Goal: Contribute content: Contribute content

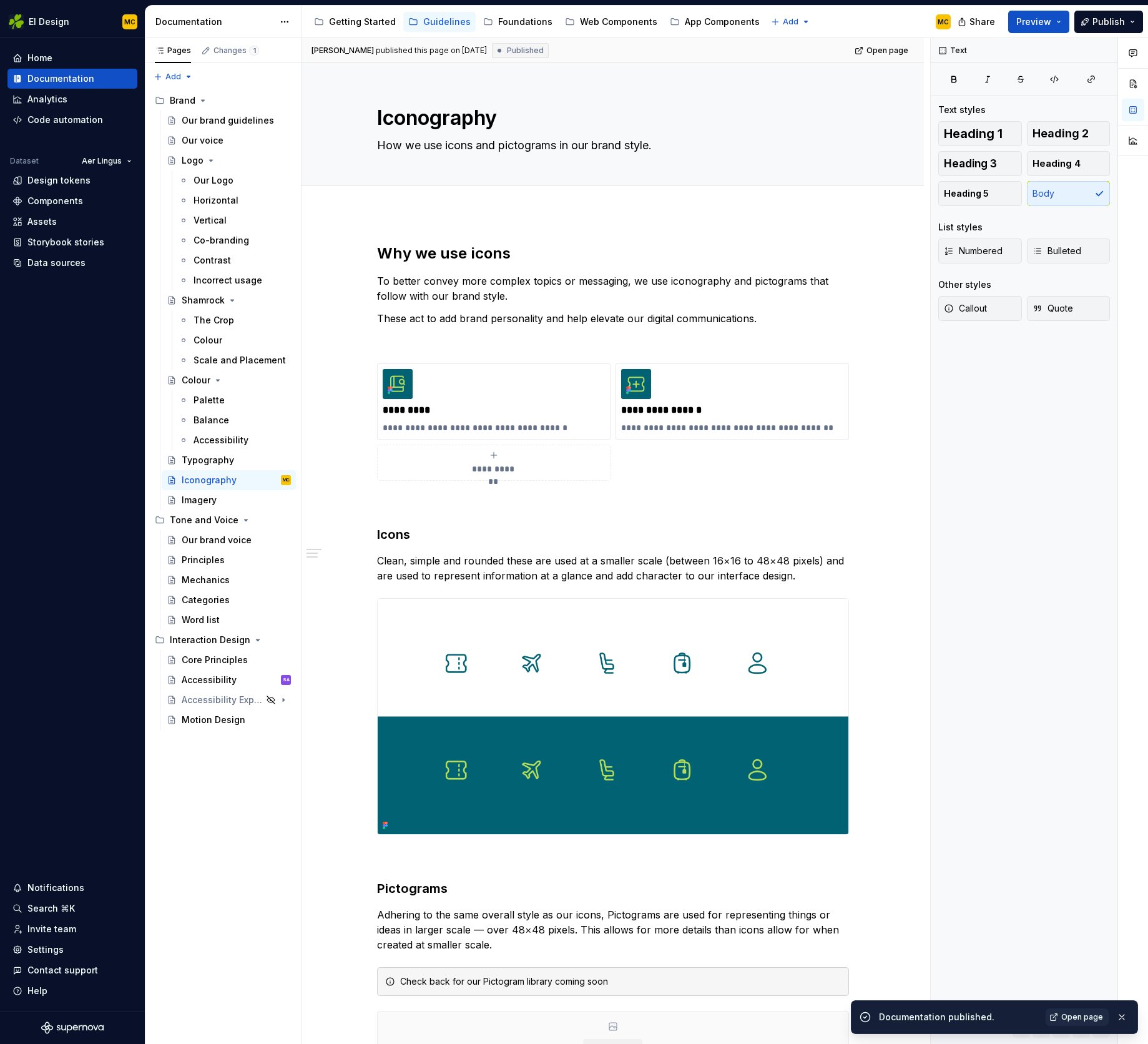
scroll to position [92, 0]
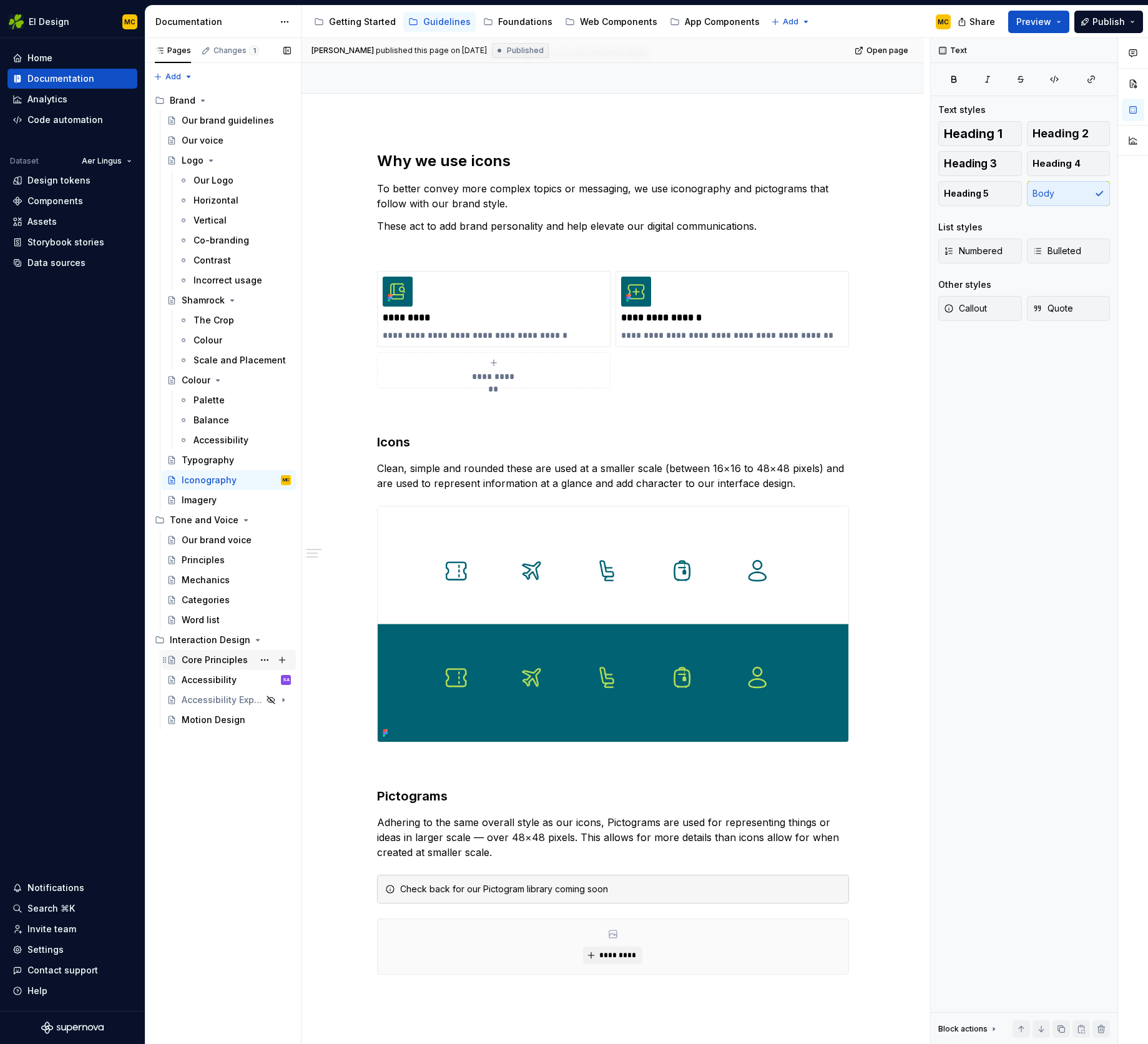
click at [206, 655] on div "Core Principles" at bounding box center [215, 660] width 66 height 12
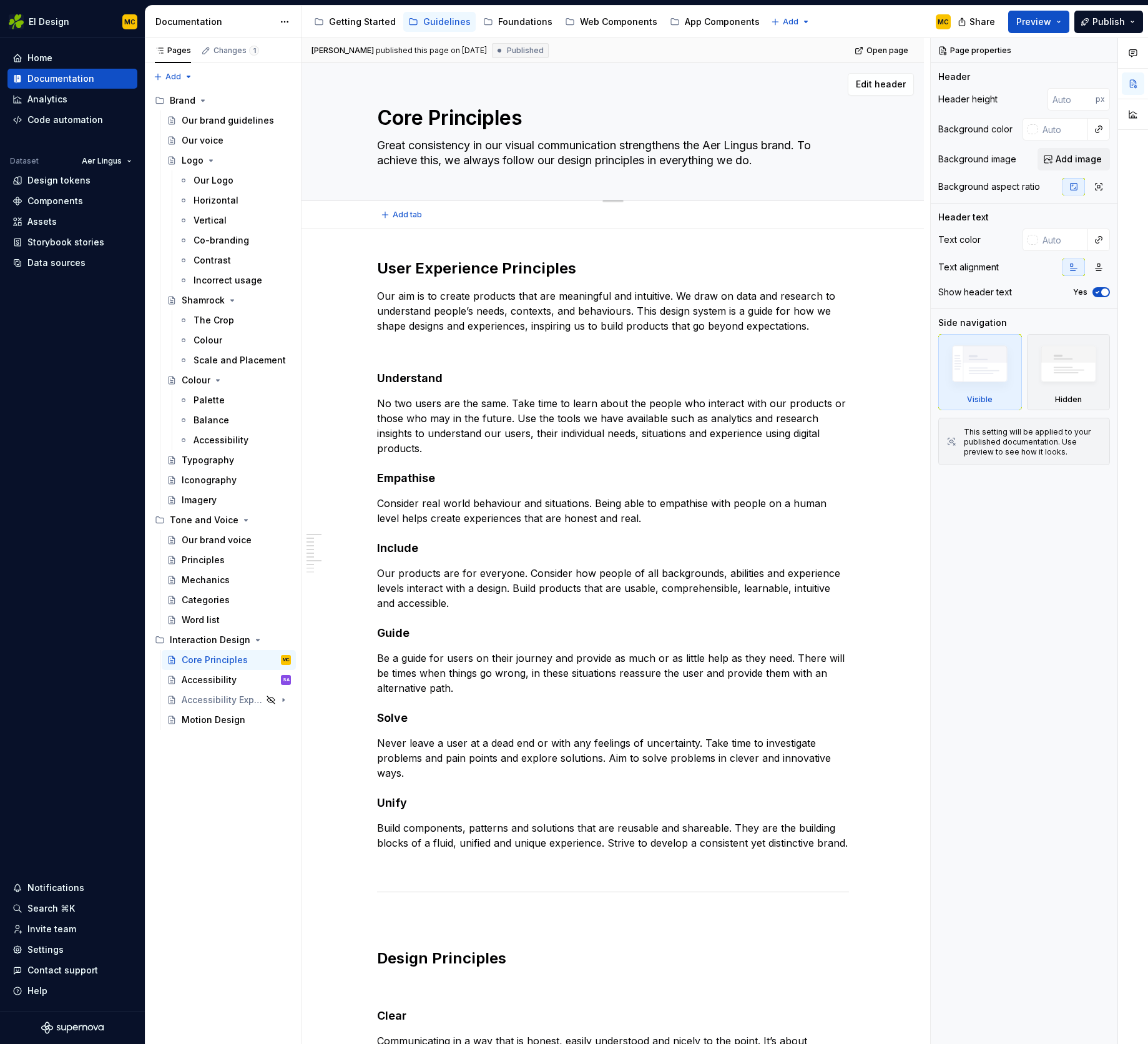
click at [440, 119] on textarea "Core Principles" at bounding box center [610, 117] width 472 height 30
type textarea "*"
type textarea "Core rinciples"
type textarea "*"
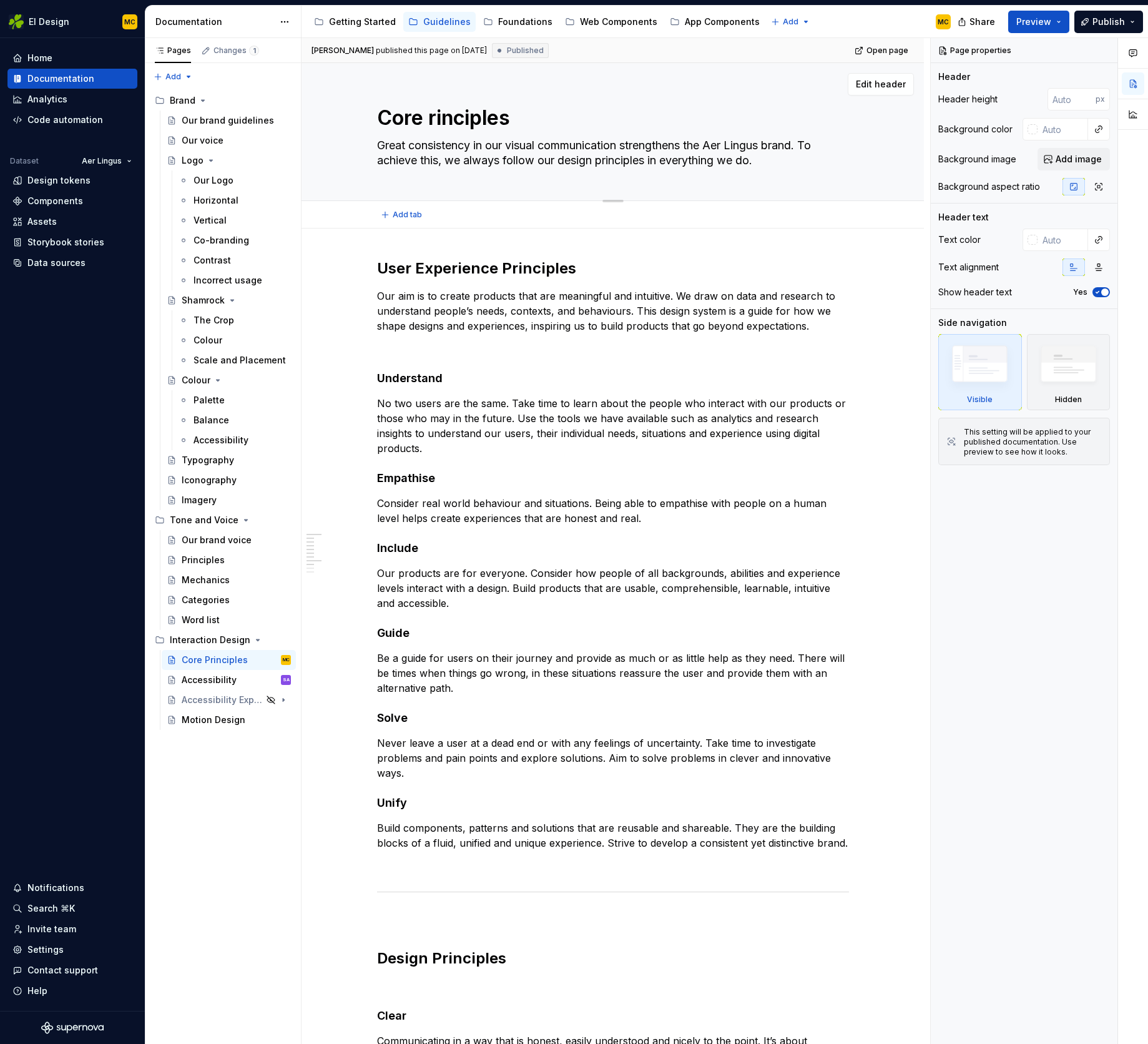
type textarea "Core principles"
type textarea "*"
type textarea "Core principles"
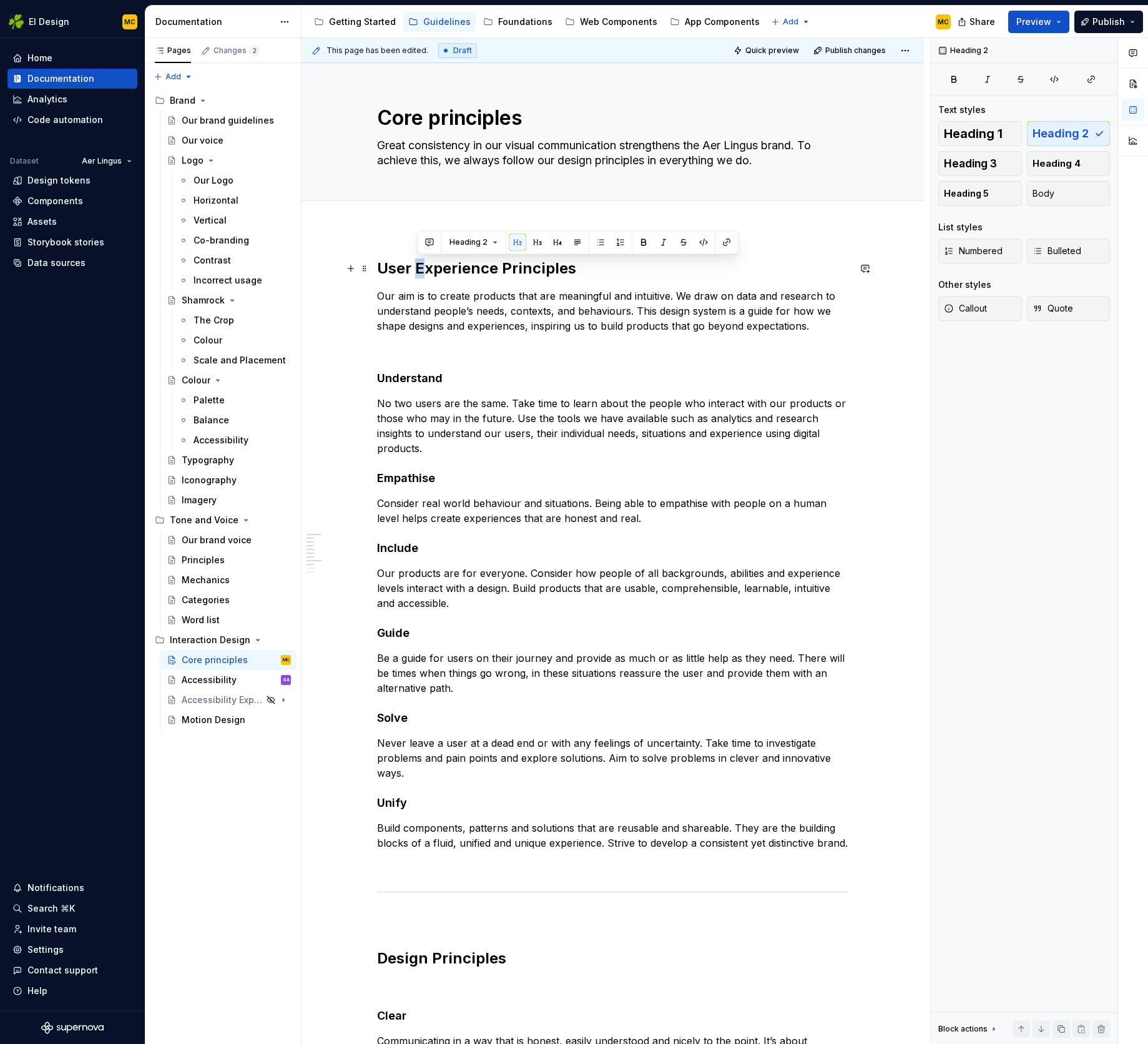
click at [421, 274] on h2 "User Experience Principles" at bounding box center [612, 268] width 472 height 20
click at [384, 229] on div "User Experience Principles Our aim is to create products that are meaningful an…" at bounding box center [613, 891] width 623 height 1326
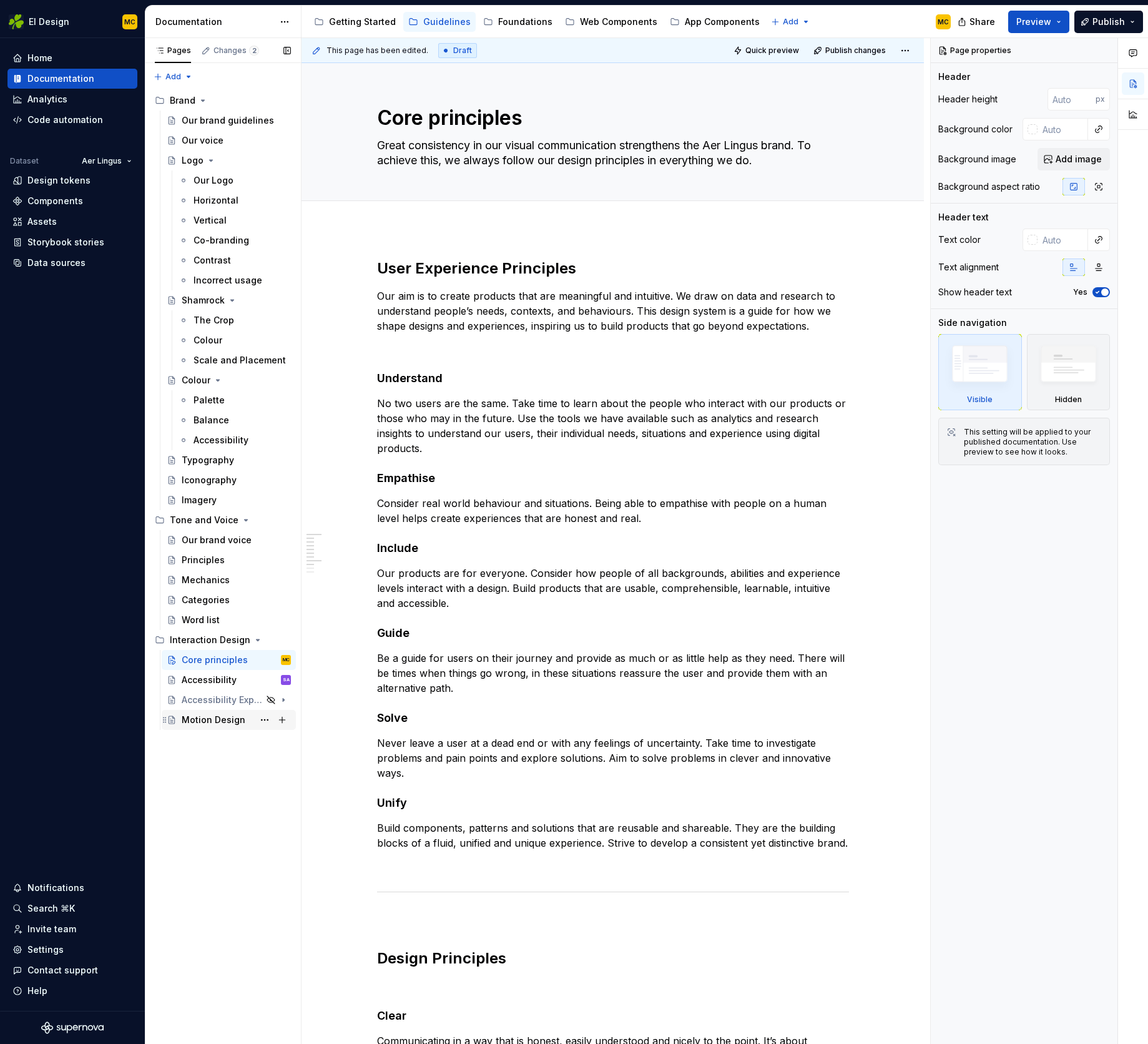
click at [217, 723] on div "Motion Design" at bounding box center [214, 720] width 64 height 12
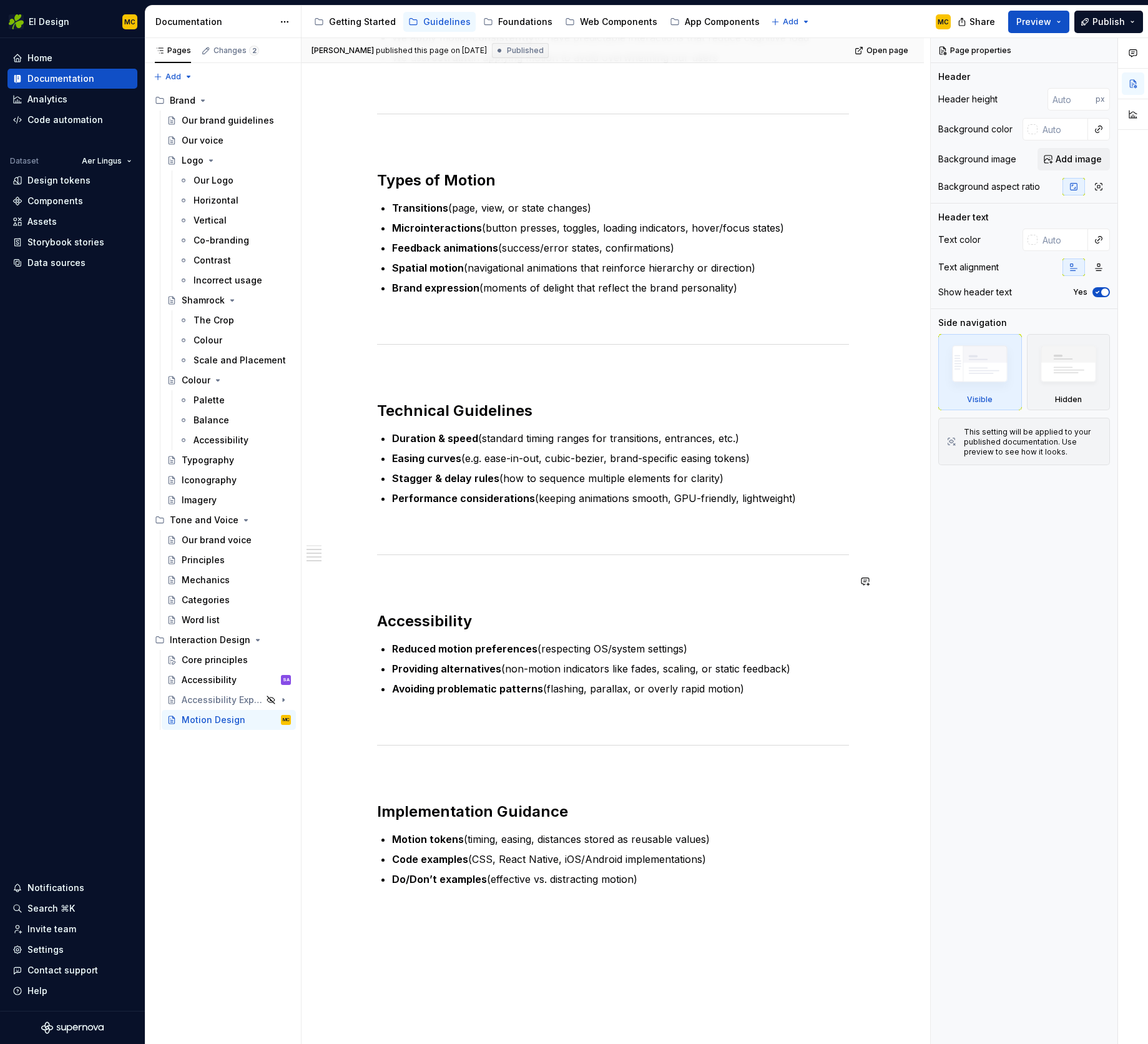
scroll to position [267, 0]
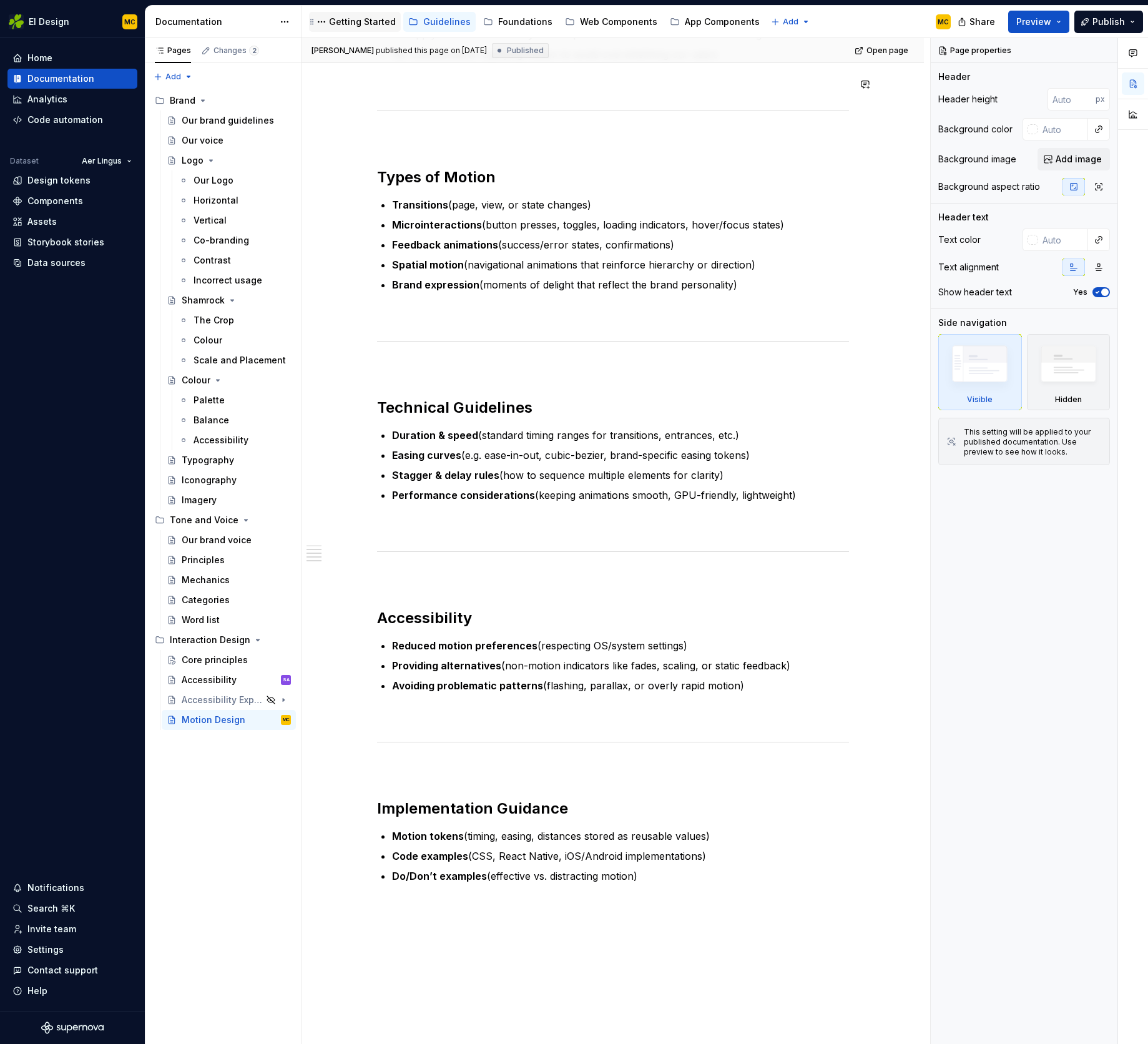
click at [361, 12] on div "Getting Started" at bounding box center [354, 22] width 91 height 20
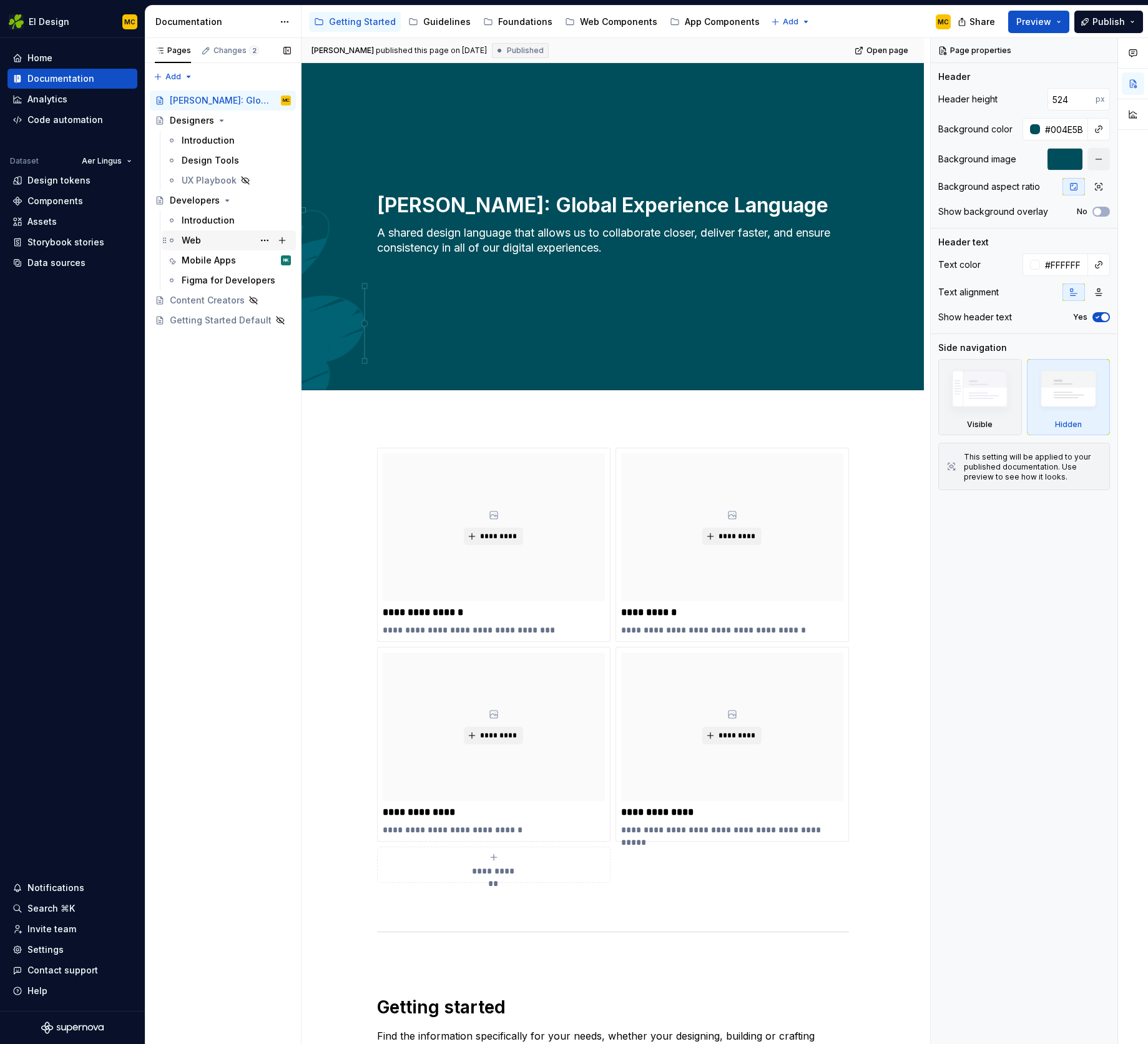
click at [215, 242] on div "Web" at bounding box center [236, 241] width 110 height 17
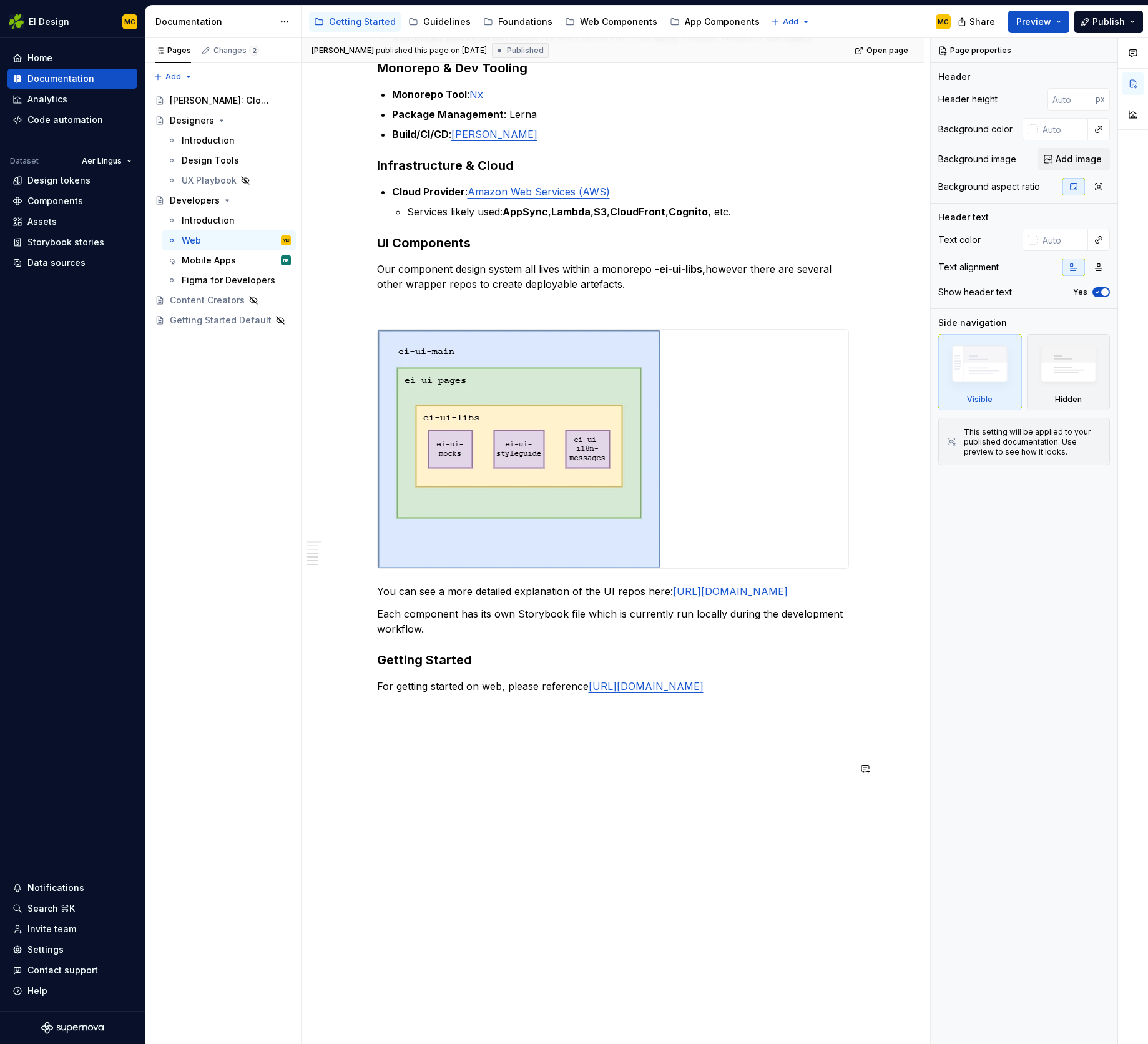
type textarea "*"
click at [499, 777] on div "Current Tech Stack: Frontend Framework : Angular 19 Reactive Programming : RxJS…" at bounding box center [613, 425] width 623 height 1241
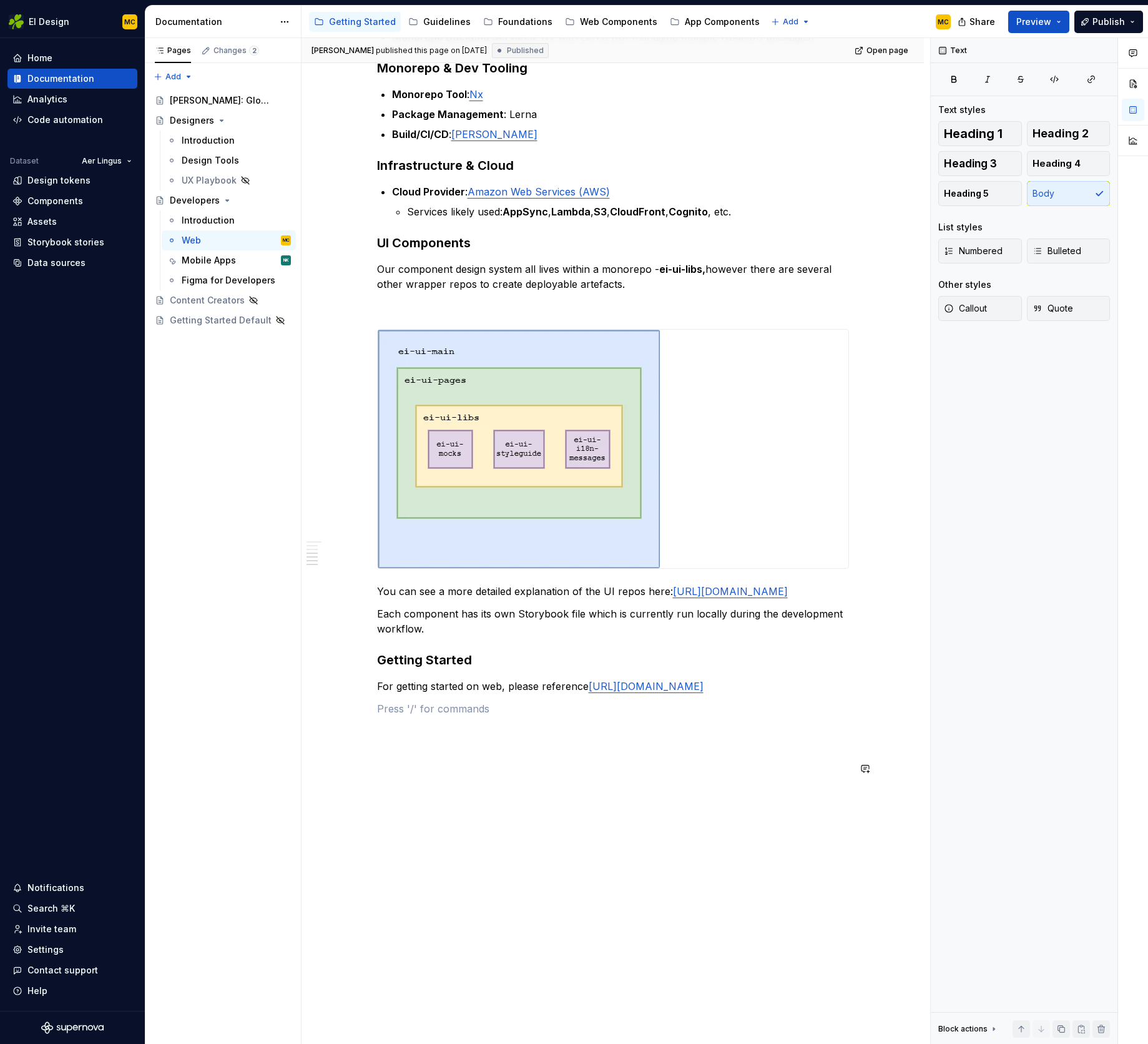
scroll to position [429, 0]
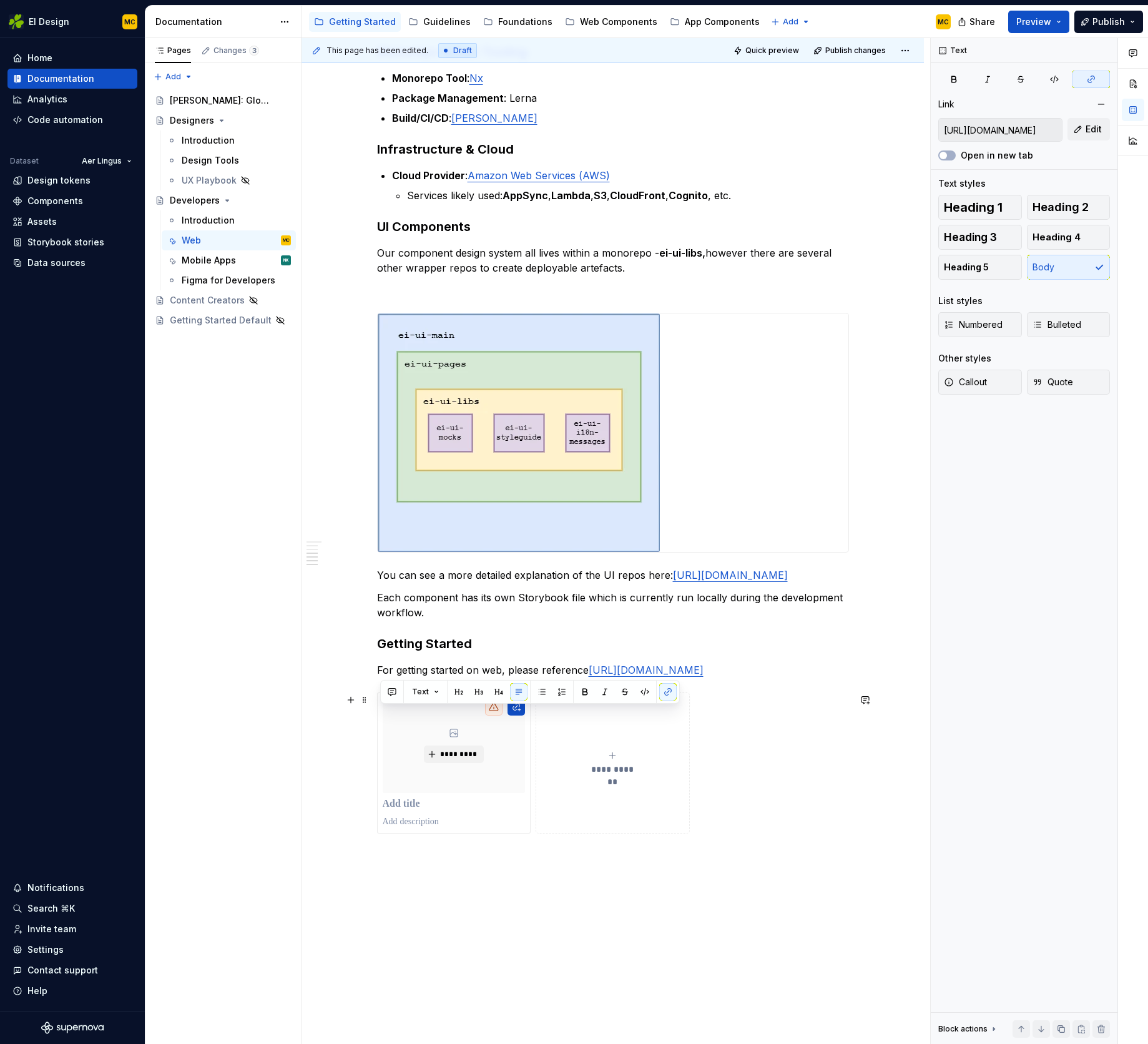
drag, startPoint x: 395, startPoint y: 732, endPoint x: 377, endPoint y: 720, distance: 21.6
click at [377, 720] on div "**********" at bounding box center [613, 475] width 623 height 1374
copy link "[URL][DOMAIN_NAME]"
click at [522, 716] on button "button" at bounding box center [517, 707] width 17 height 17
type textarea "*"
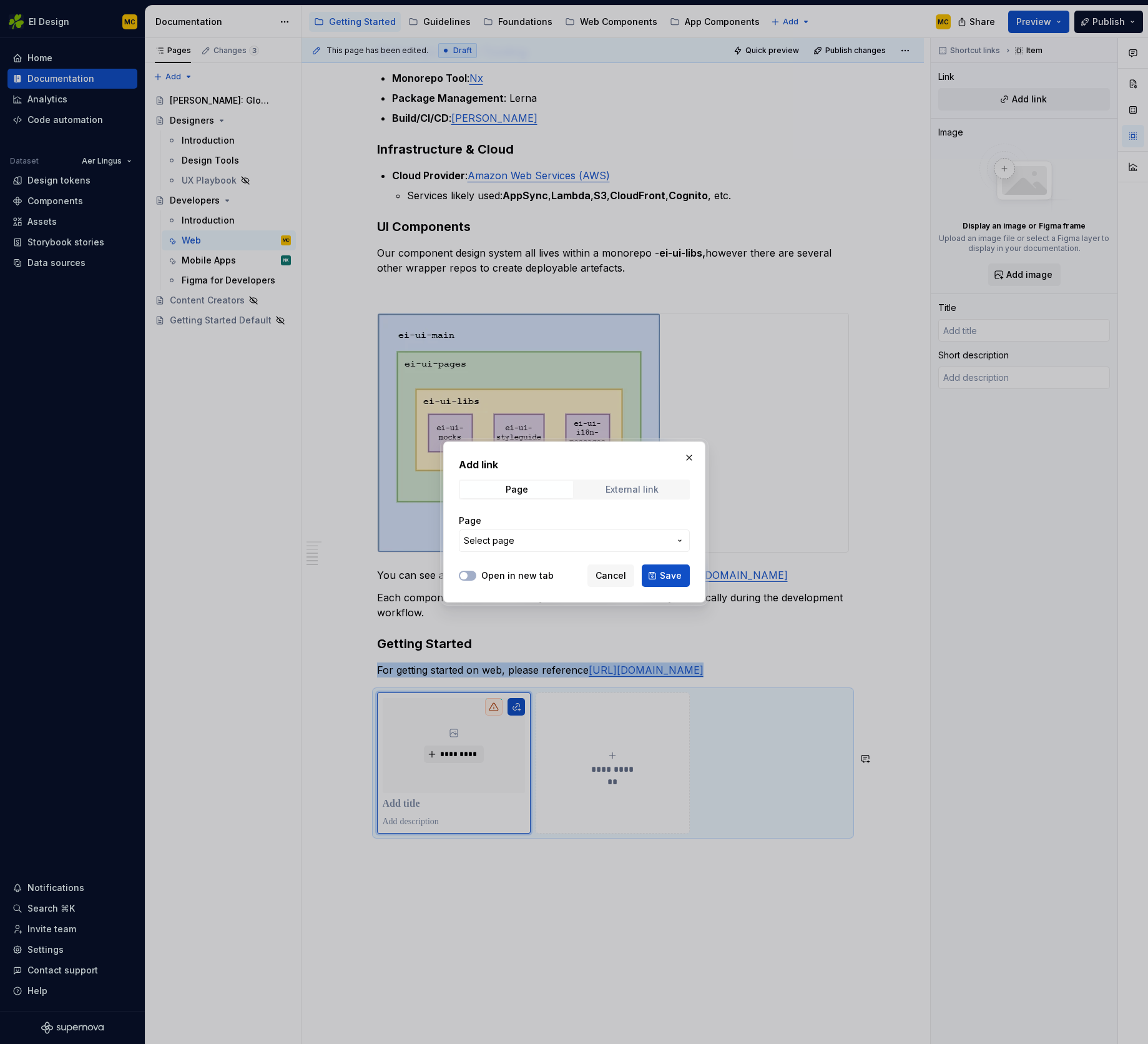
drag, startPoint x: 656, startPoint y: 484, endPoint x: 649, endPoint y: 494, distance: 12.2
click at [656, 485] on div "External link" at bounding box center [632, 490] width 53 height 10
click at [592, 538] on input "URL" at bounding box center [574, 541] width 231 height 22
paste input "[URL][DOMAIN_NAME]"
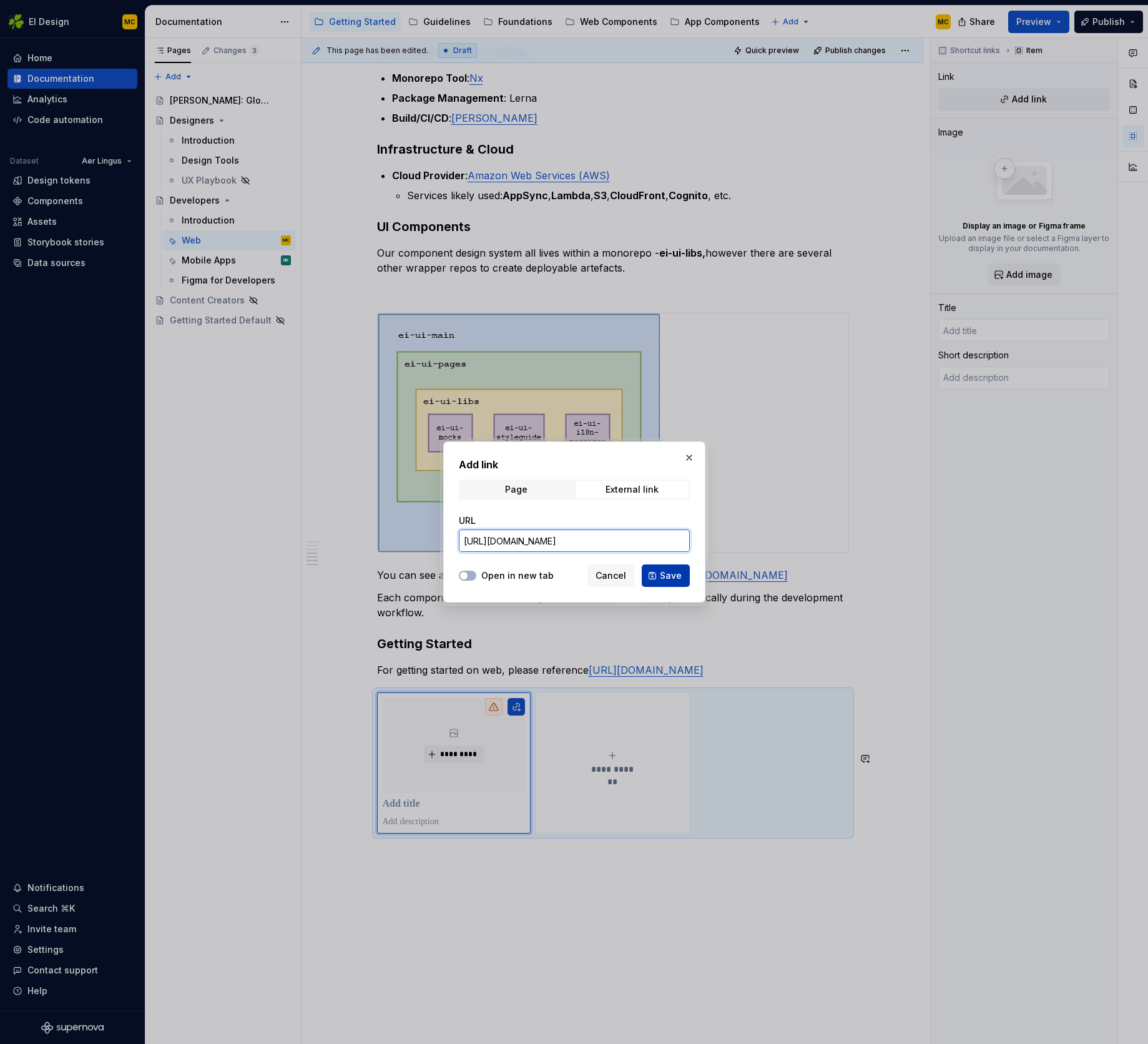
type input "[URL][DOMAIN_NAME]"
click at [663, 578] on span "Save" at bounding box center [670, 575] width 22 height 12
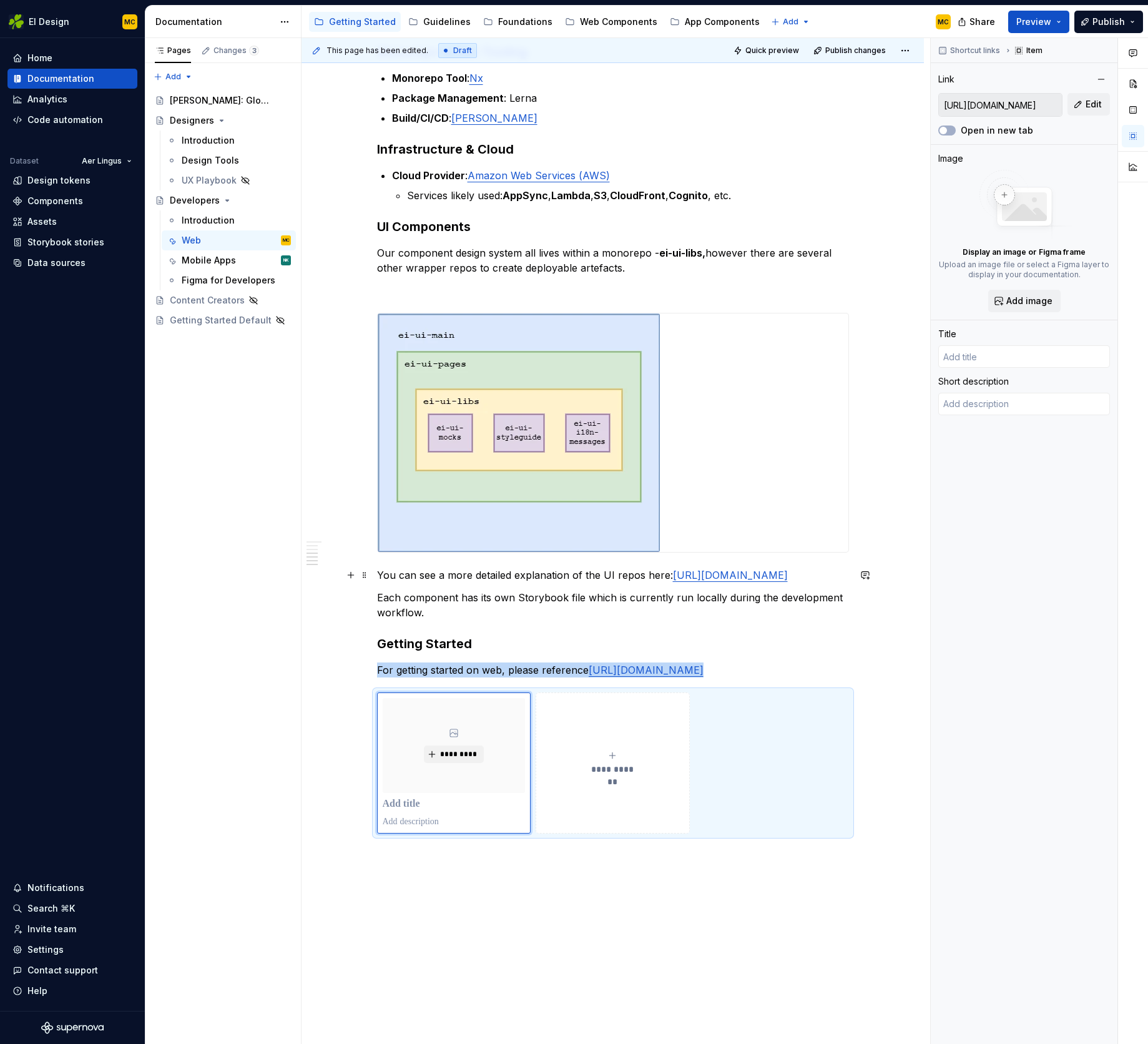
type textarea "*"
type input "Log in with Atlassian account"
type textarea "Log in to Jira, Confluence, and all other Atlassian Cloud products here. Not an…"
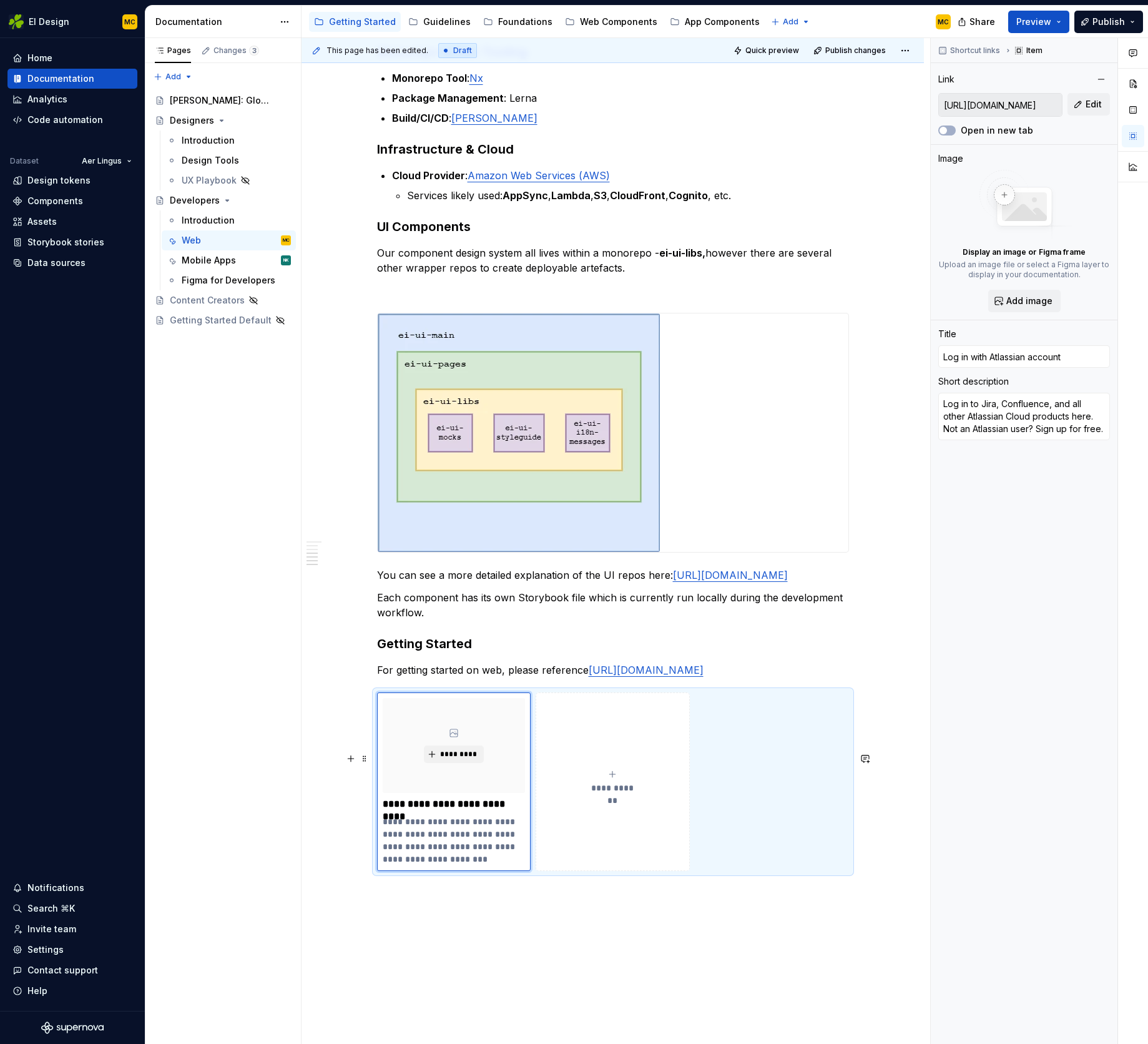
click at [771, 821] on div "**********" at bounding box center [612, 782] width 472 height 179
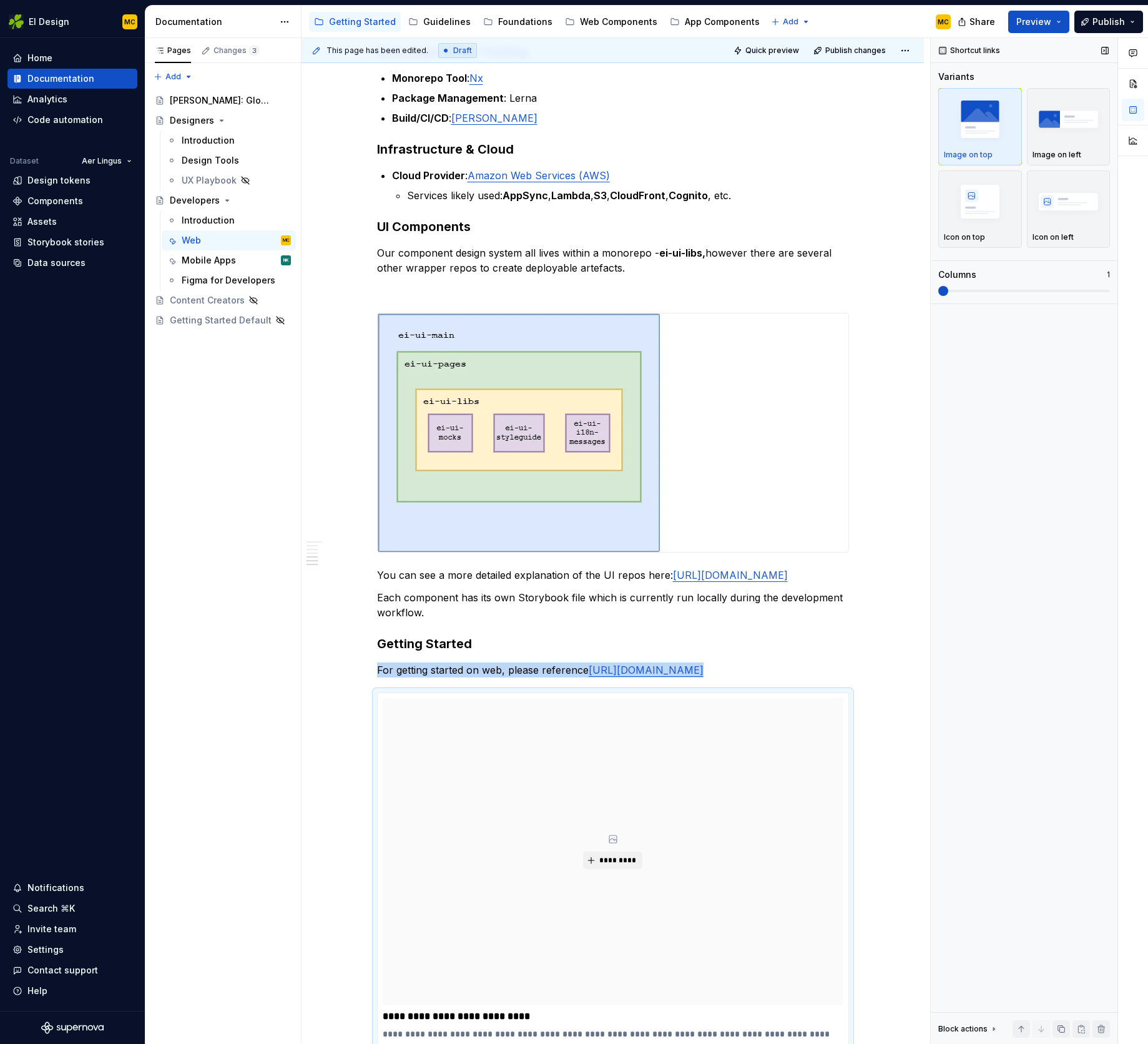
scroll to position [531, 0]
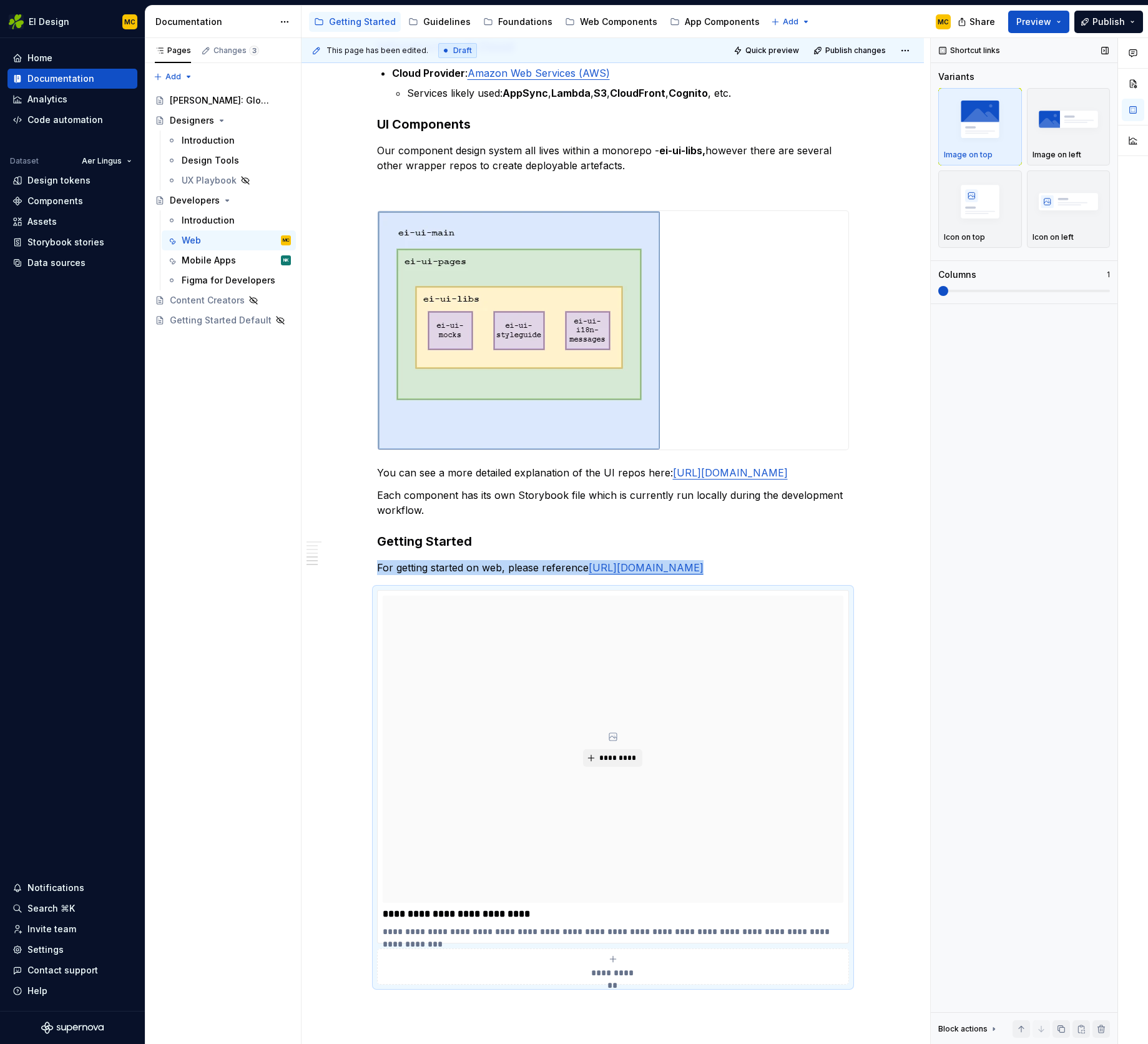
click at [938, 286] on span at bounding box center [944, 292] width 10 height 10
click at [1069, 217] on img "button" at bounding box center [1069, 201] width 72 height 46
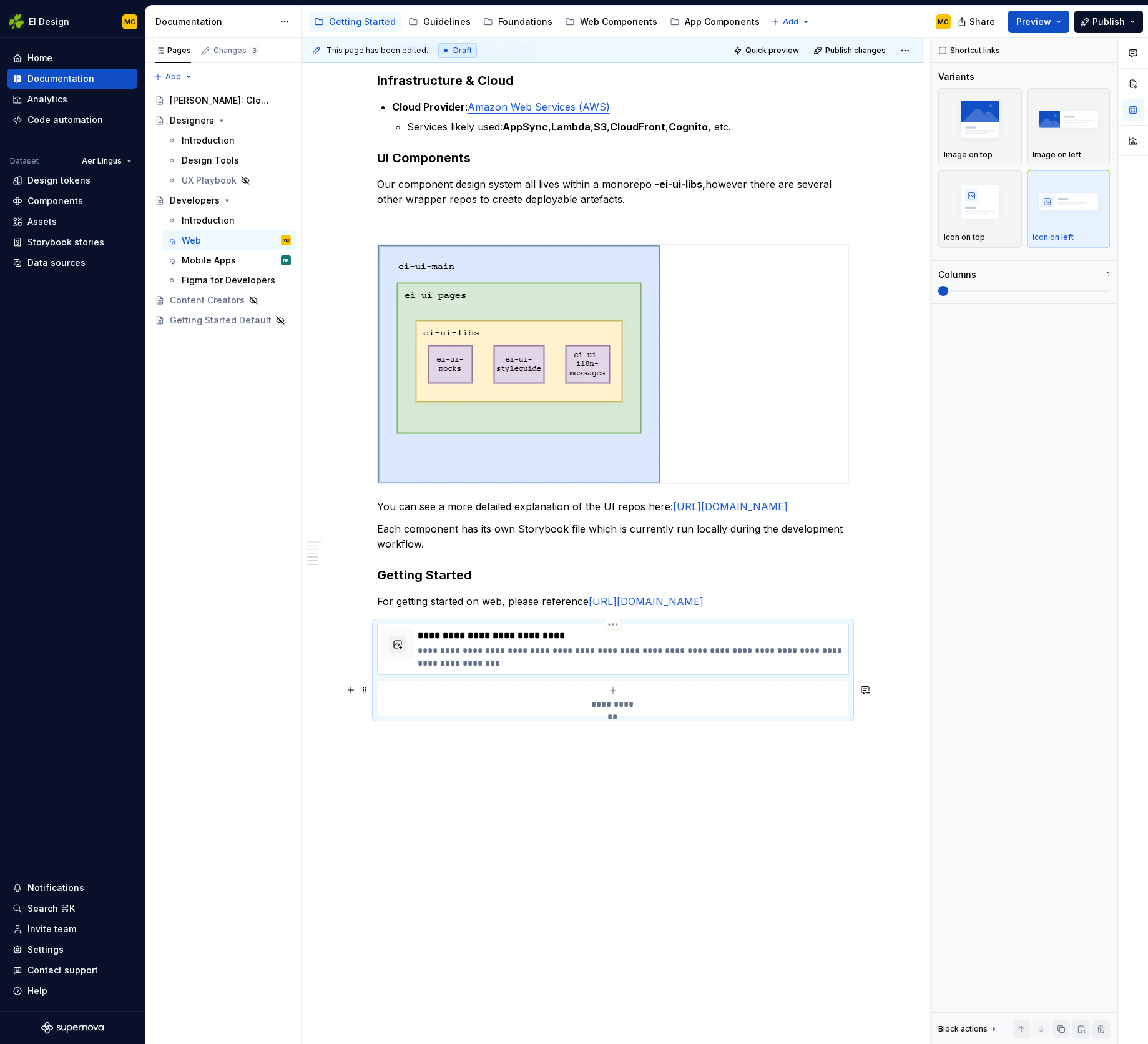
click at [766, 670] on p "**********" at bounding box center [630, 657] width 426 height 25
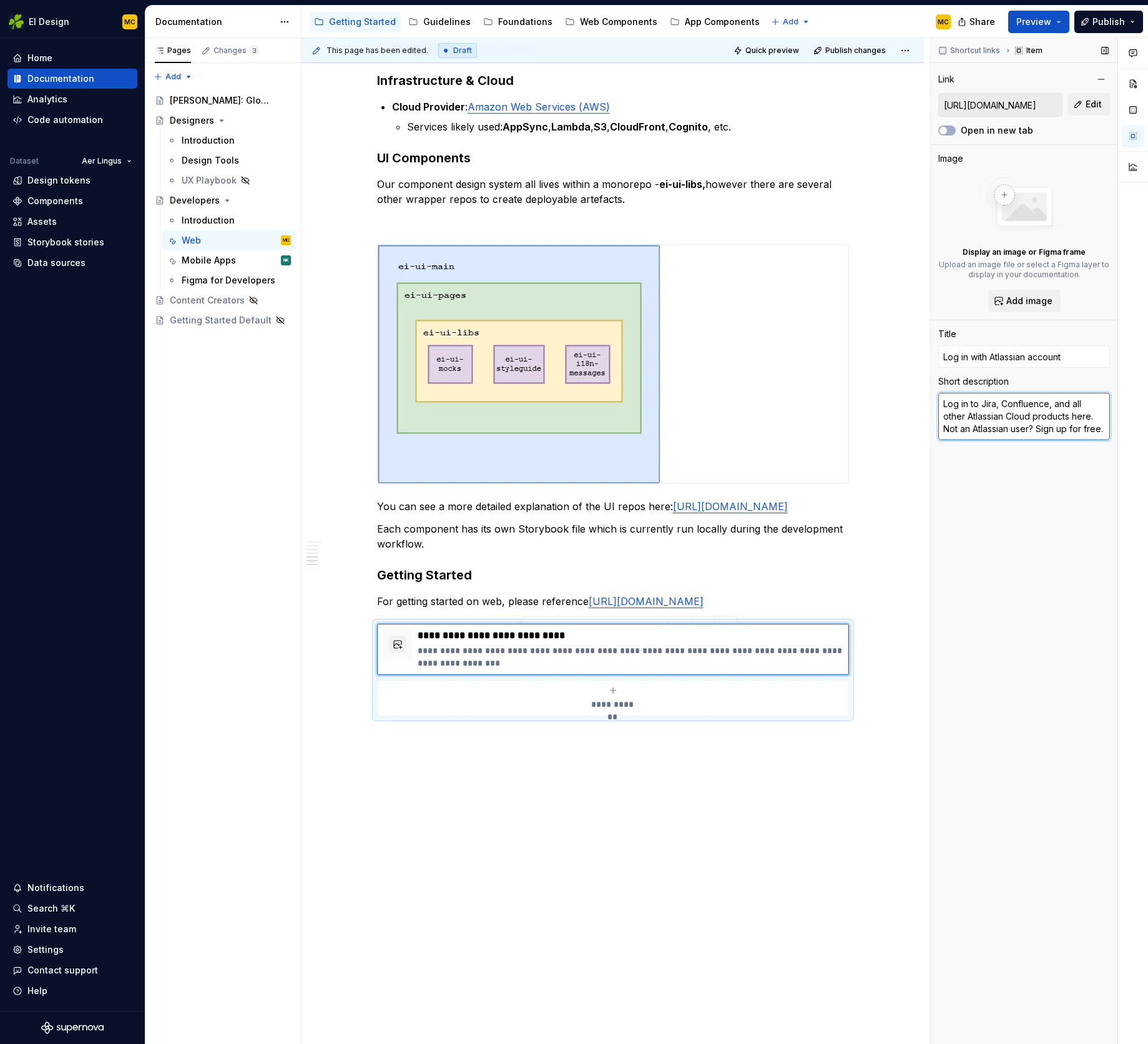
click at [1058, 414] on textarea "Log in to Jira, Confluence, and all other Atlassian Cloud products here. Not an…" at bounding box center [1024, 416] width 172 height 47
click at [813, 594] on p "For getting started on web, please reference [URL][DOMAIN_NAME]" at bounding box center [612, 601] width 472 height 15
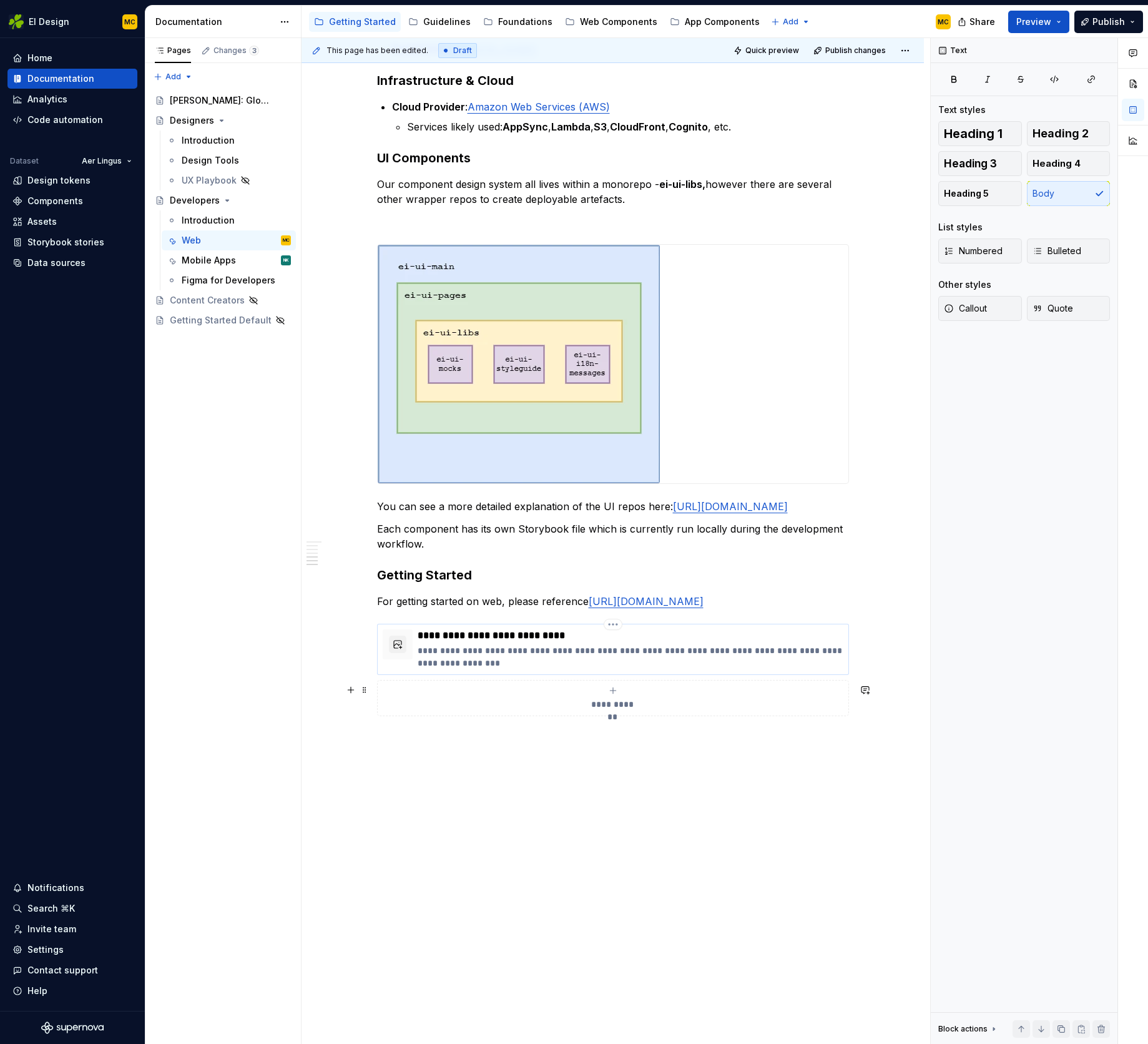
click at [783, 642] on p "**********" at bounding box center [630, 636] width 426 height 12
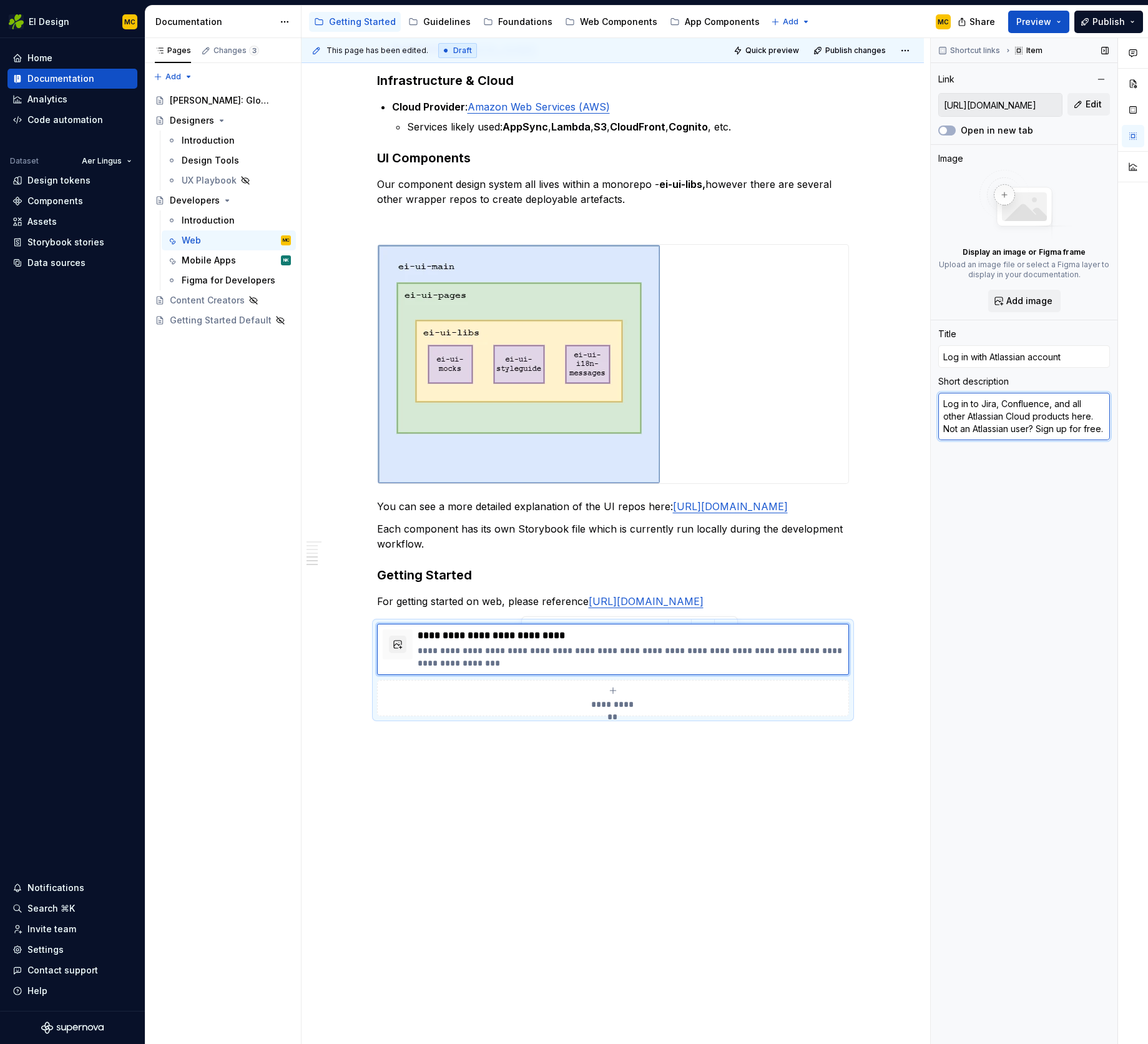
click at [1014, 424] on textarea "Log in to Jira, Confluence, and all other Atlassian Cloud products here. Not an…" at bounding box center [1024, 416] width 172 height 47
type textarea "*"
type textarea "L"
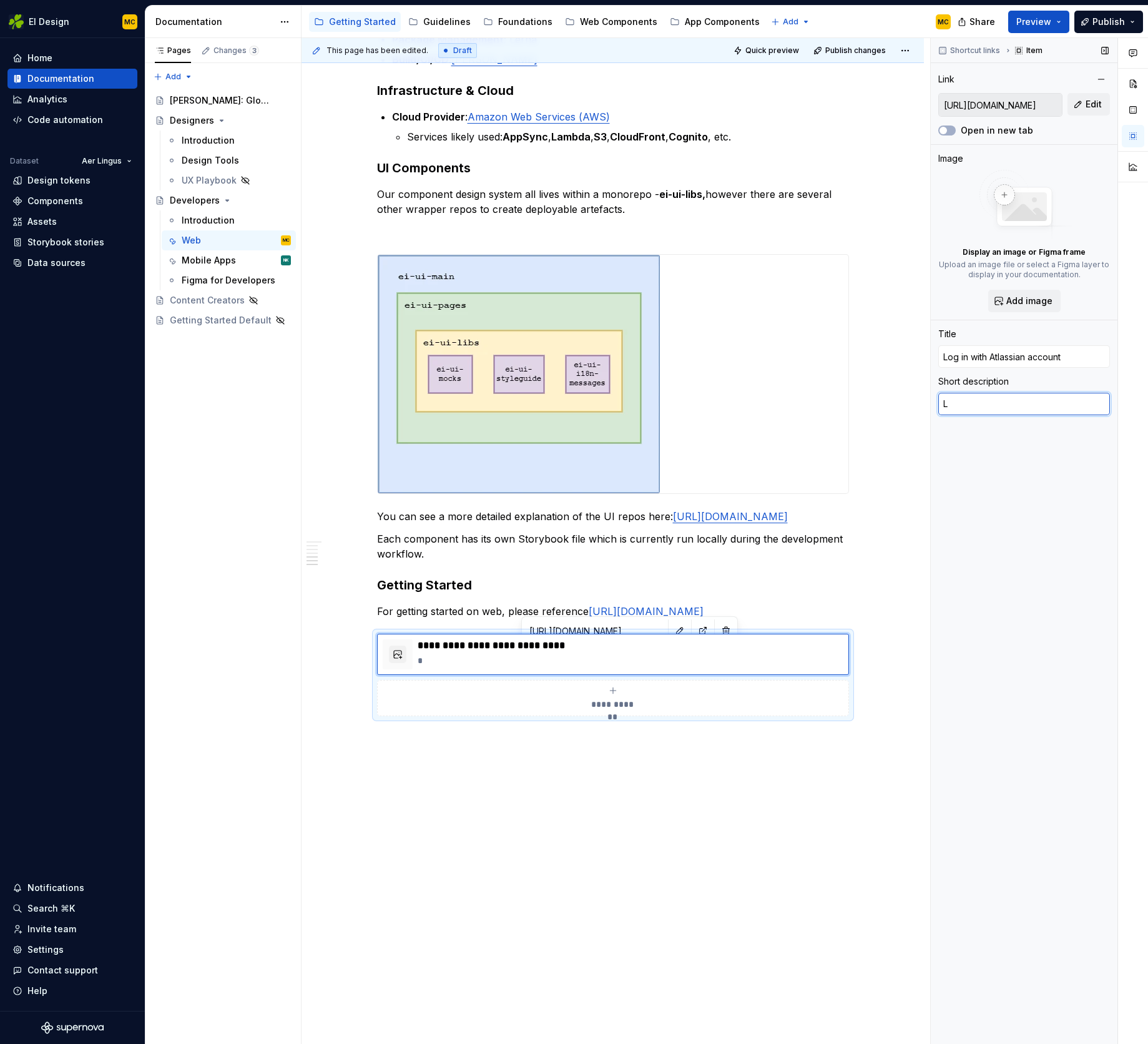
type textarea "*"
type textarea "Lo"
type textarea "*"
type textarea "Loc"
type textarea "*"
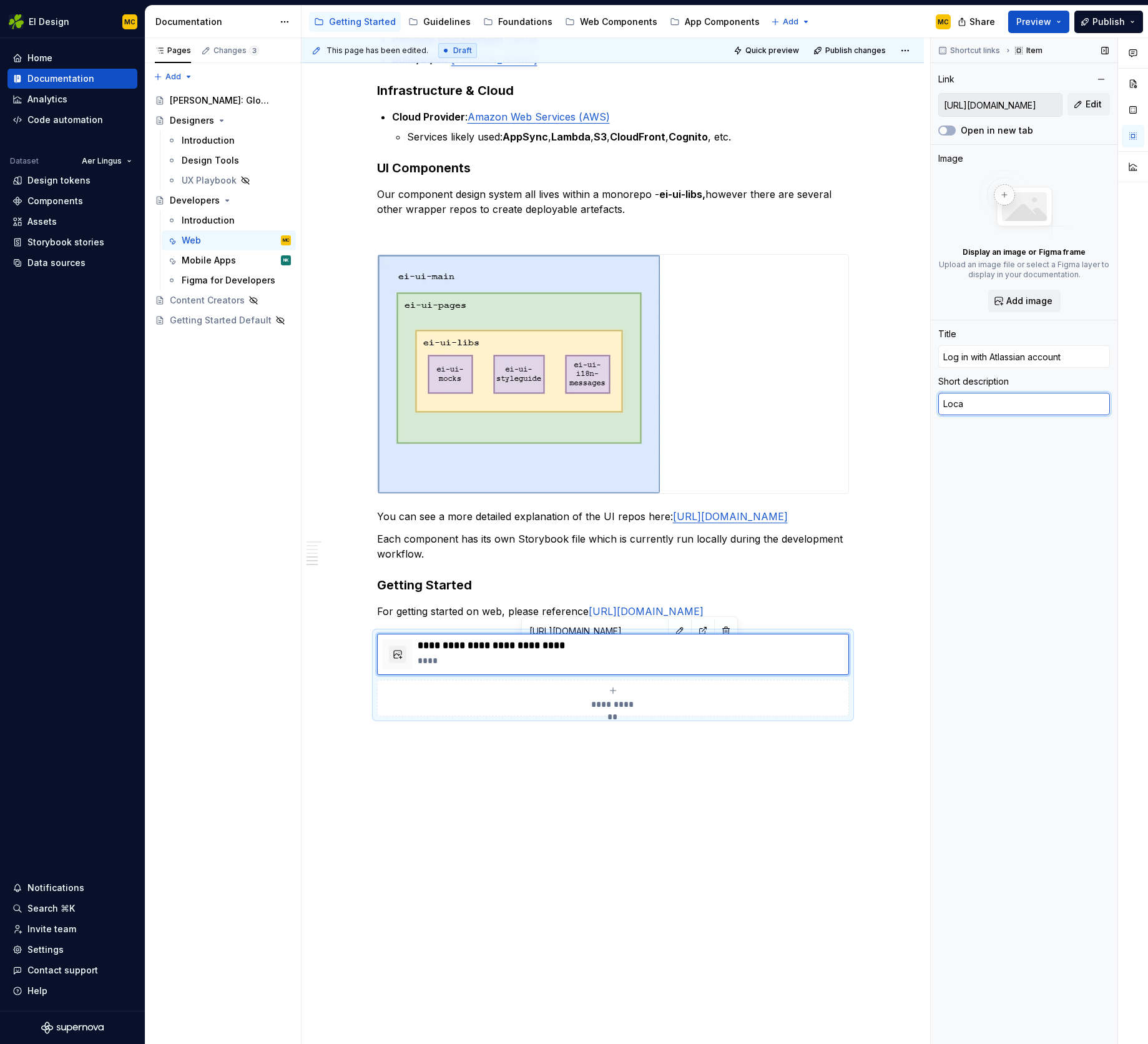
type textarea "Local"
type textarea "*"
type textarea "Local"
type textarea "*"
type textarea "Local D"
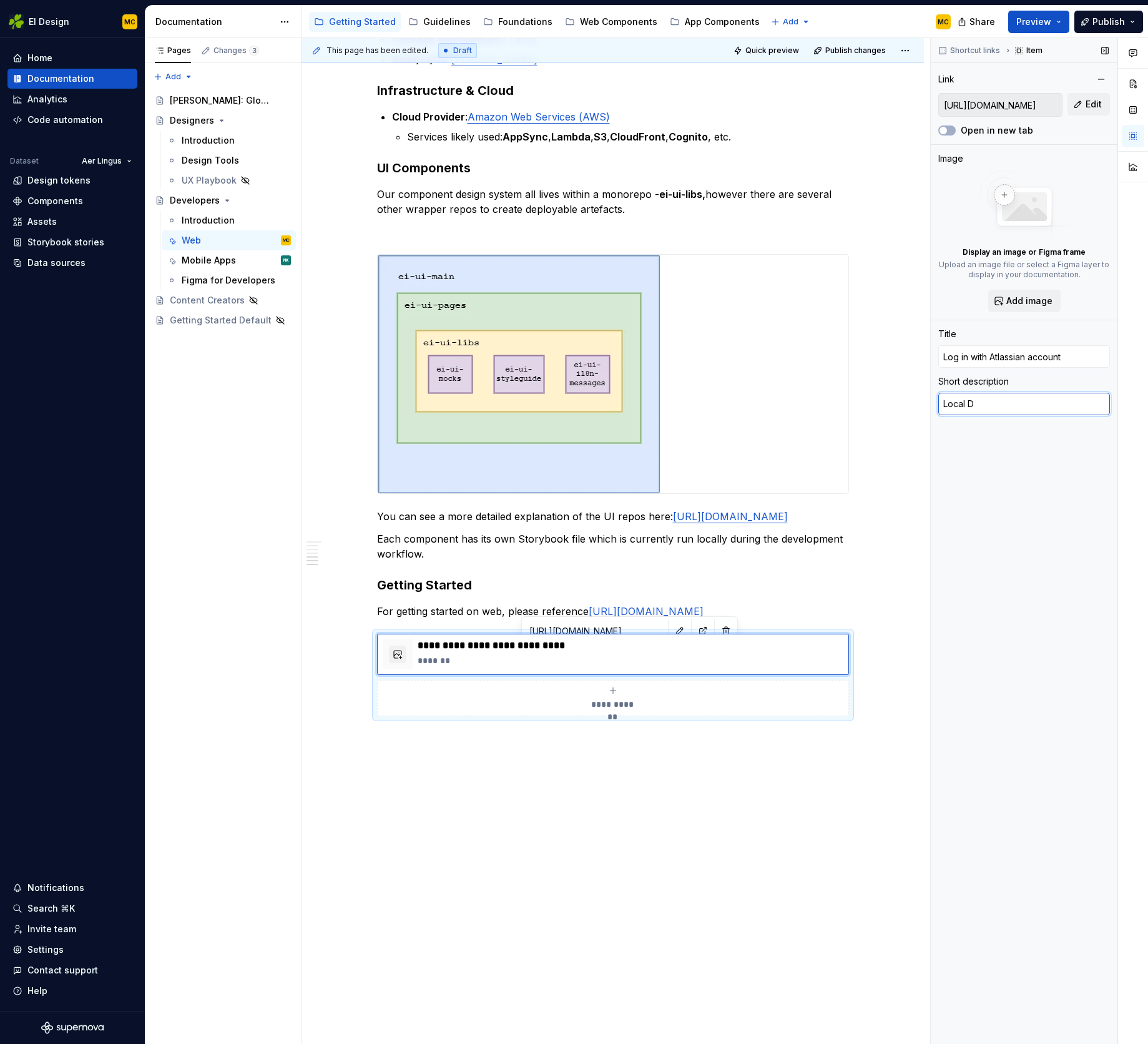
type textarea "*"
type textarea "Local De"
type textarea "*"
type textarea "Local Dev"
type textarea "*"
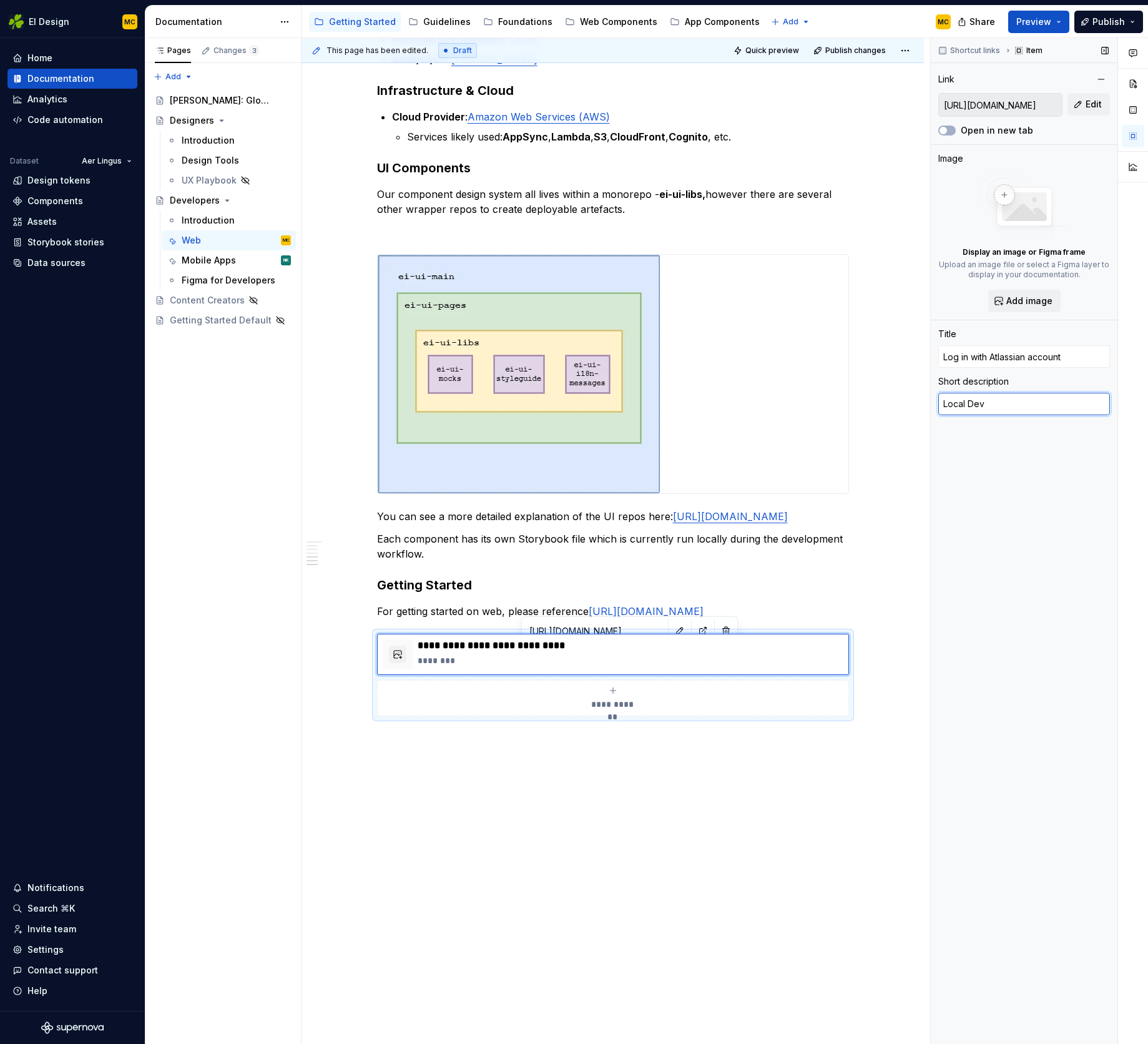
type textarea "Local Deve"
type textarea "*"
type textarea "Local Devel"
type textarea "*"
type textarea "Local Develo"
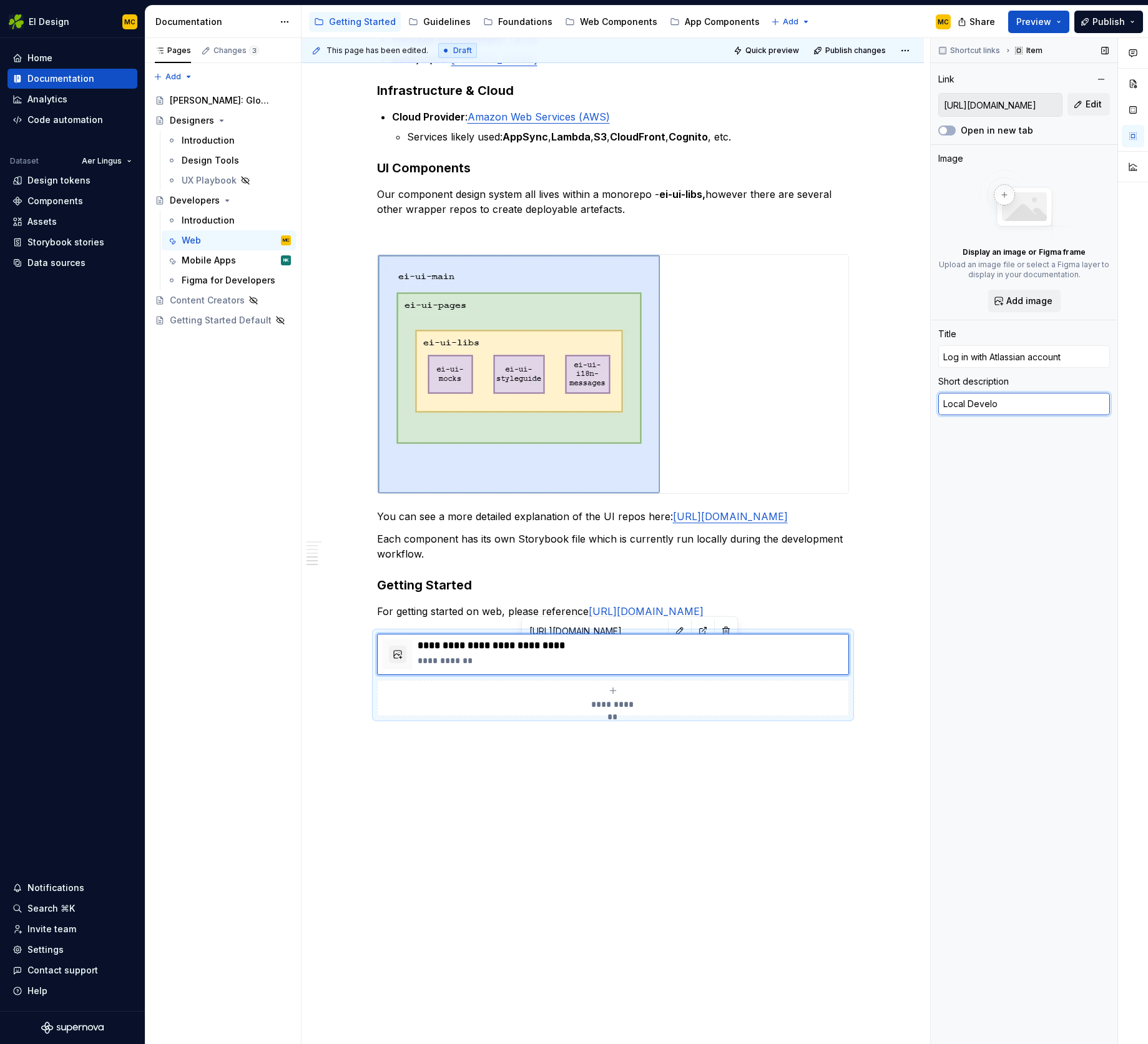
type textarea "*"
type textarea "Local Develop"
type textarea "*"
type textarea "Local Developm"
type textarea "*"
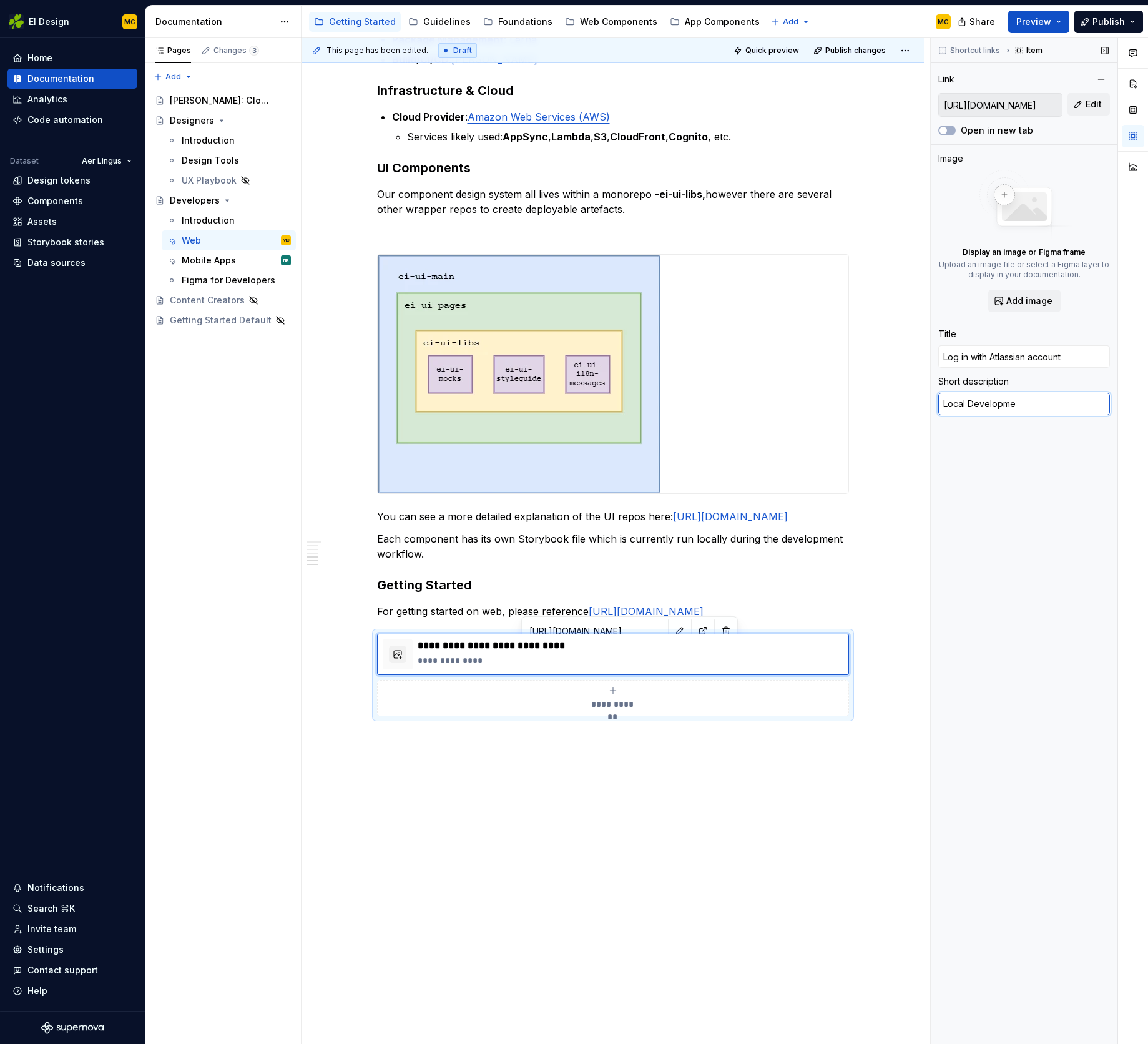
type textarea "Local Developmen"
type textarea "*"
type textarea "Local Development"
type textarea "*"
type textarea "Local Development"
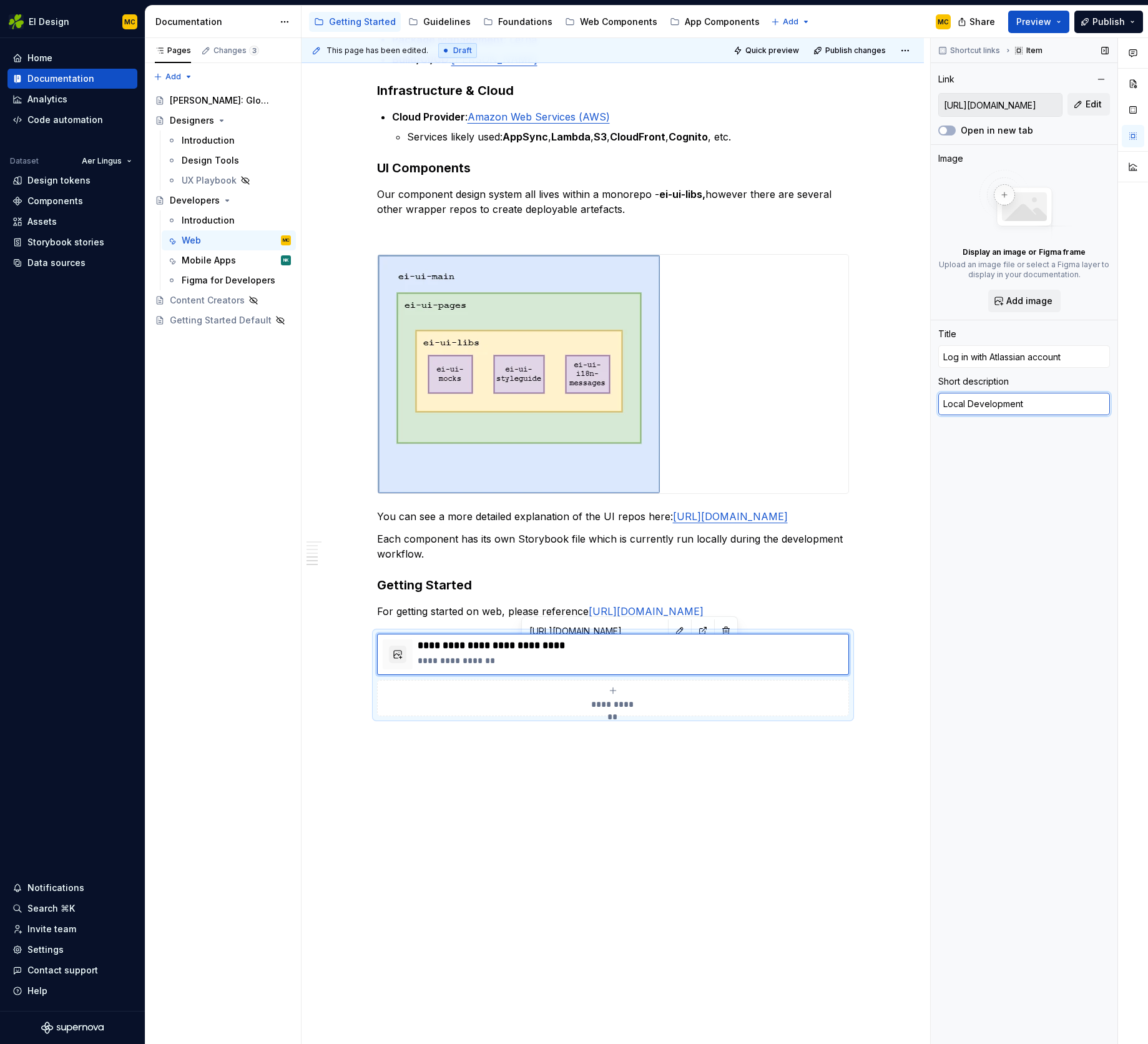
type textarea "*"
type textarea "Local Development Fl"
type textarea "*"
type textarea "Local Development Flo"
type textarea "*"
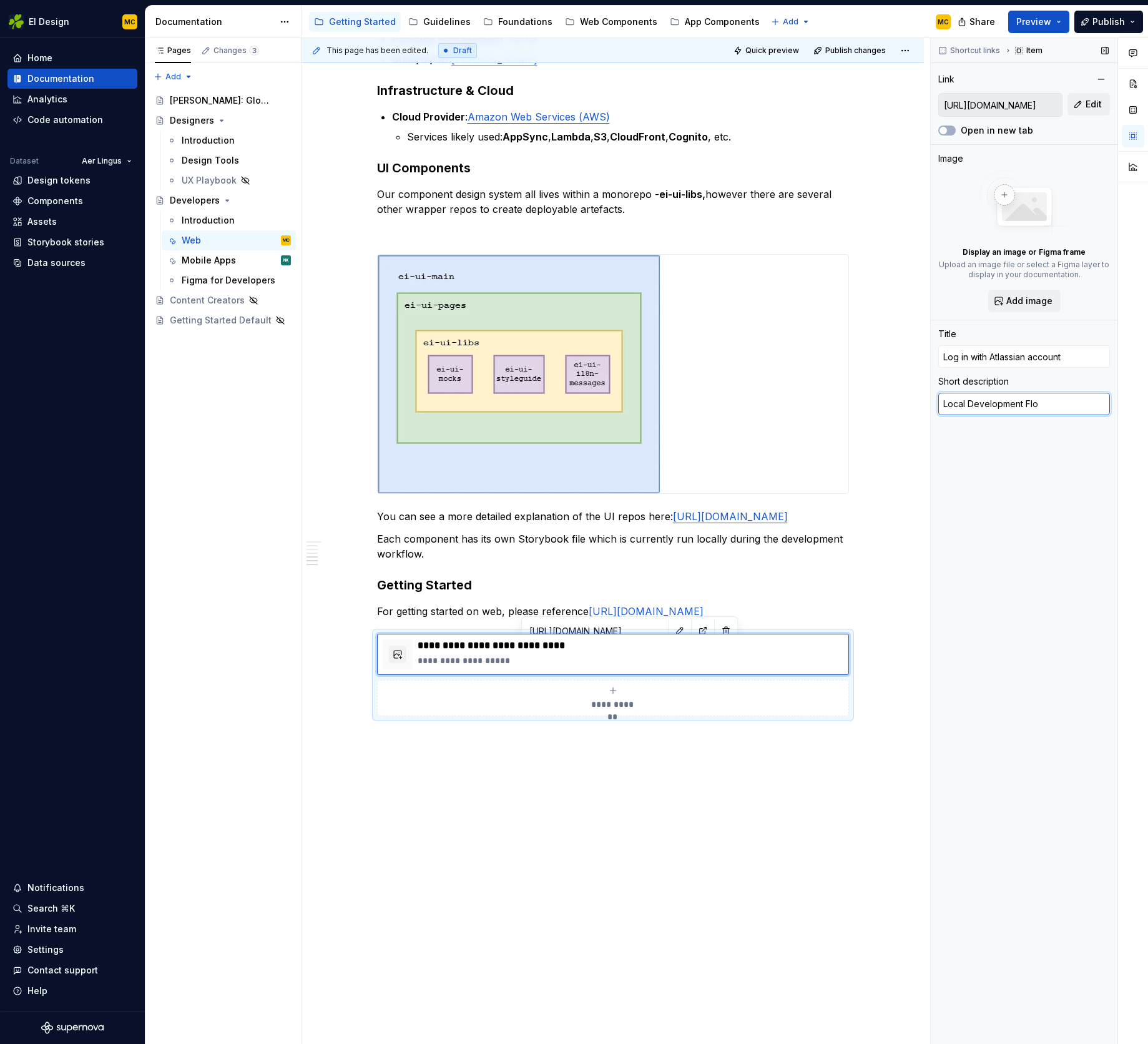
type textarea "Local Development Flow"
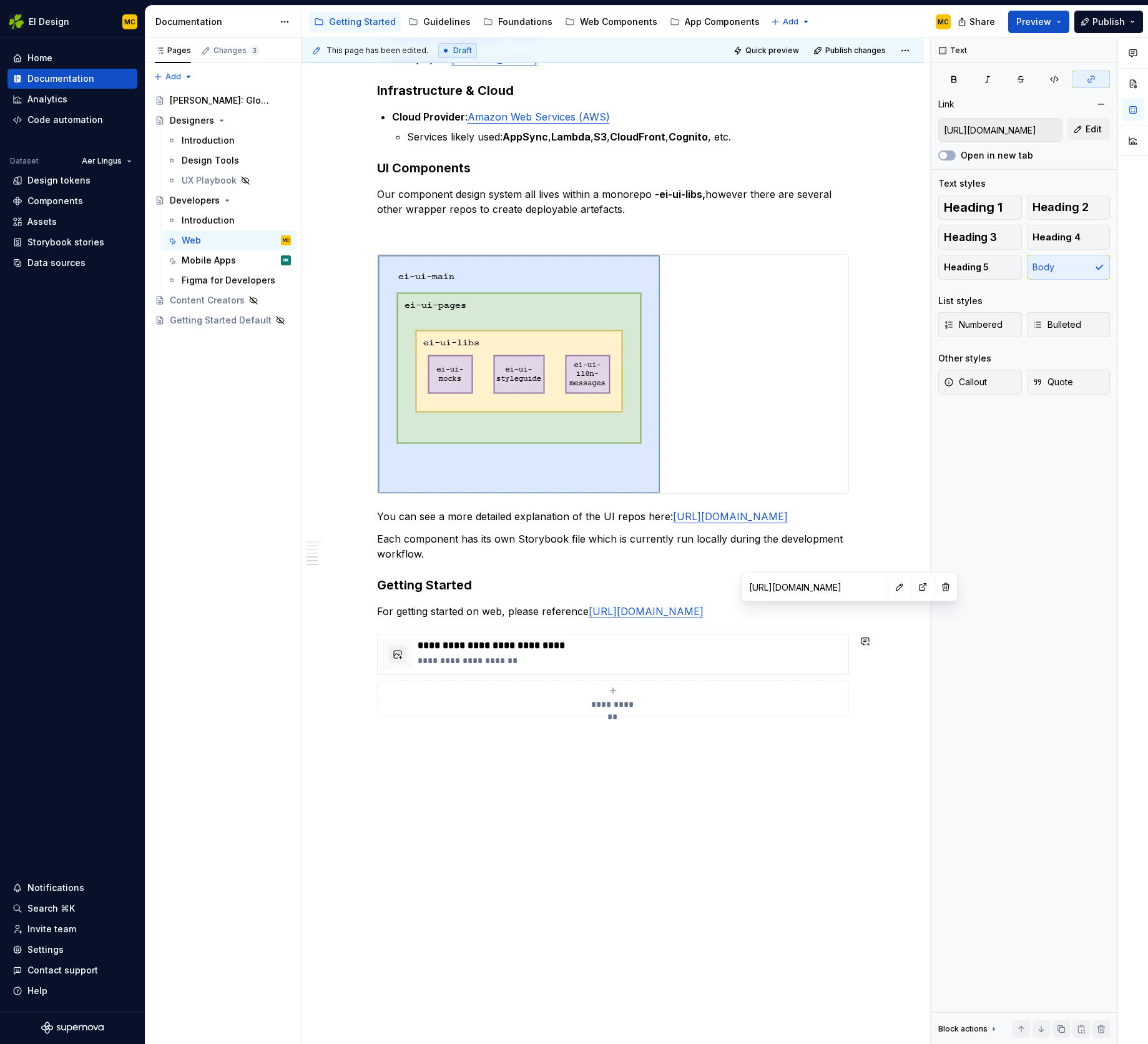
click at [704, 617] on link "[URL][DOMAIN_NAME]" at bounding box center [646, 612] width 115 height 12
click at [914, 587] on button "button" at bounding box center [923, 587] width 17 height 17
click at [659, 652] on p "**********" at bounding box center [630, 645] width 426 height 12
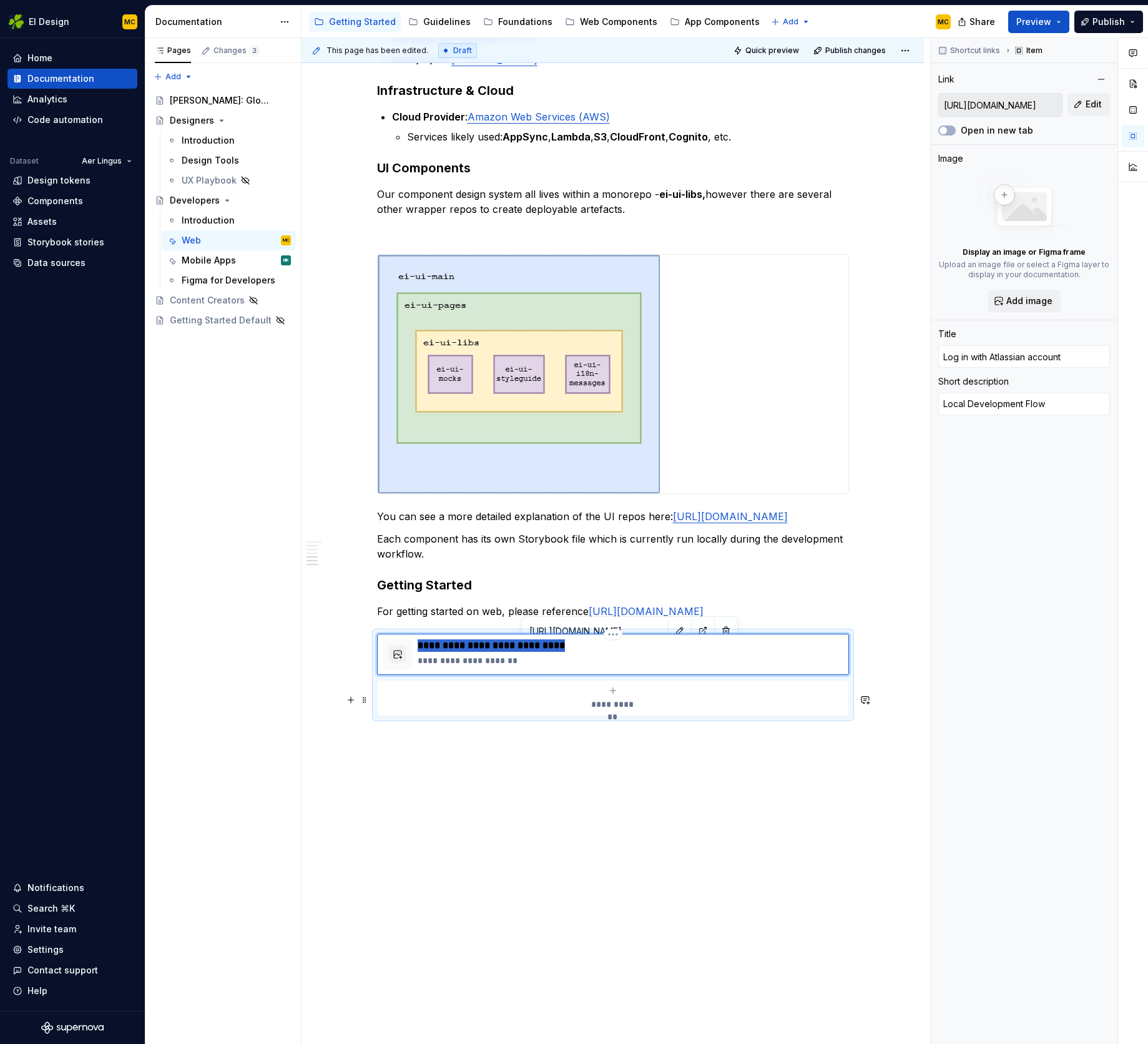
type textarea "*"
type input "L"
type textarea "*"
type input "Lo"
type textarea "*"
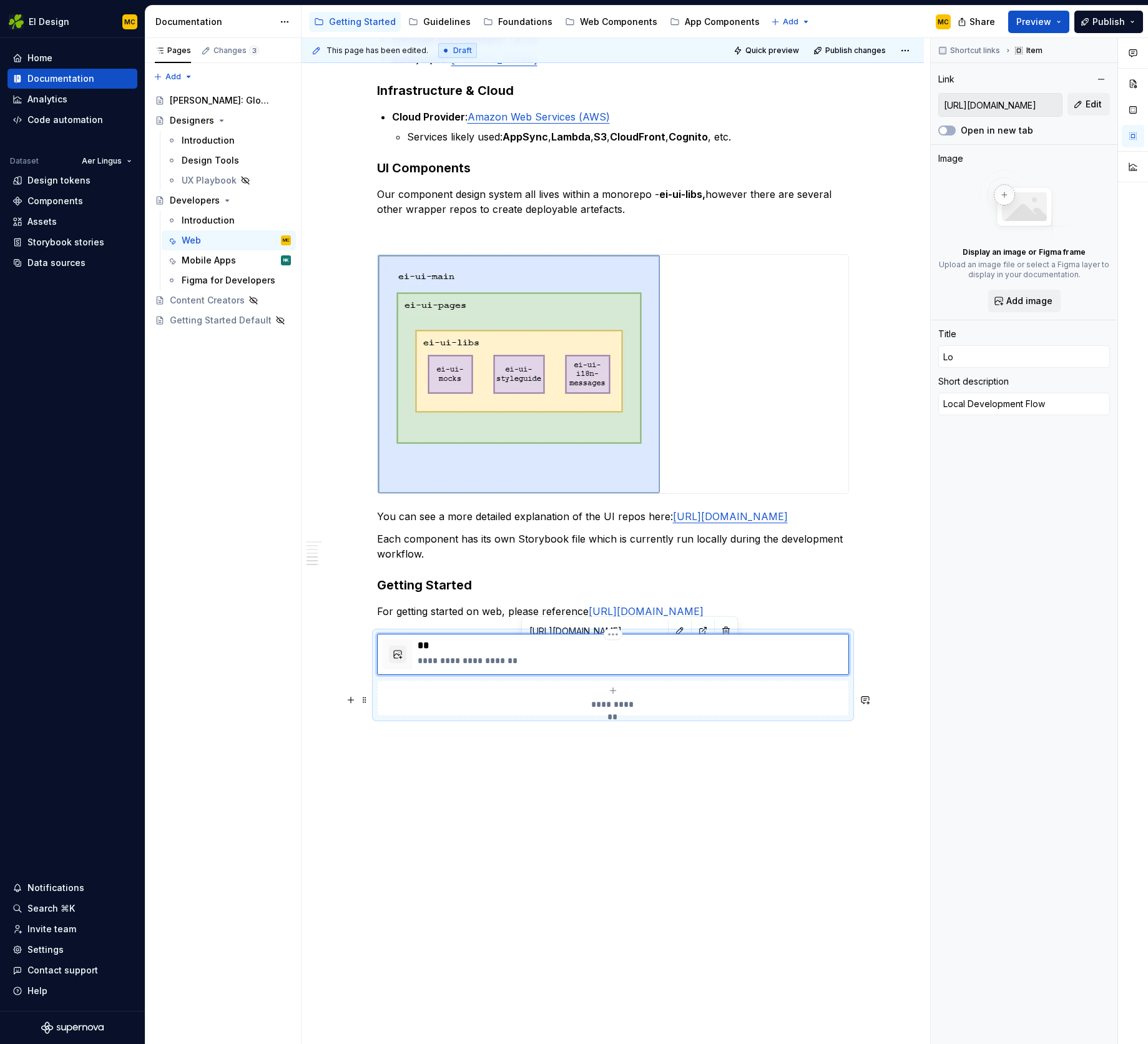
type input "Loc"
type textarea "*"
type input "Loca"
type textarea "*"
type input "Local"
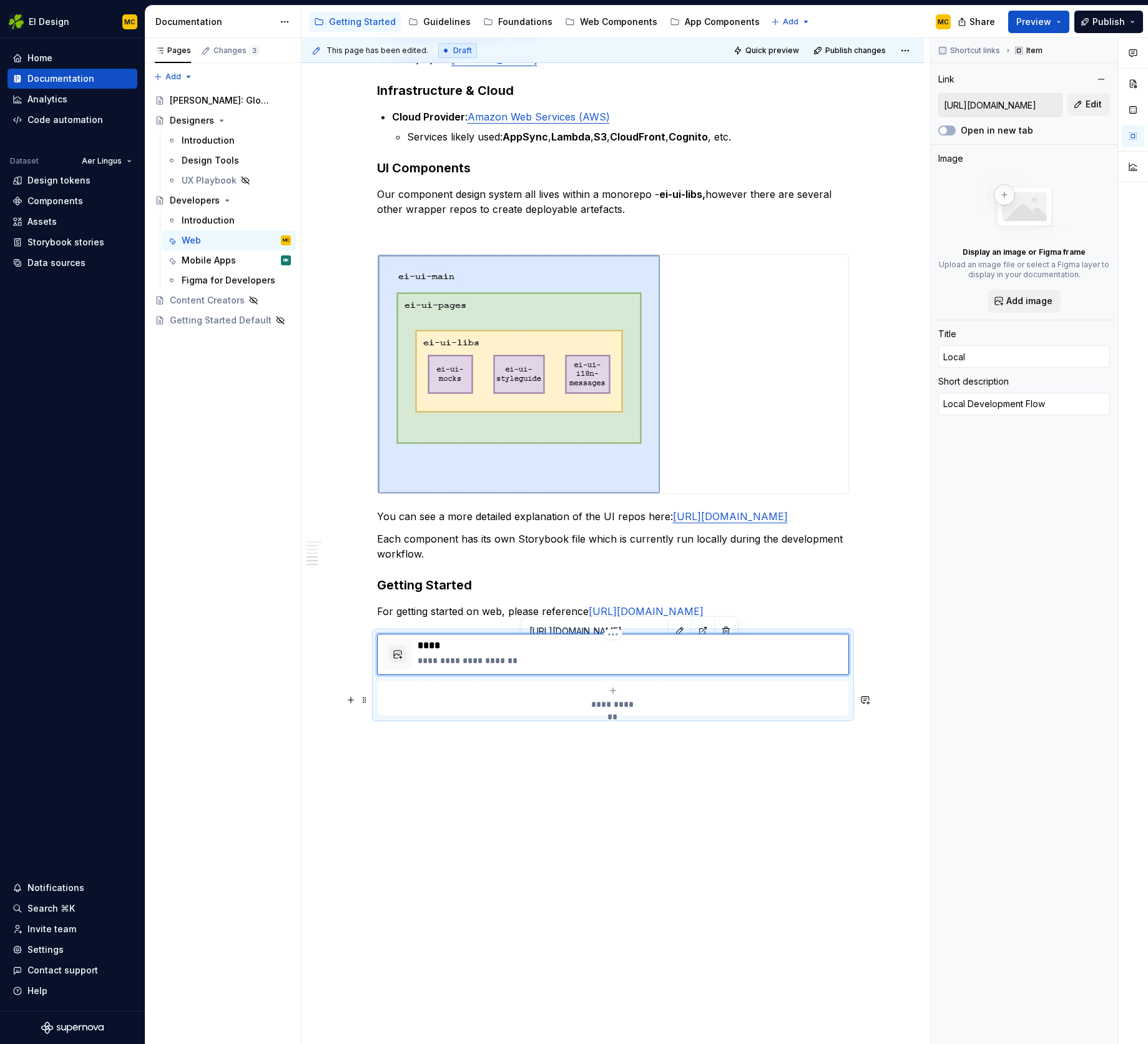
type textarea "*"
type input "Local"
type textarea "*"
type input "Local d"
type textarea "*"
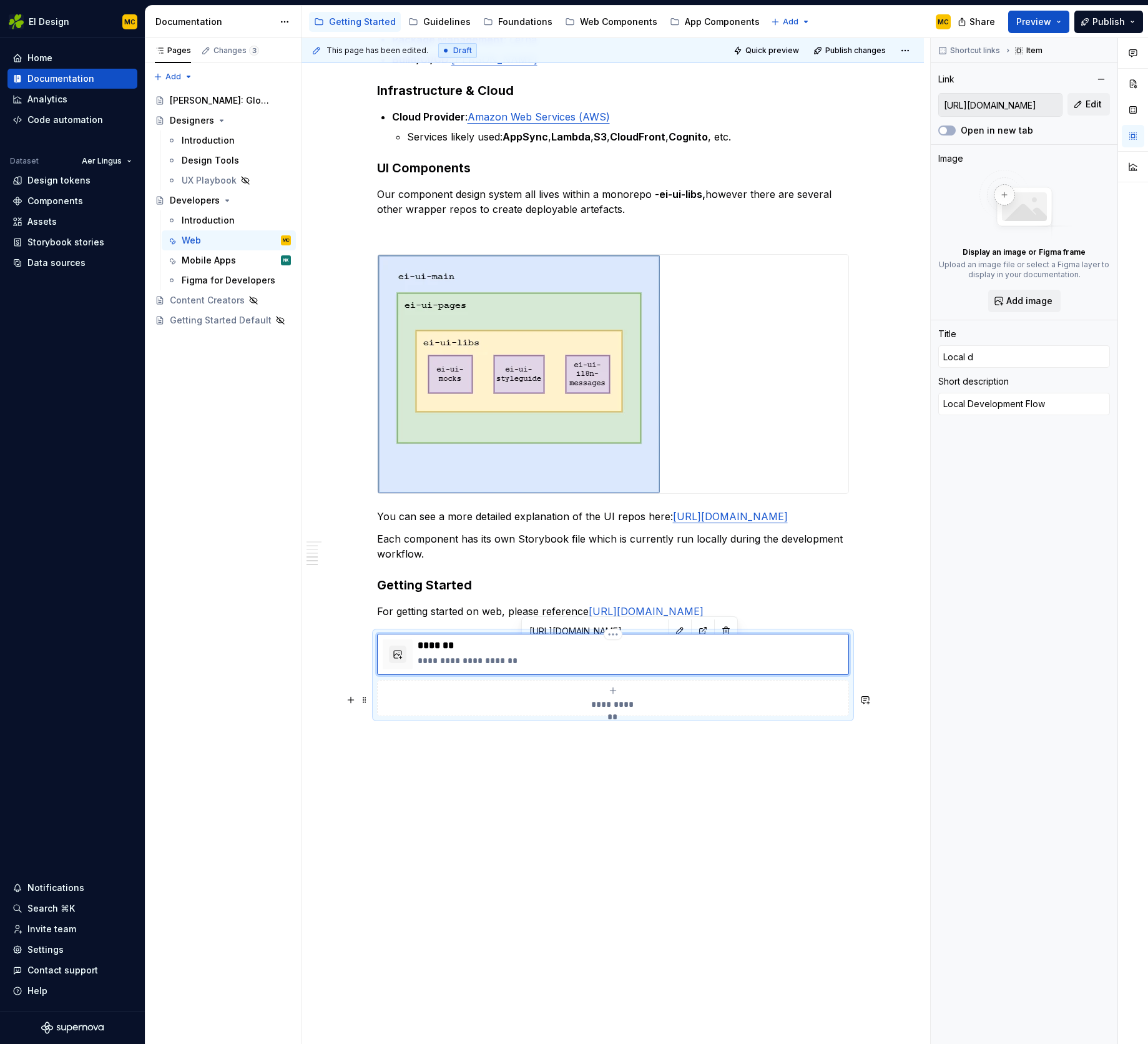
type input "Local de"
type textarea "*"
type input "Local d"
type textarea "*"
type input "Local"
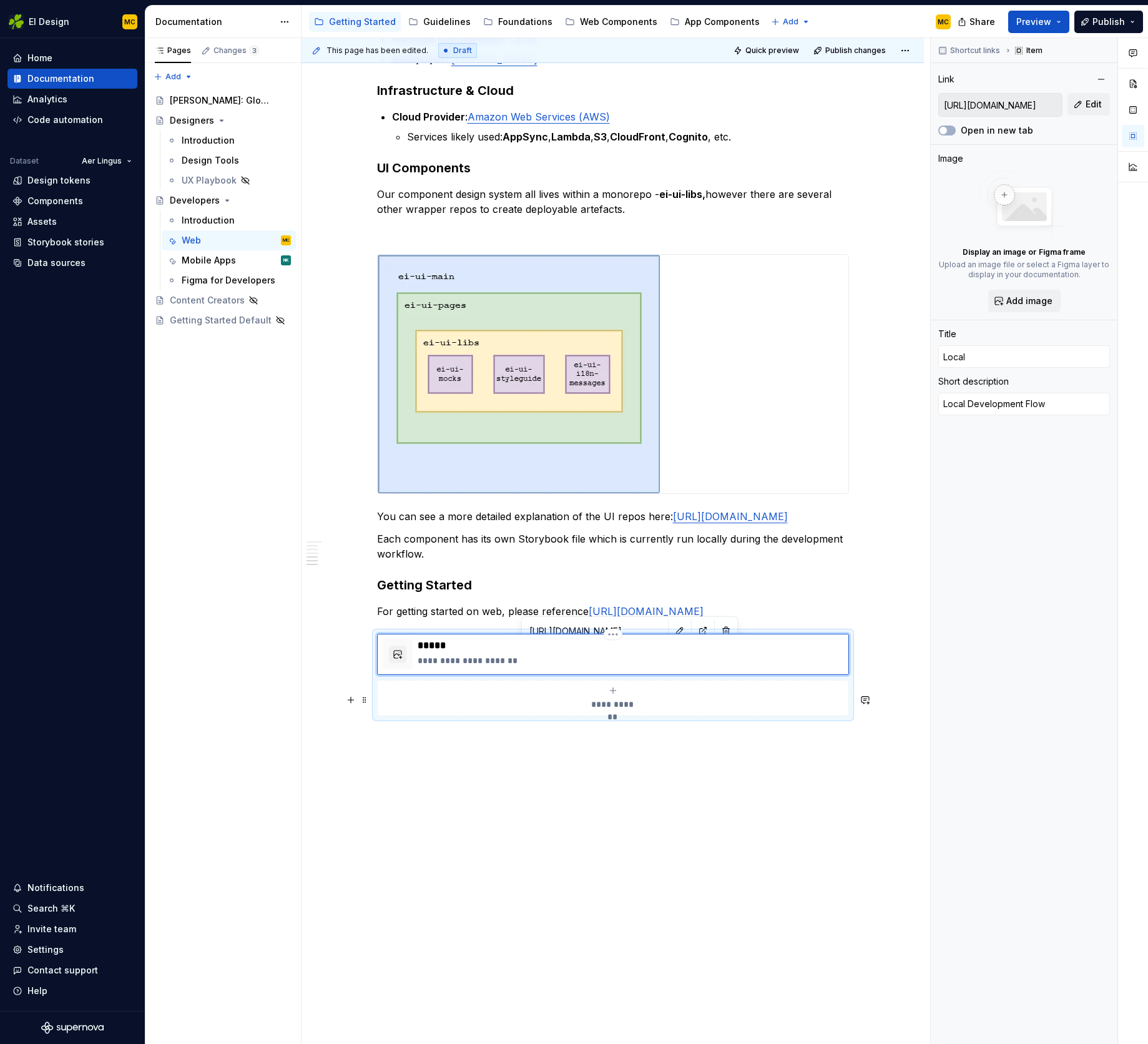
type textarea "*"
type input "Local D"
type textarea "*"
type input "Local De"
type textarea "*"
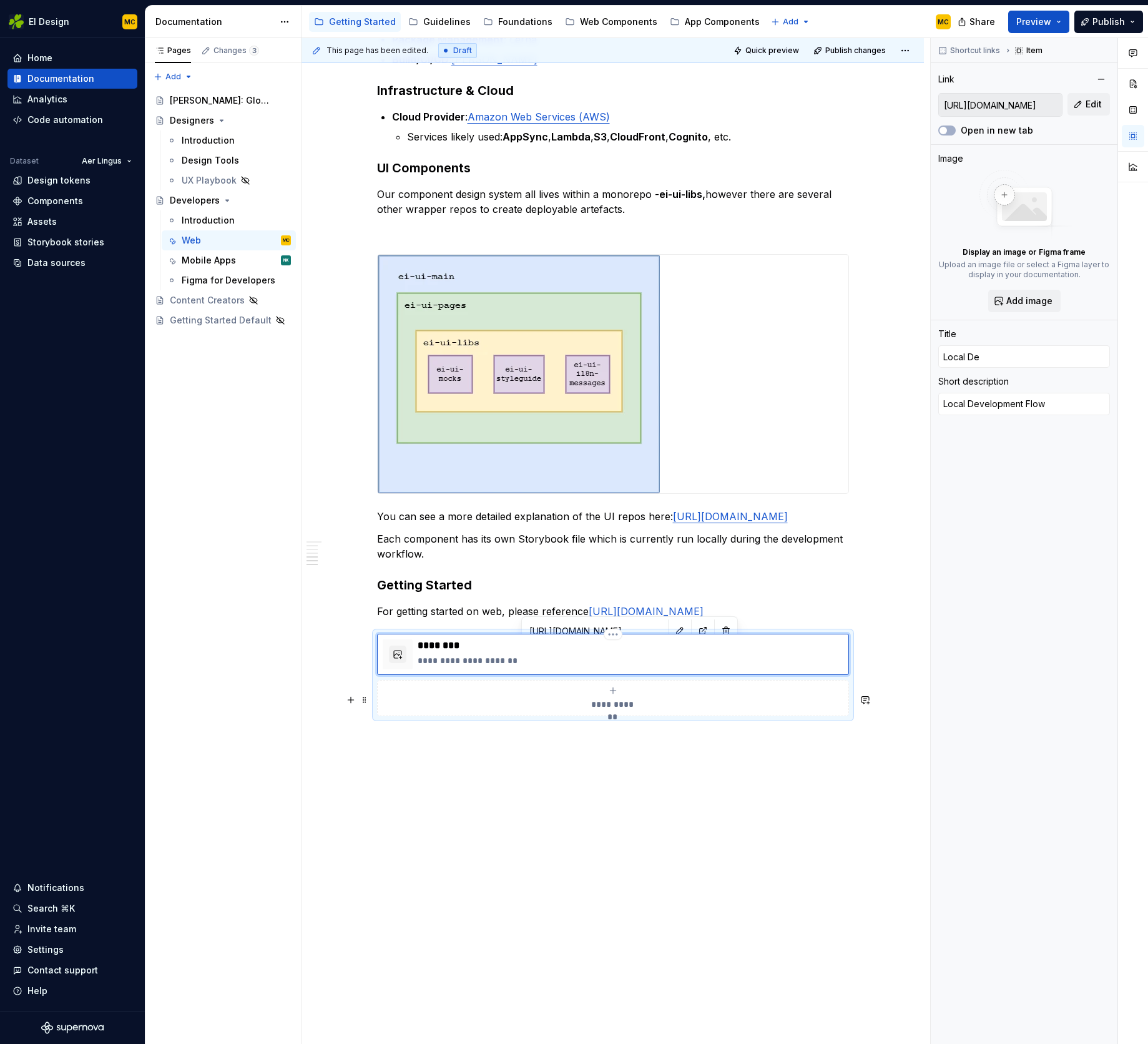
type input "Local Dev"
type textarea "*"
type input "Local Deve"
type textarea "*"
type input "Local Devel"
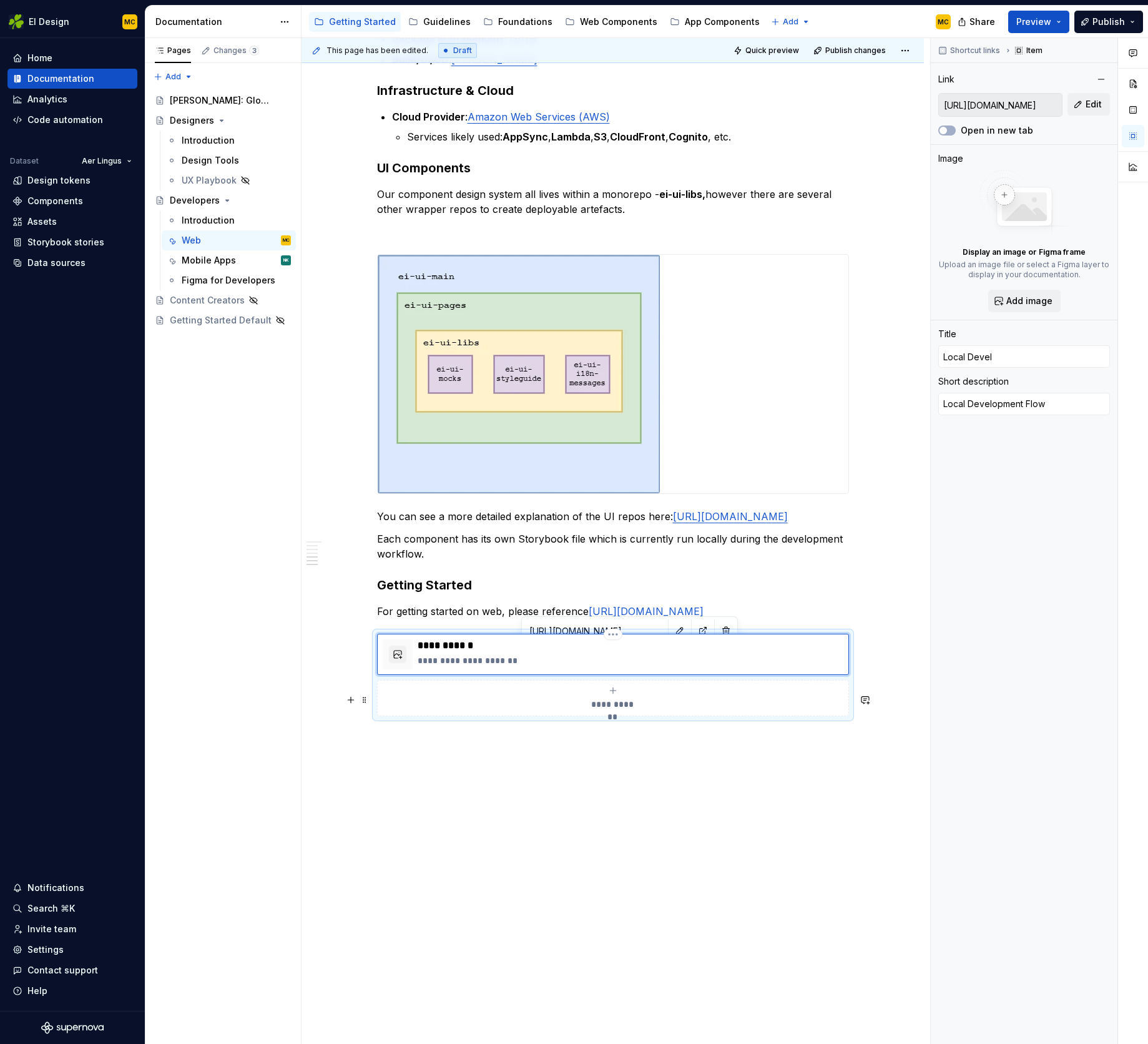
type textarea "*"
type input "Local Develo"
type textarea "*"
type input "Local Develop"
type textarea "*"
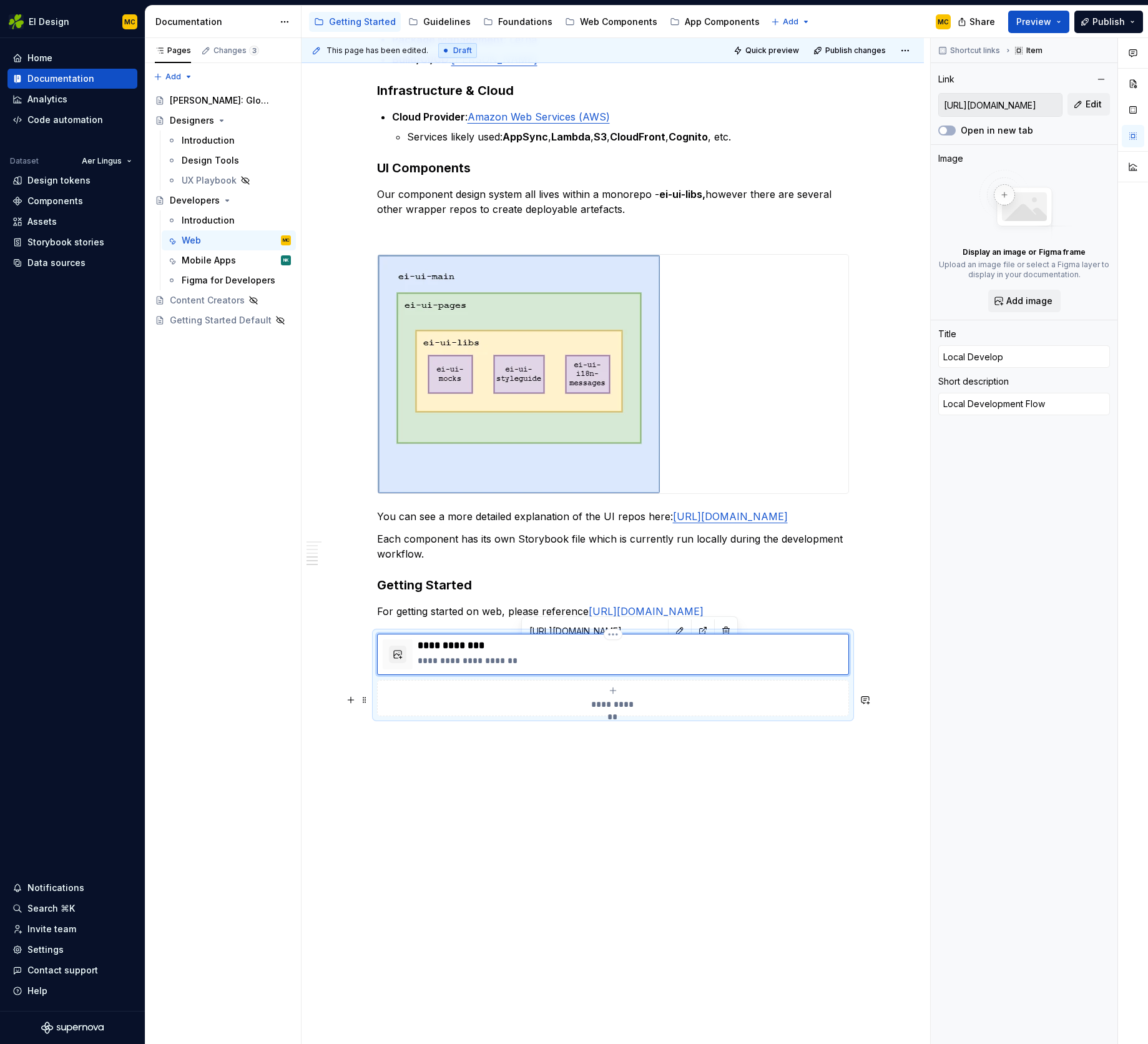
type input "Local Developm"
type textarea "*"
type input "Local Developme"
type textarea "*"
type input "Local Developmen"
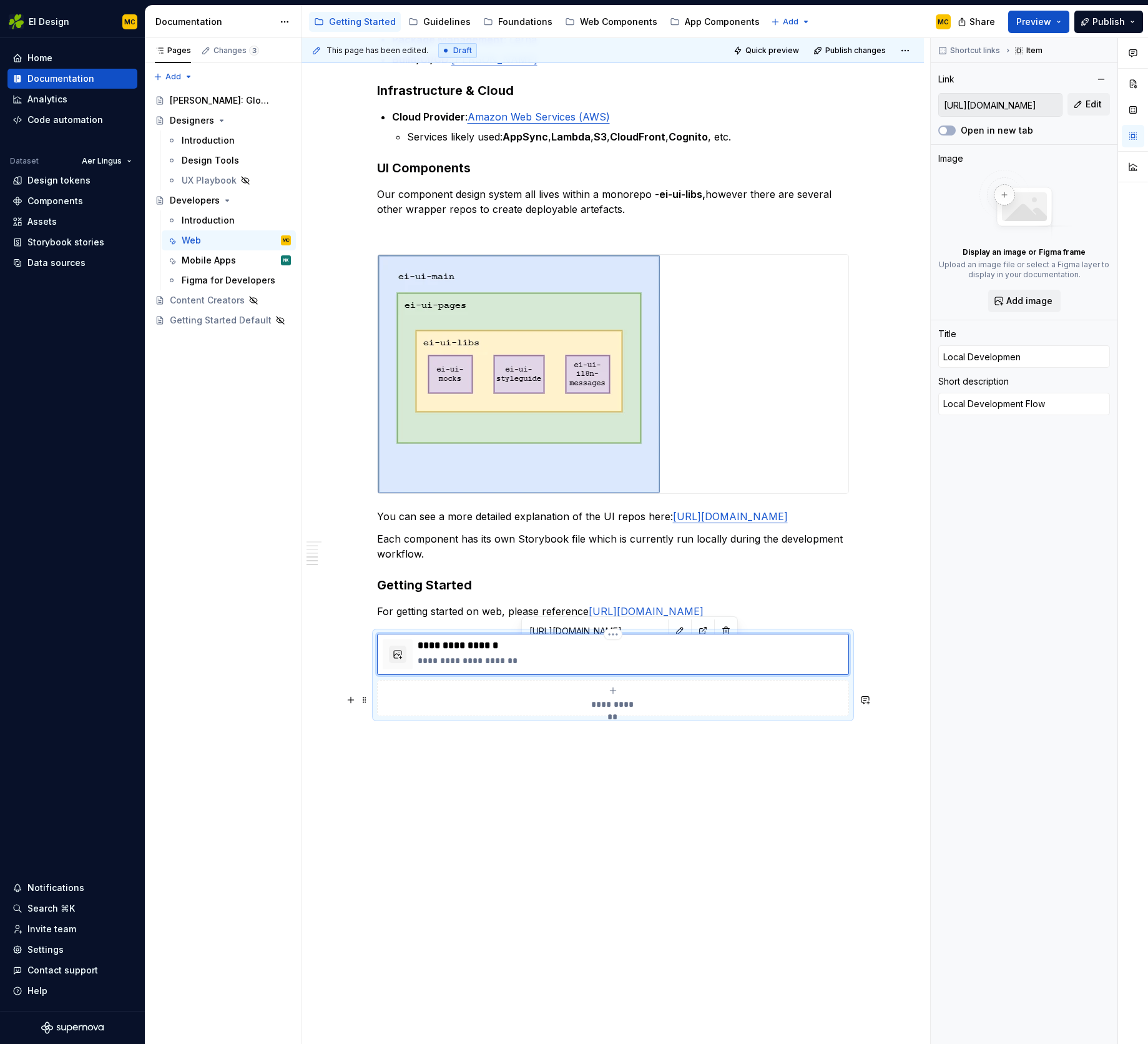
type textarea "*"
type input "Local Development"
type textarea "*"
type input "Local Development"
type textarea "*"
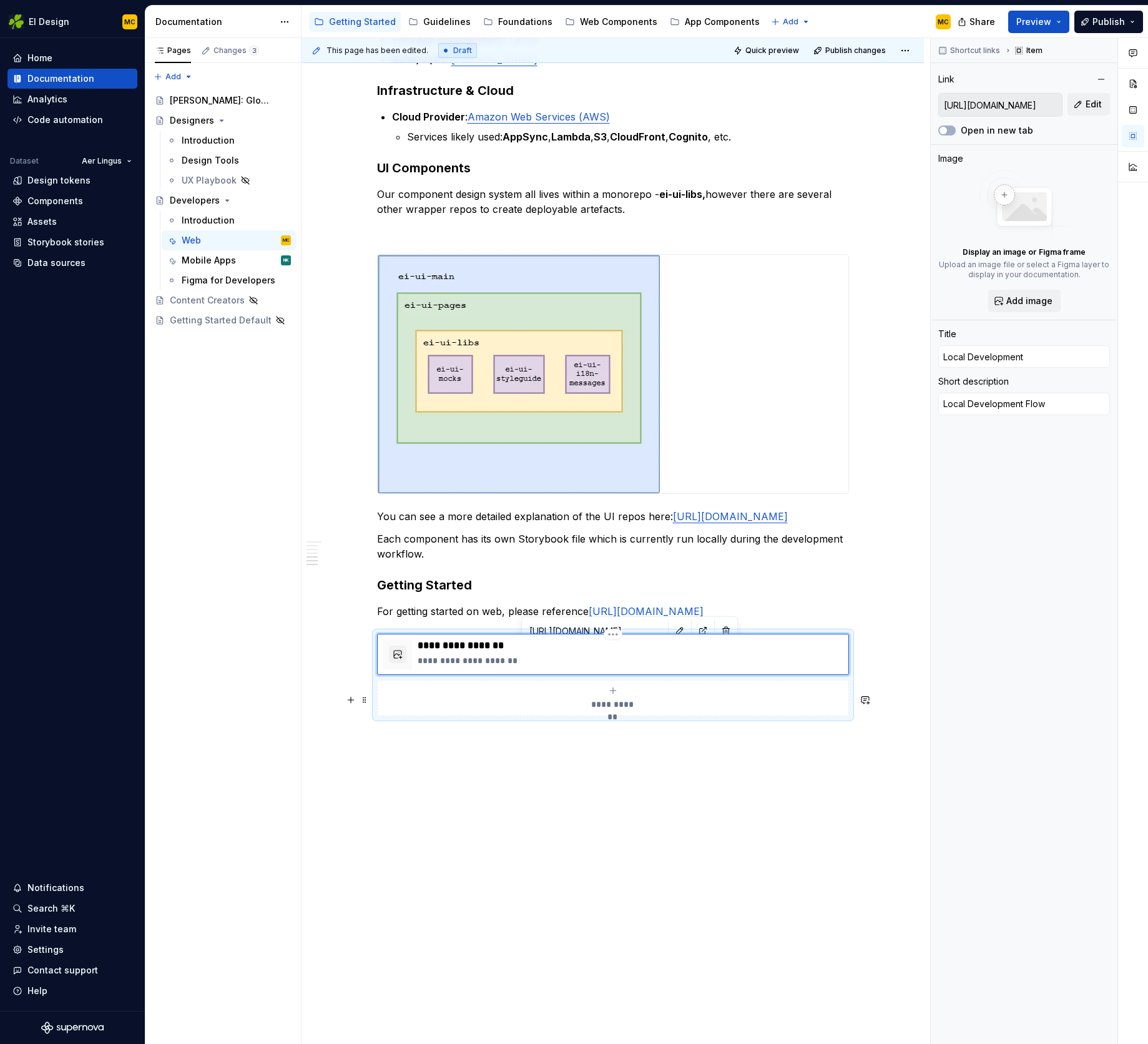
type input "Local Development F"
type textarea "*"
type input "Local Development Fl"
type textarea "*"
type input "Local Development Flo"
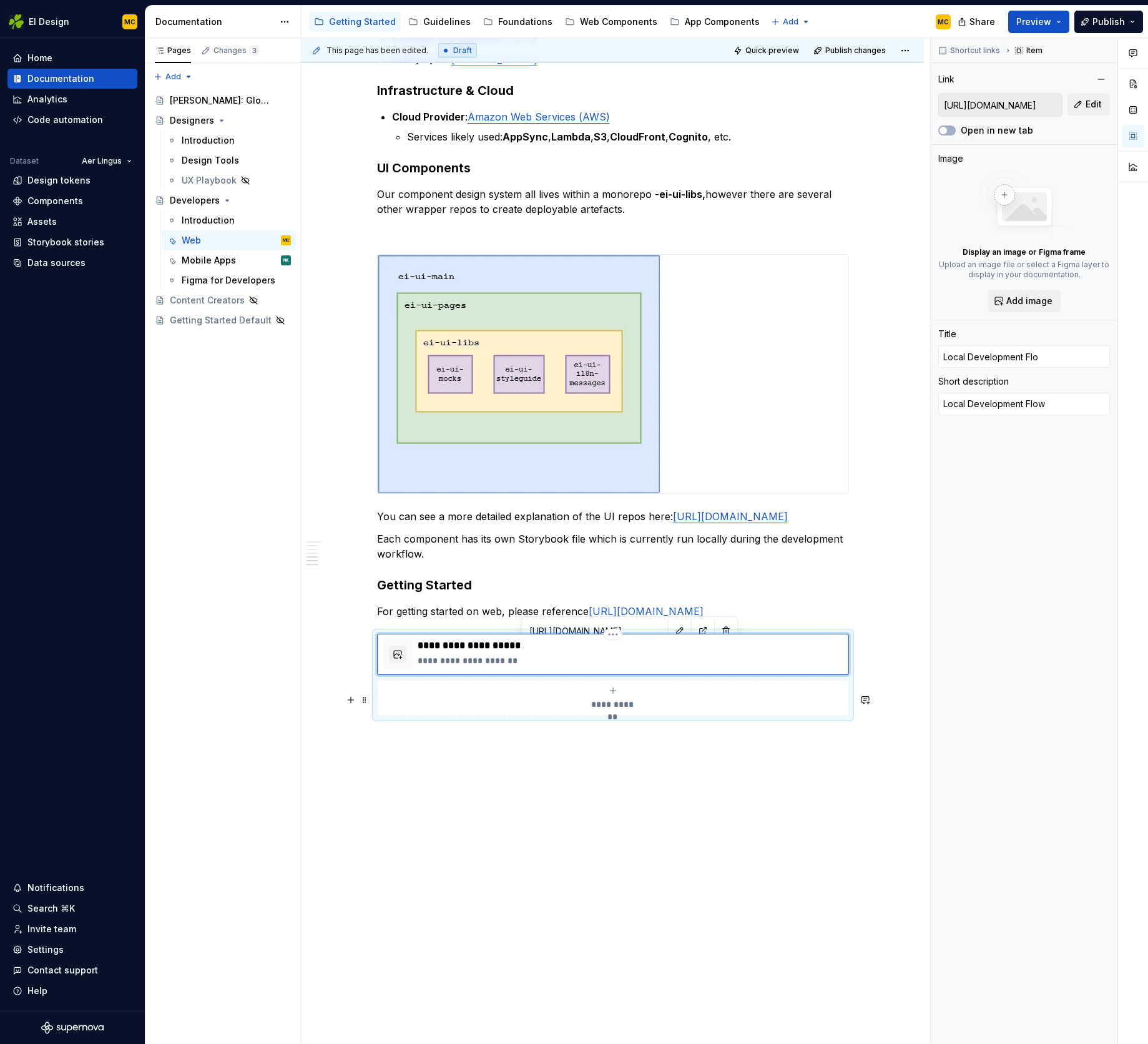
type textarea "*"
type input "Local Development Flow"
type textarea "*"
type textarea "G"
type textarea "*"
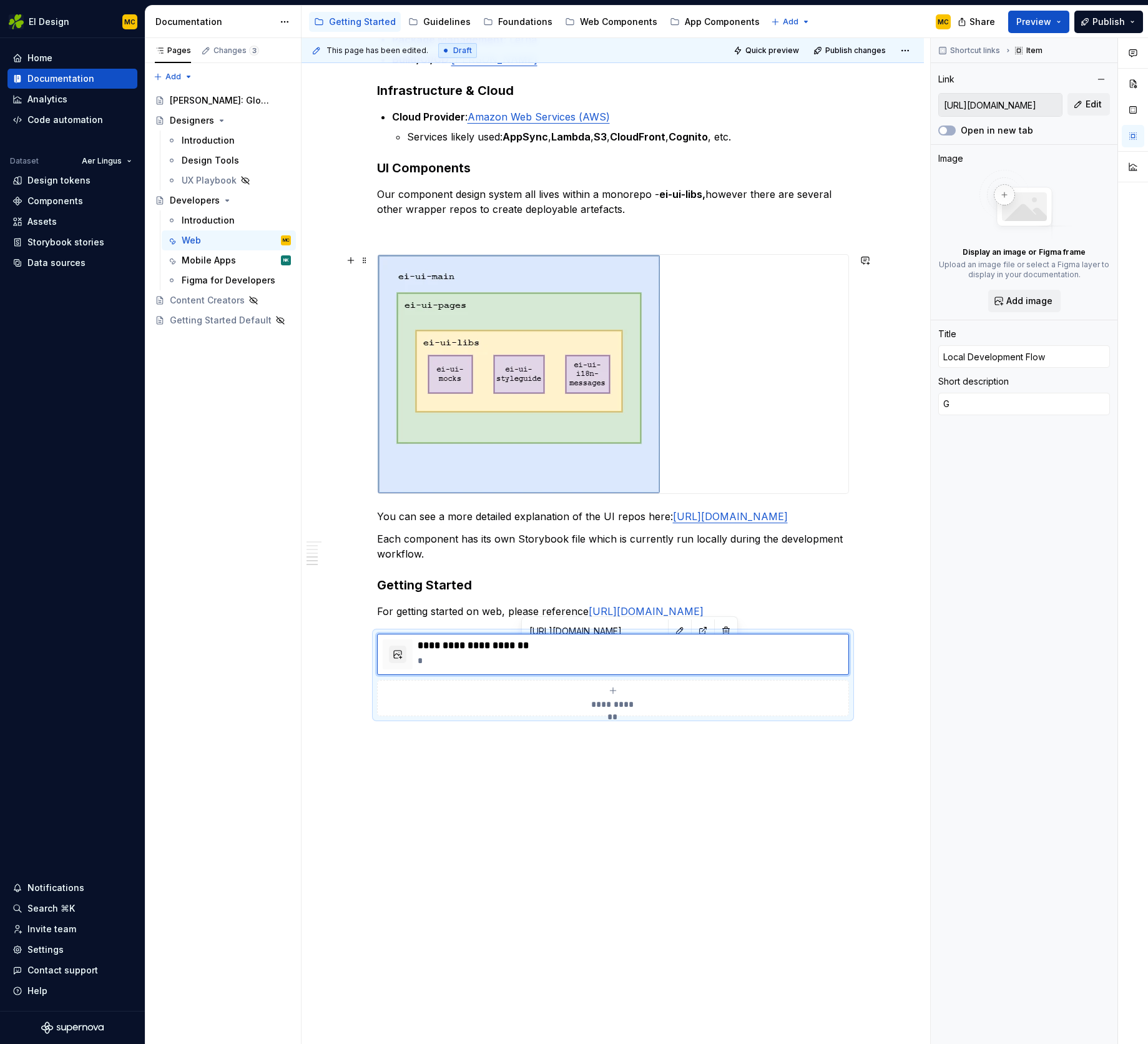
type textarea "Ge"
type textarea "*"
type textarea "Get"
type textarea "*"
type textarea "Gett"
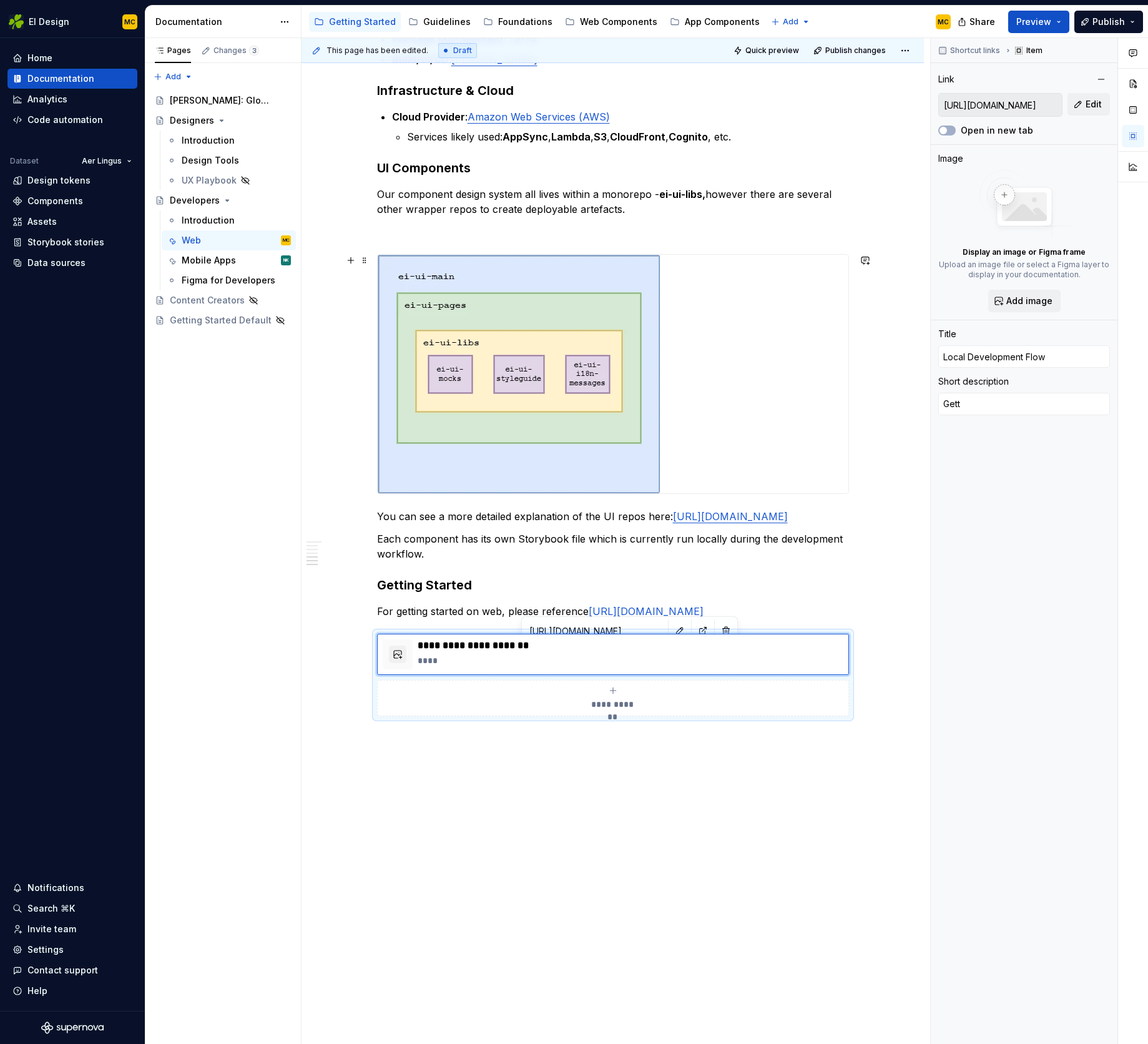
type textarea "*"
type textarea "Getti"
type textarea "*"
type textarea "Gettin"
type textarea "*"
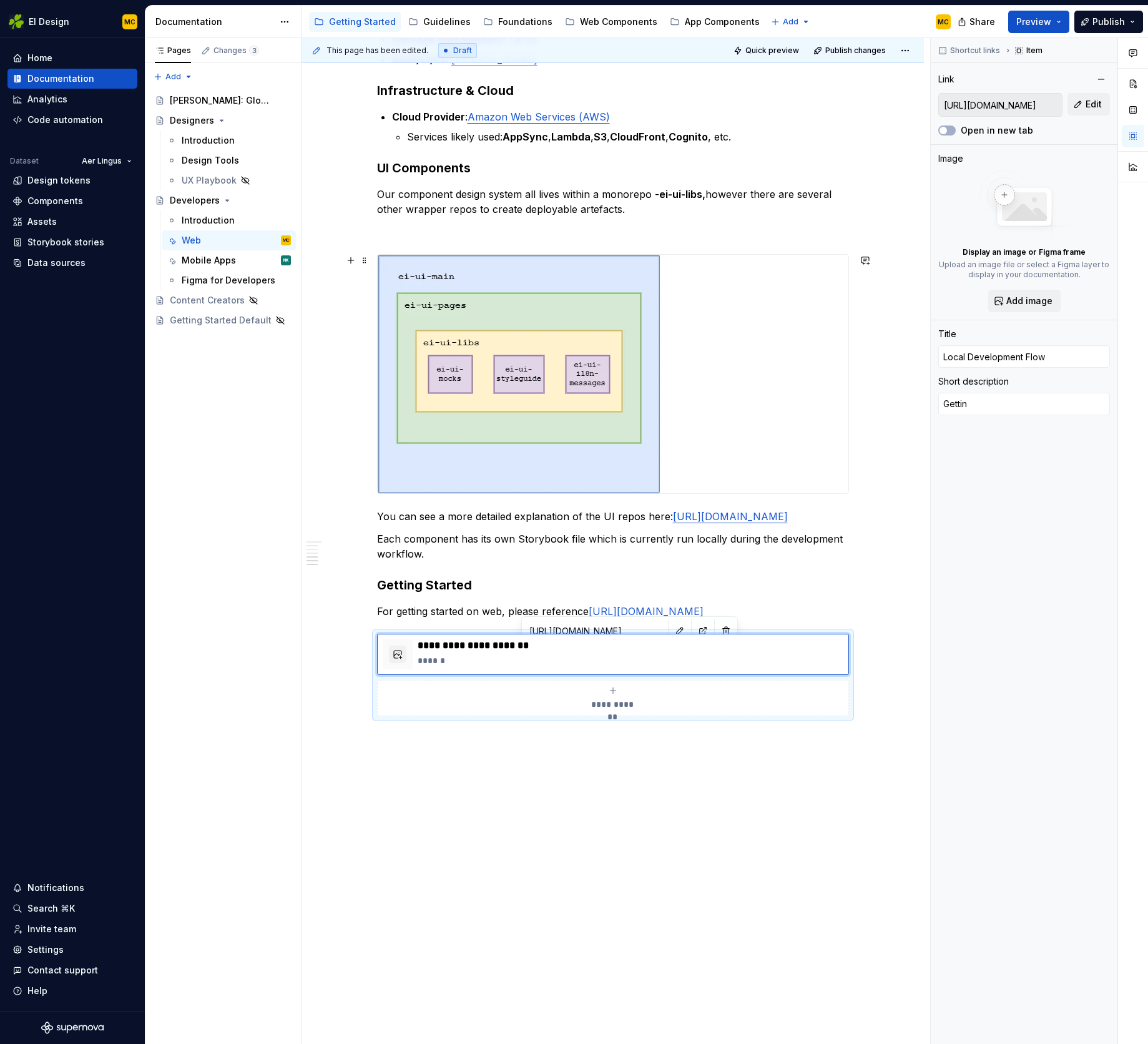
type textarea "Getting"
type textarea "*"
type textarea "Getting"
type textarea "*"
type textarea "Getting s"
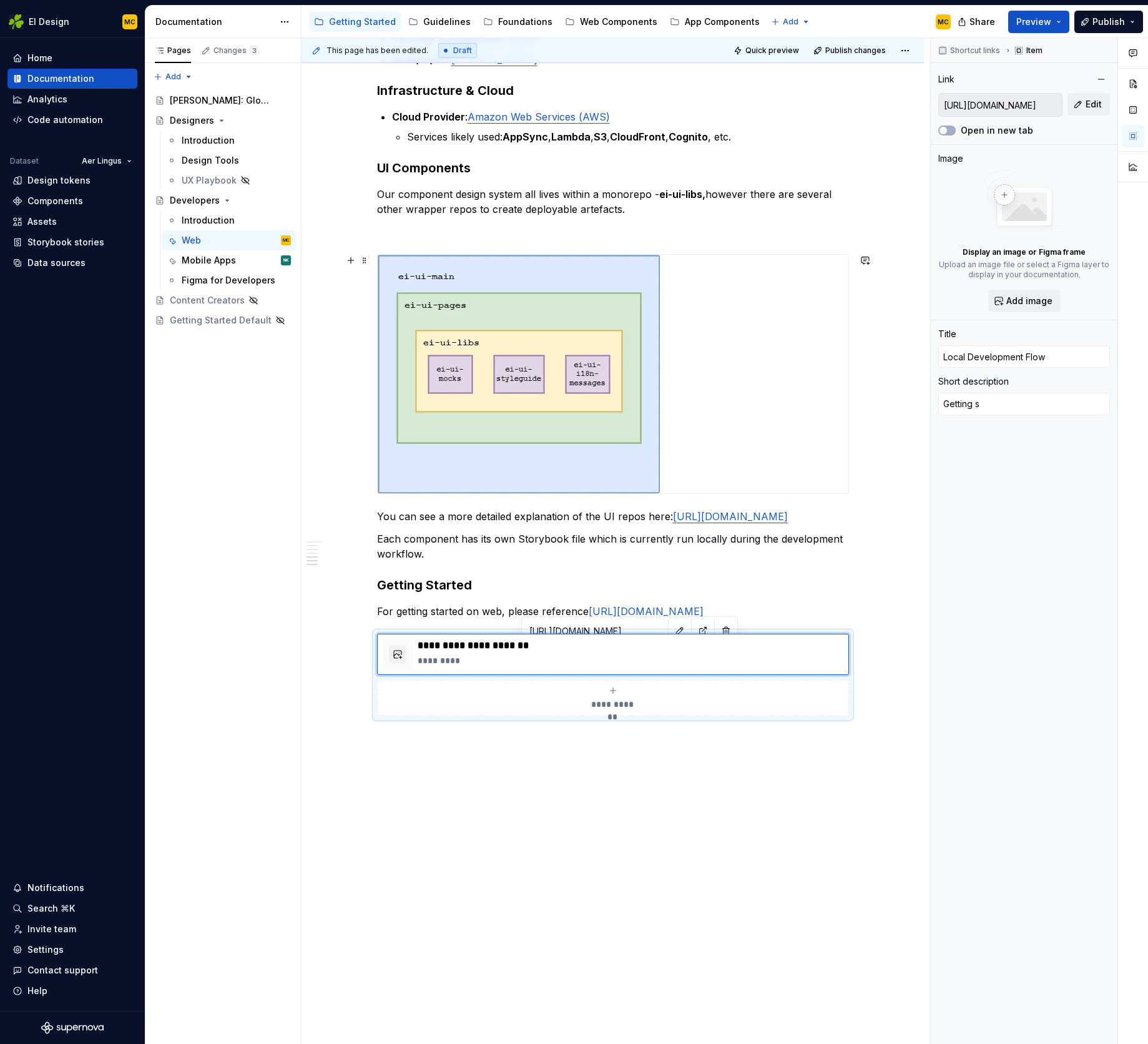
type textarea "*"
type textarea "Getting st"
type textarea "*"
type textarea "Getting sta"
type textarea "*"
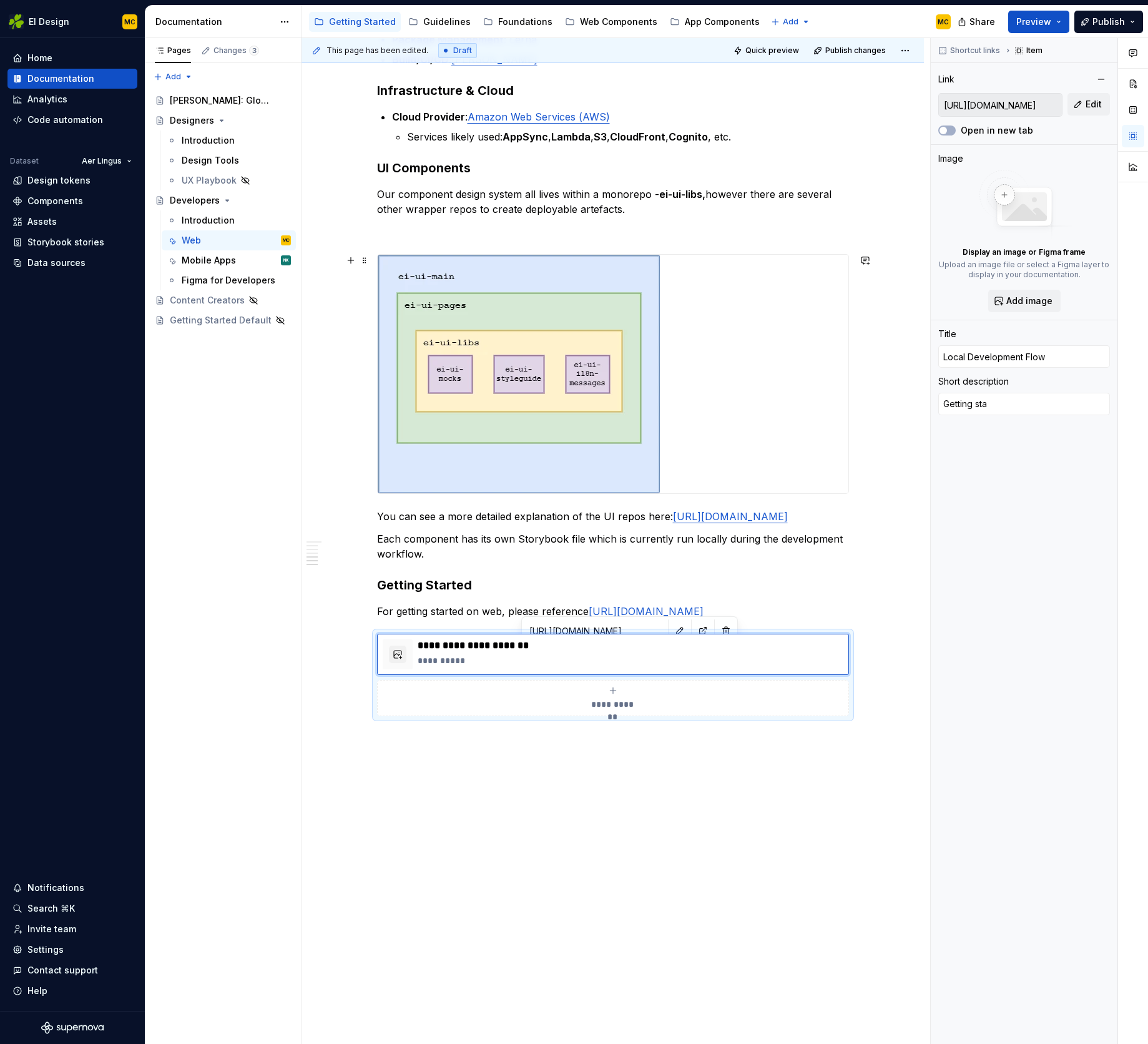
type textarea "Getting star"
type textarea "*"
type textarea "Getting start"
type textarea "*"
type textarea "Getting starte"
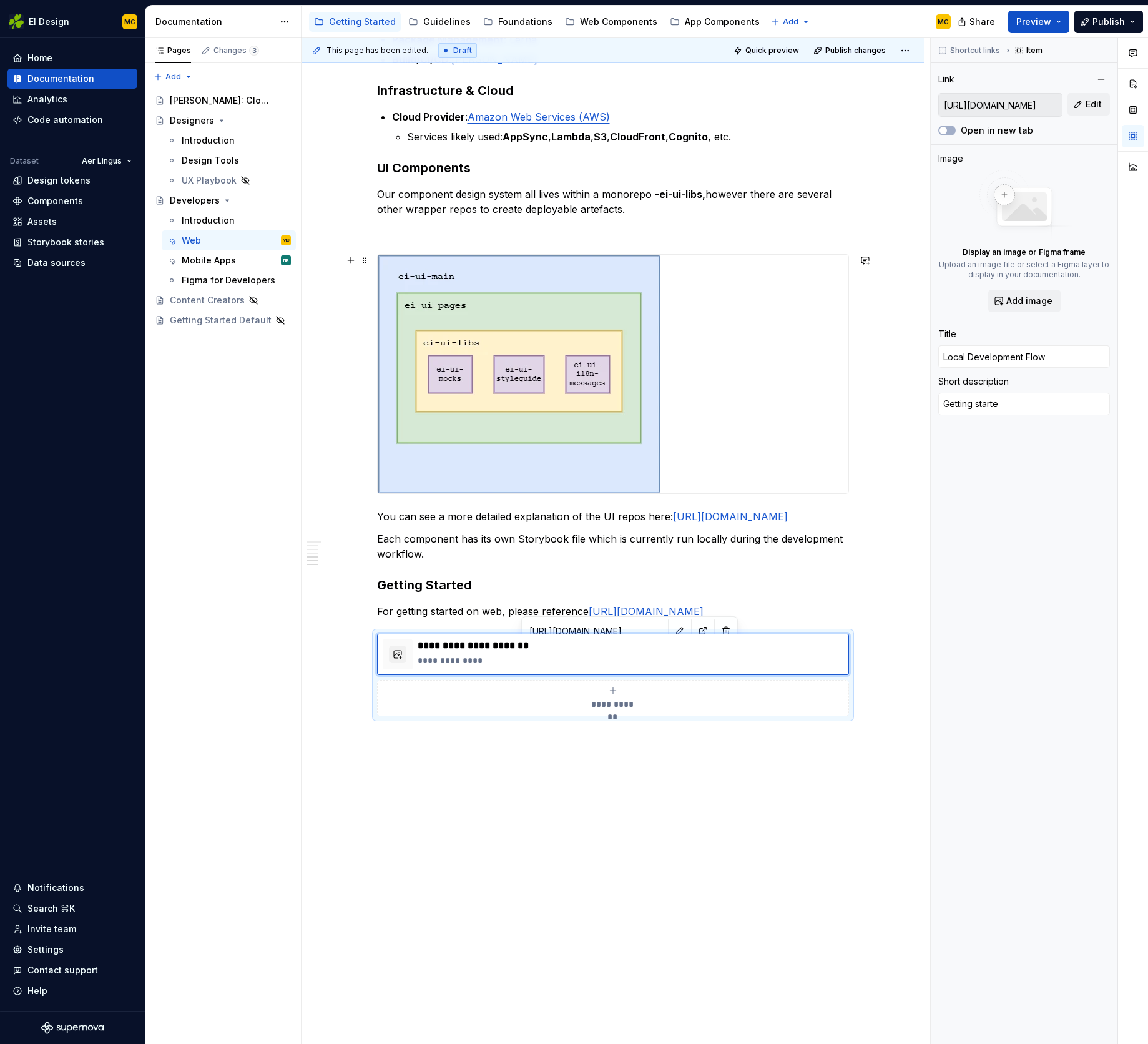
type textarea "*"
type textarea "Getting started"
type textarea "*"
type input "Local development Flow"
type textarea "*"
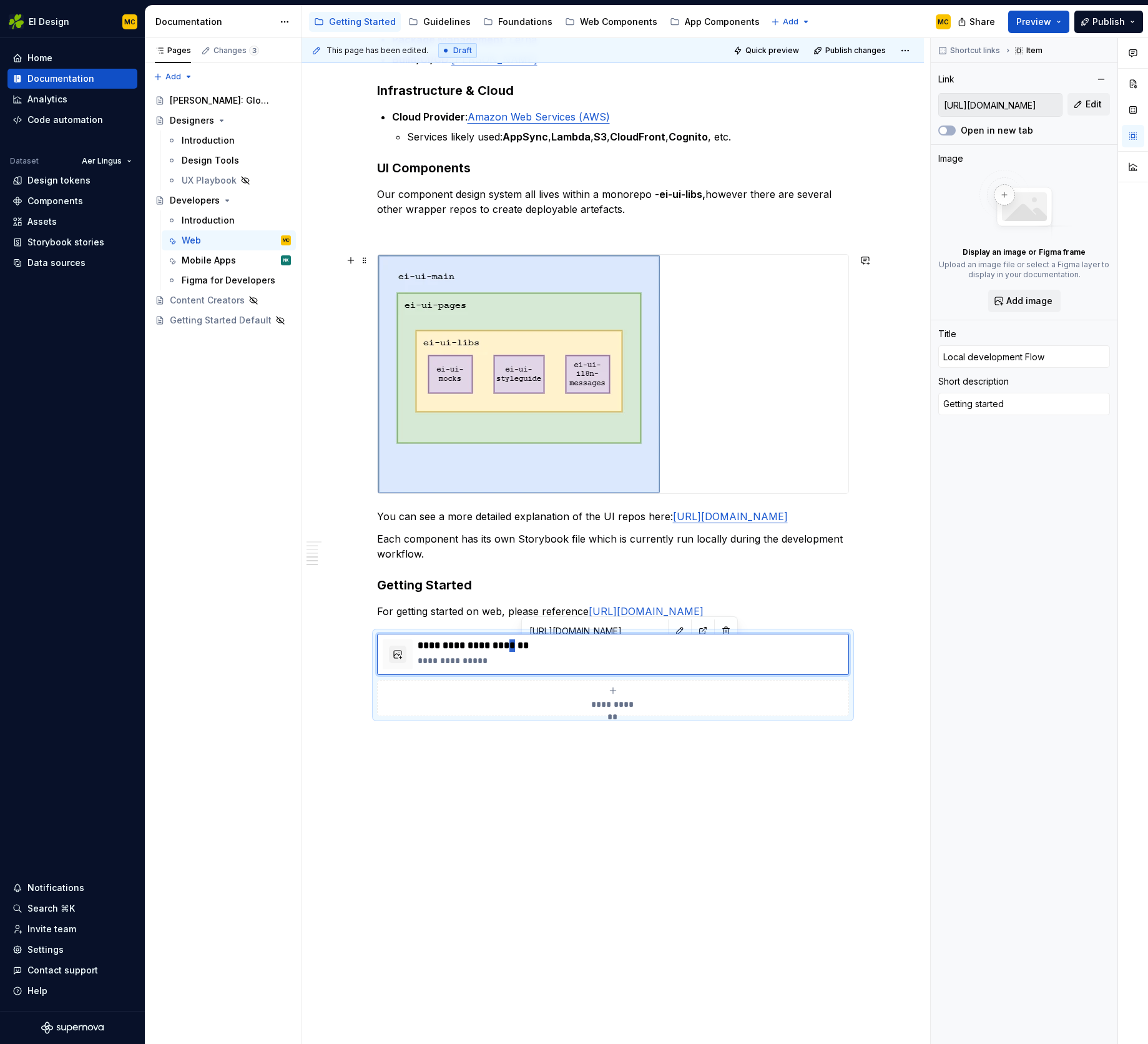
type input "Local development flow"
type textarea "*"
type input "Local development"
type textarea "*"
type textarea "Getting started"
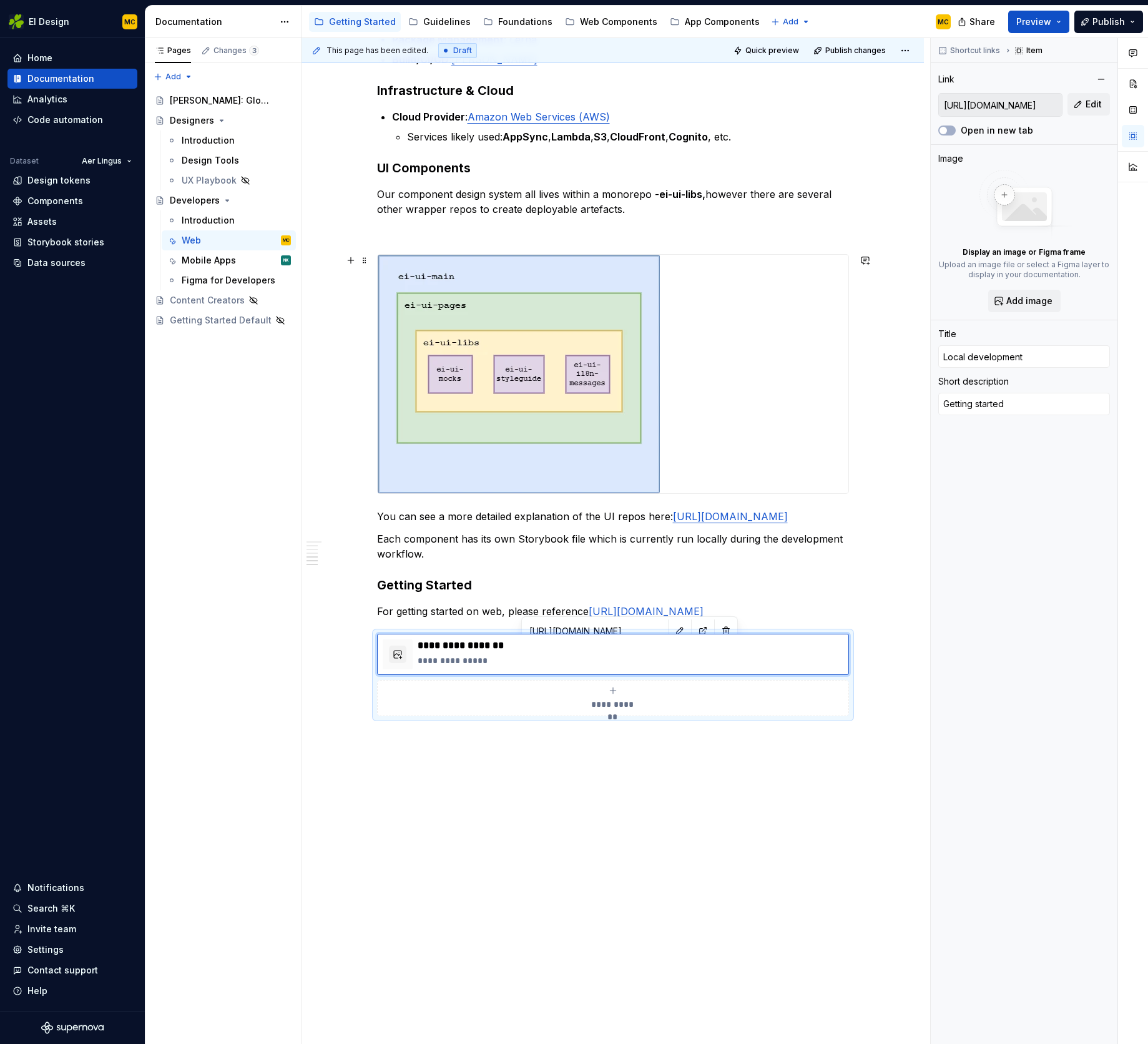
type textarea "*"
type textarea "Getting started s"
type textarea "*"
type textarea "Getting started se"
type textarea "*"
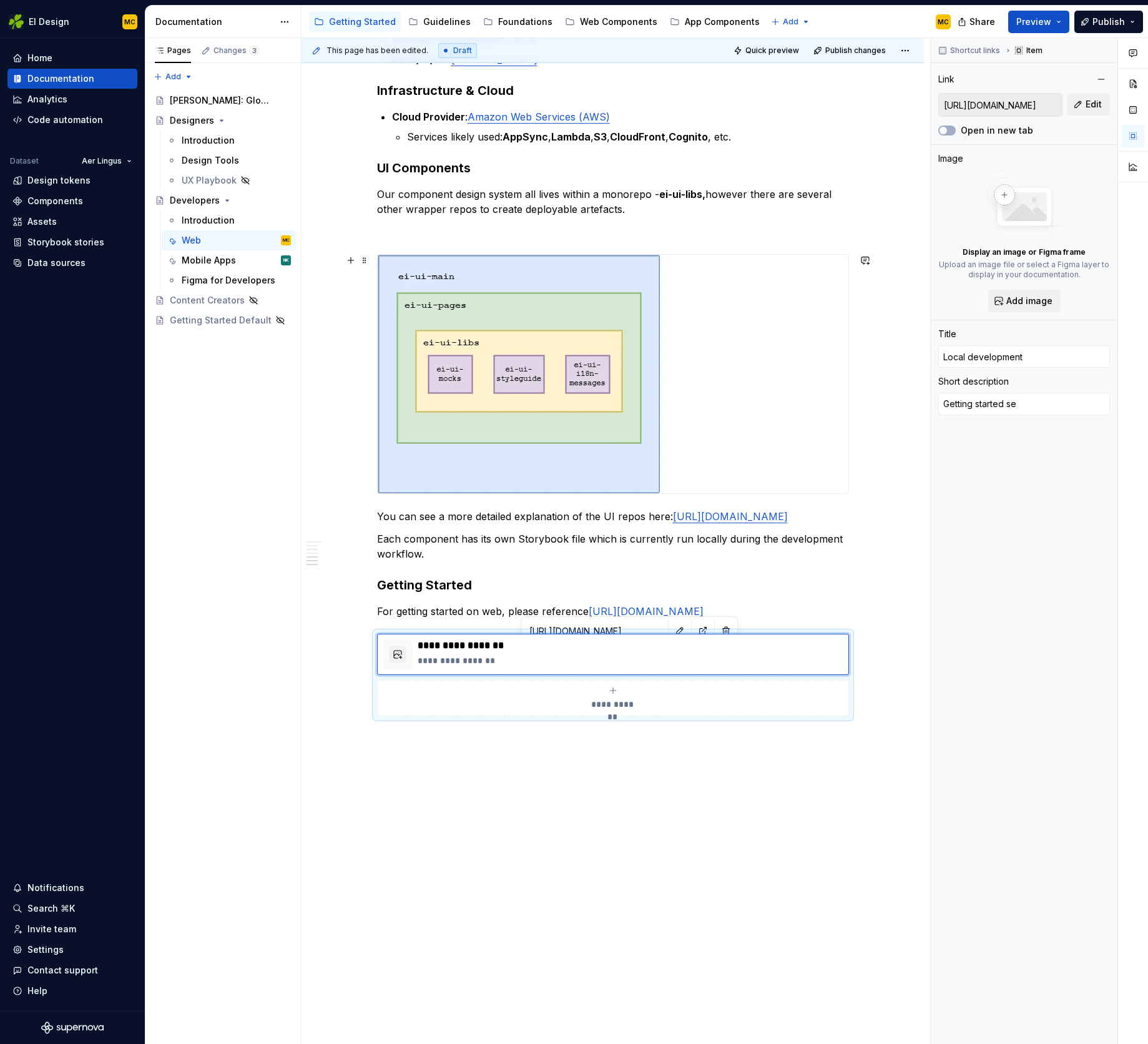
type textarea "Getting started set"
type textarea "*"
type textarea "Getting started sett"
type textarea "*"
type textarea "Getting started setti"
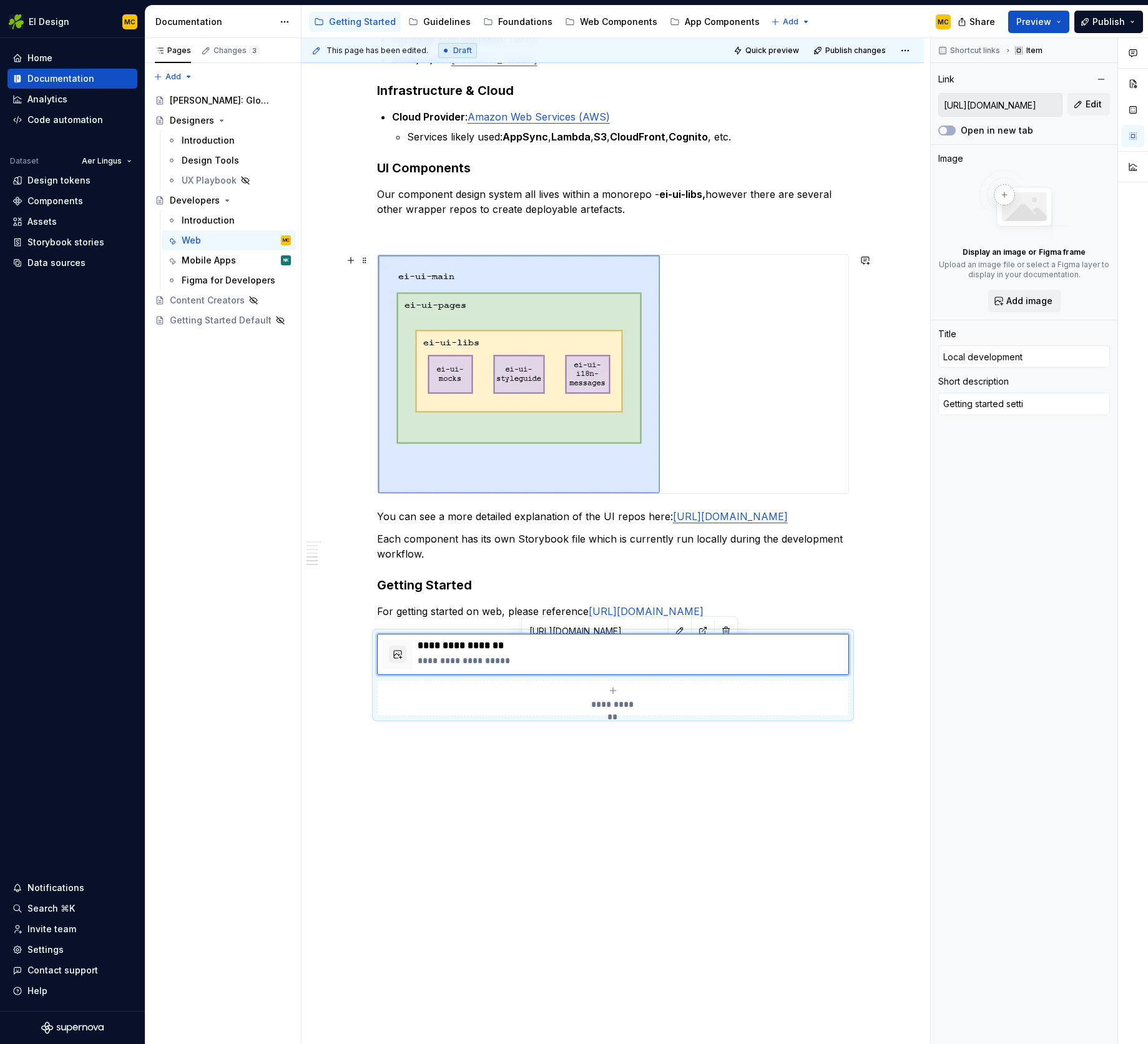
type textarea "*"
type textarea "Getting started settin"
type textarea "*"
type textarea "Getting started setting"
type textarea "*"
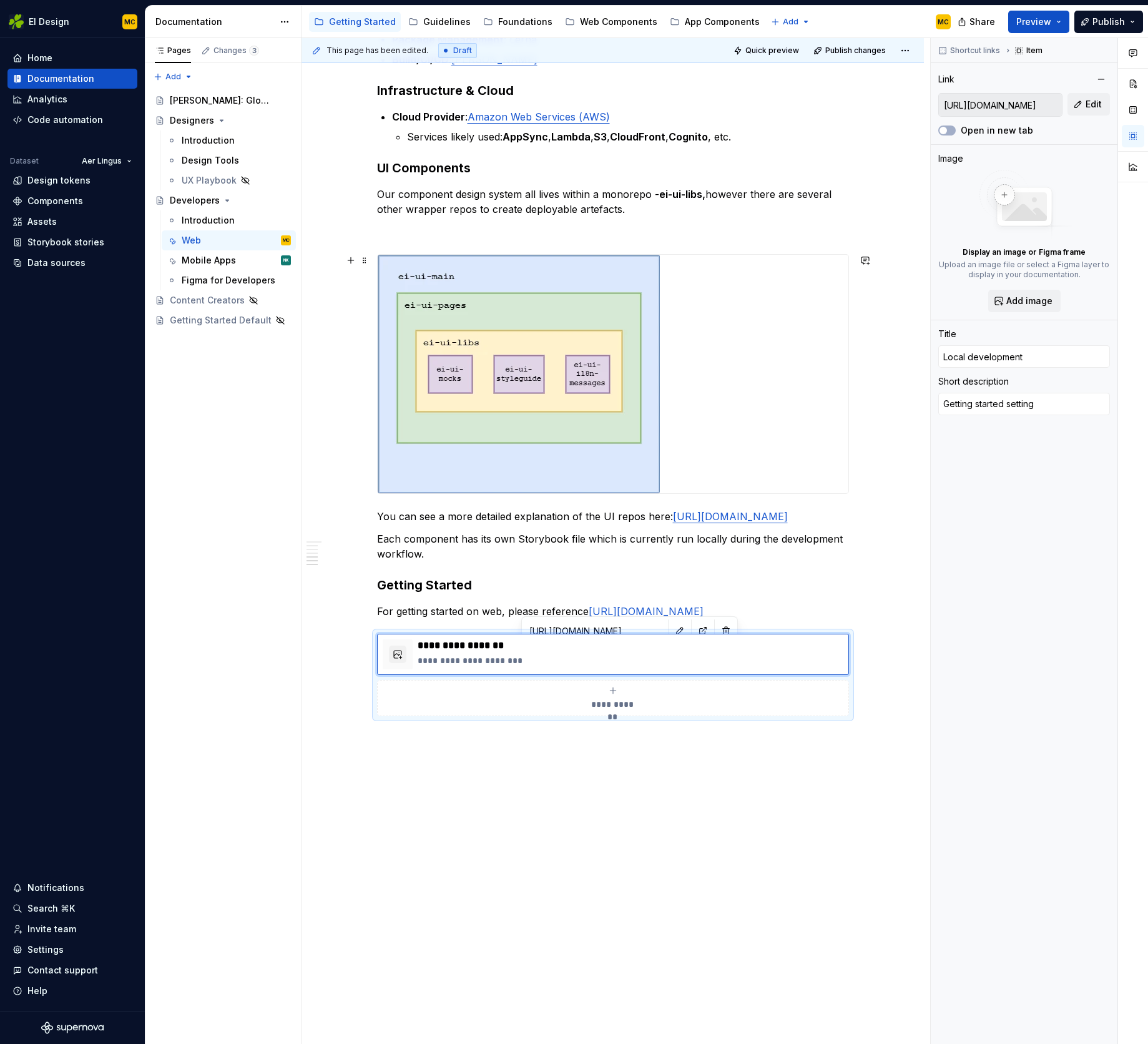
type textarea "Getting started setting"
type textarea "*"
type textarea "Getting started setting u"
type textarea "*"
type textarea "Getting started setting up"
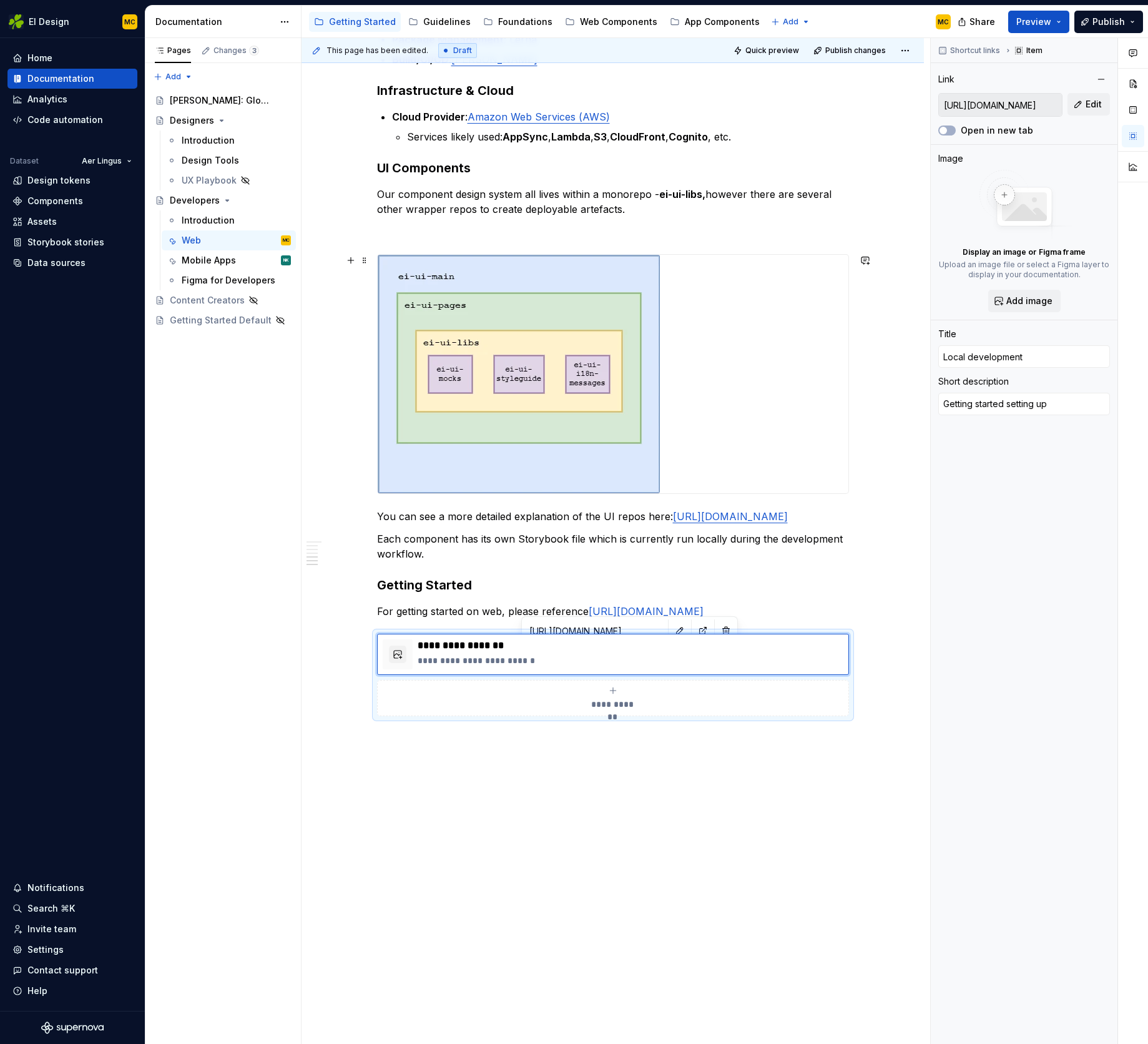
type textarea "*"
type textarea "Getting started setting up"
type textarea "*"
type textarea "Getting started setting up e"
type textarea "*"
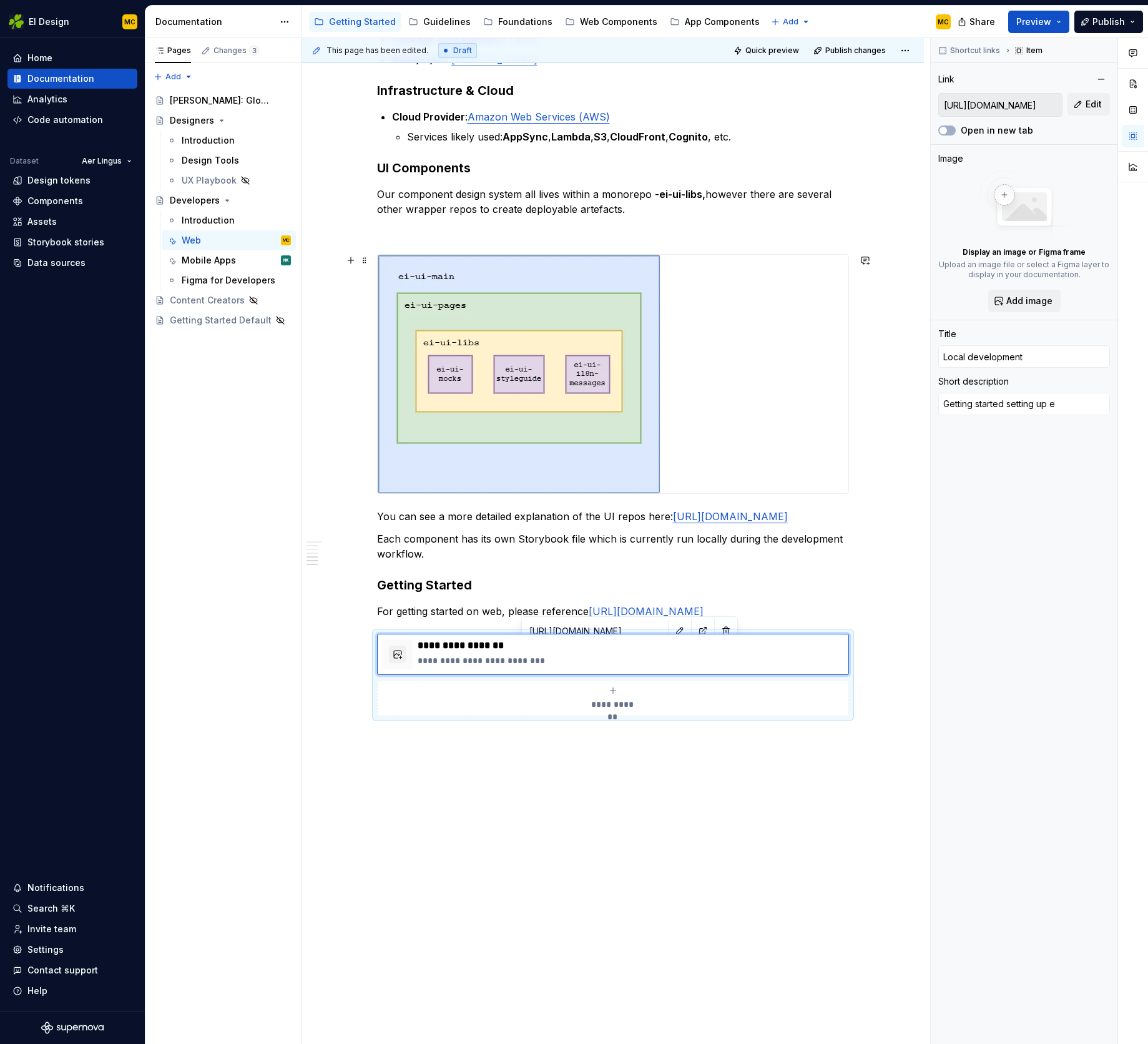
type textarea "Getting started setting up en"
type textarea "*"
type textarea "Getting started setting up env"
type textarea "*"
type textarea "Getting started setting up envi"
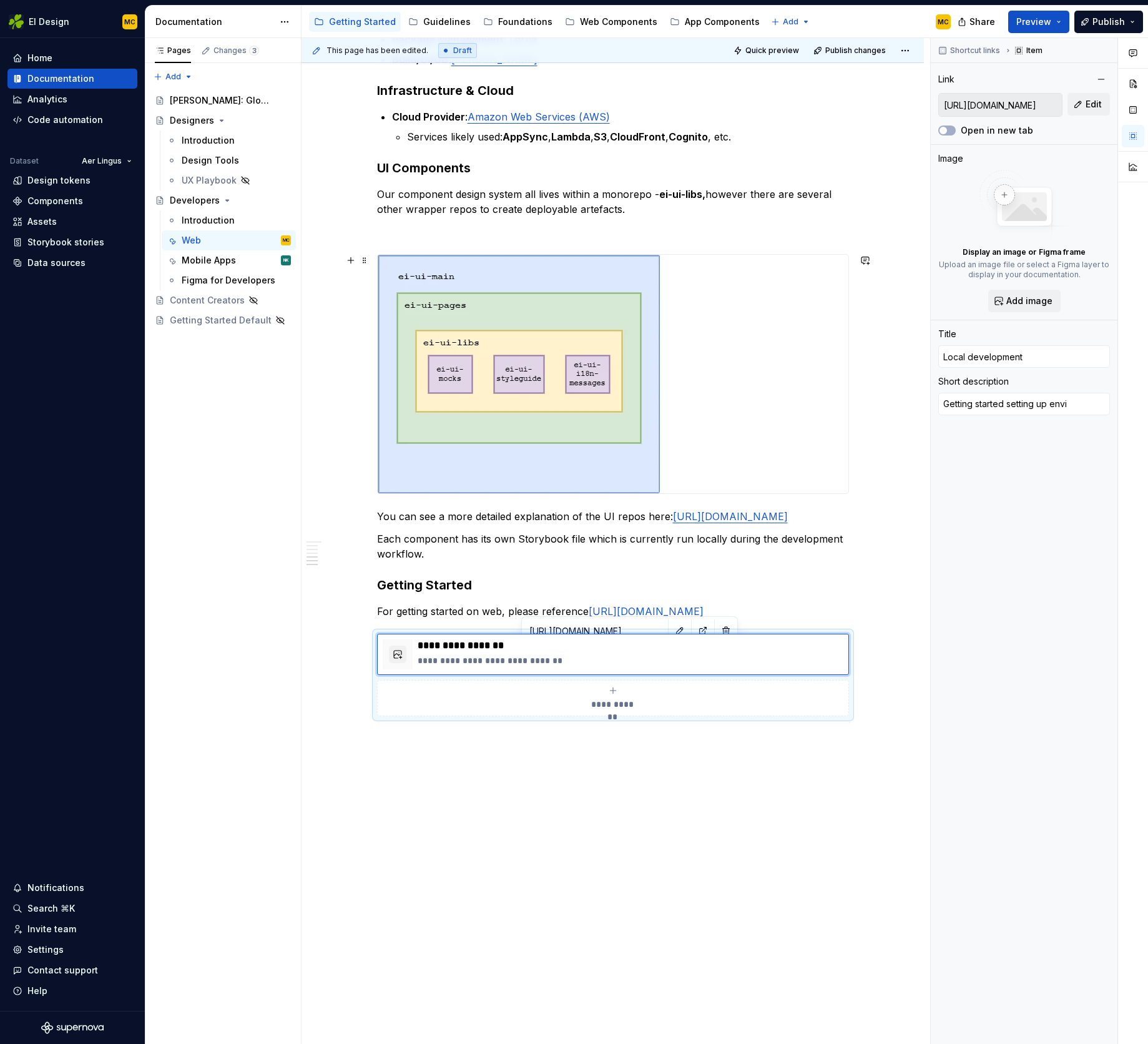
type textarea "*"
type textarea "Getting started setting up envir"
type textarea "*"
type textarea "Getting started setting up enviro"
type textarea "*"
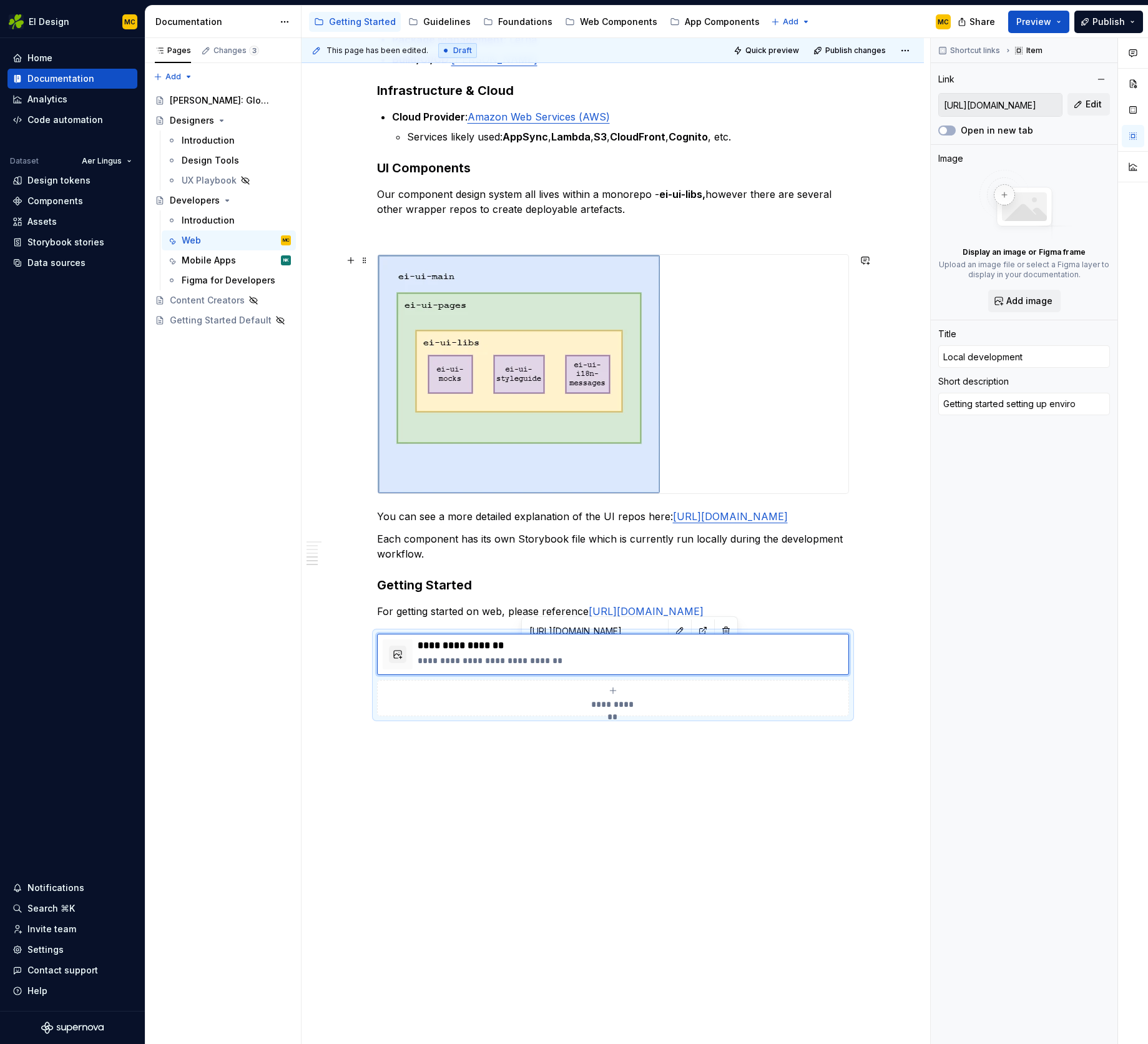
type textarea "Getting started setting up environ"
type textarea "*"
type textarea "Getting started setting up environm"
type textarea "*"
type textarea "Getting started setting up environme"
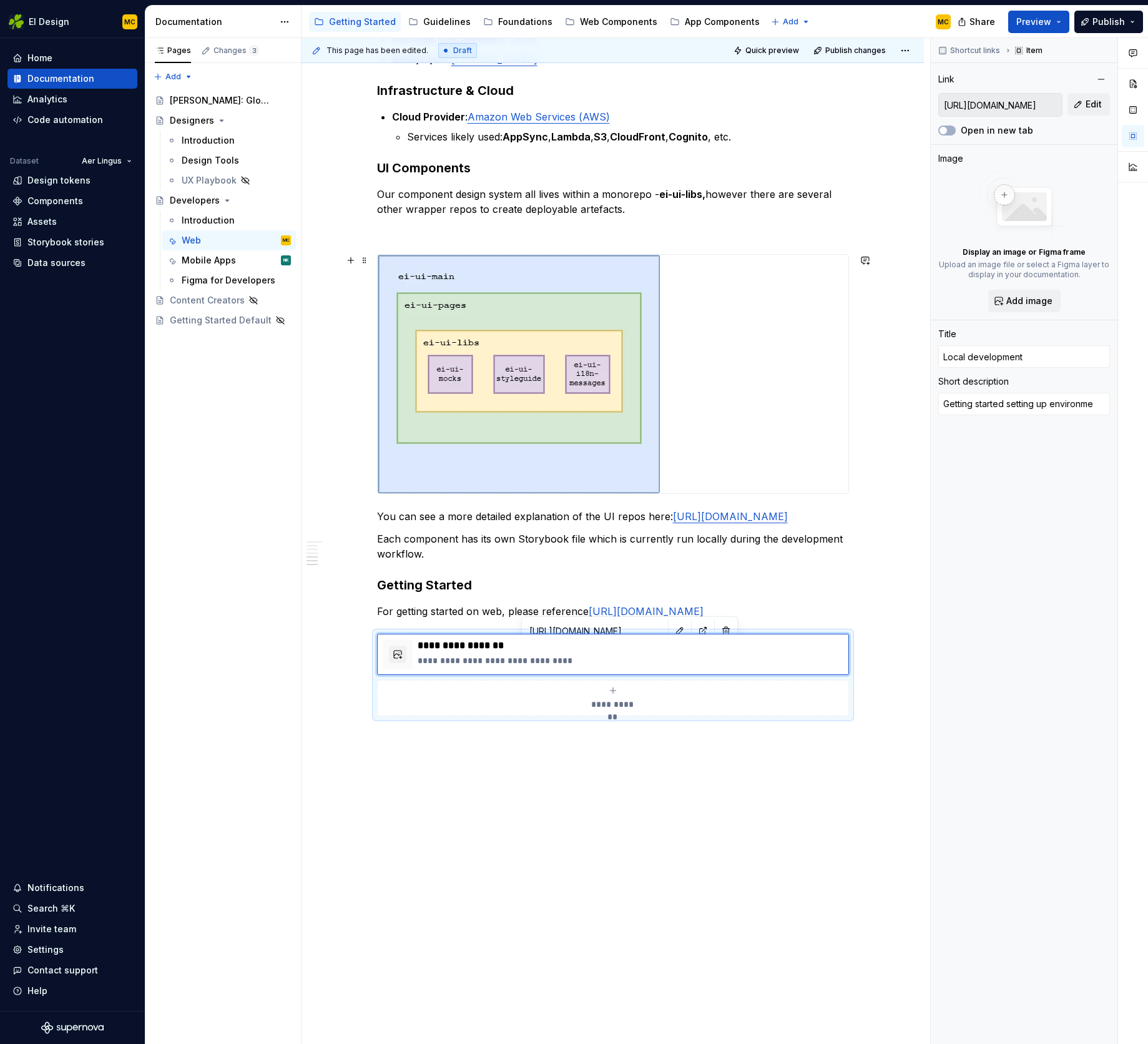
type textarea "*"
type textarea "Getting started setting up environmen"
type textarea "*"
type textarea "Getting started setting up environment"
type textarea "*"
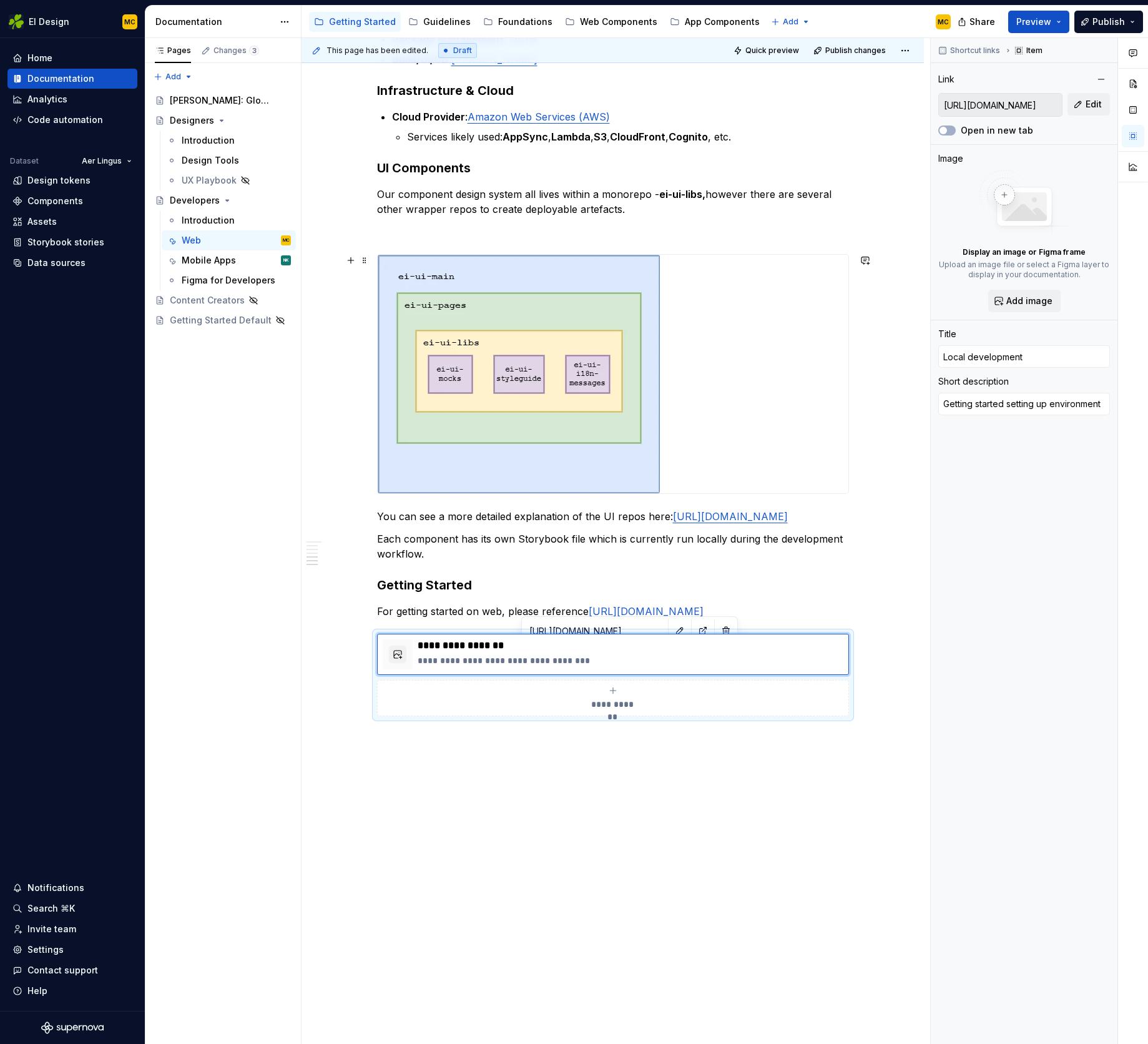
type textarea "Getting started setting up environments"
type textarea "*"
type textarea "Getting started f"
type textarea "*"
type textarea "Getting started fo"
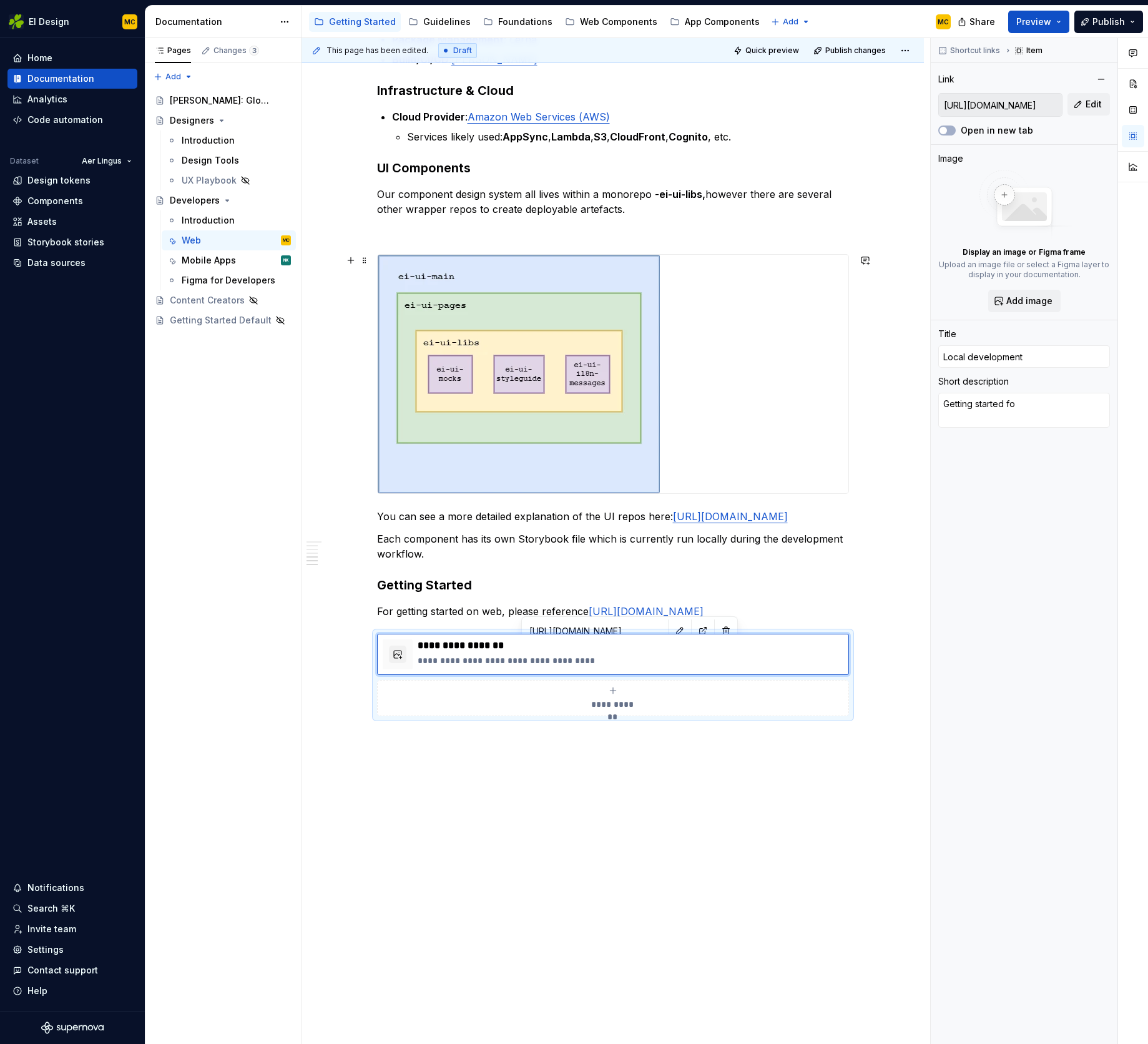
type textarea "*"
type textarea "Getting started for"
type textarea "*"
type textarea "Getting started for"
type textarea "*"
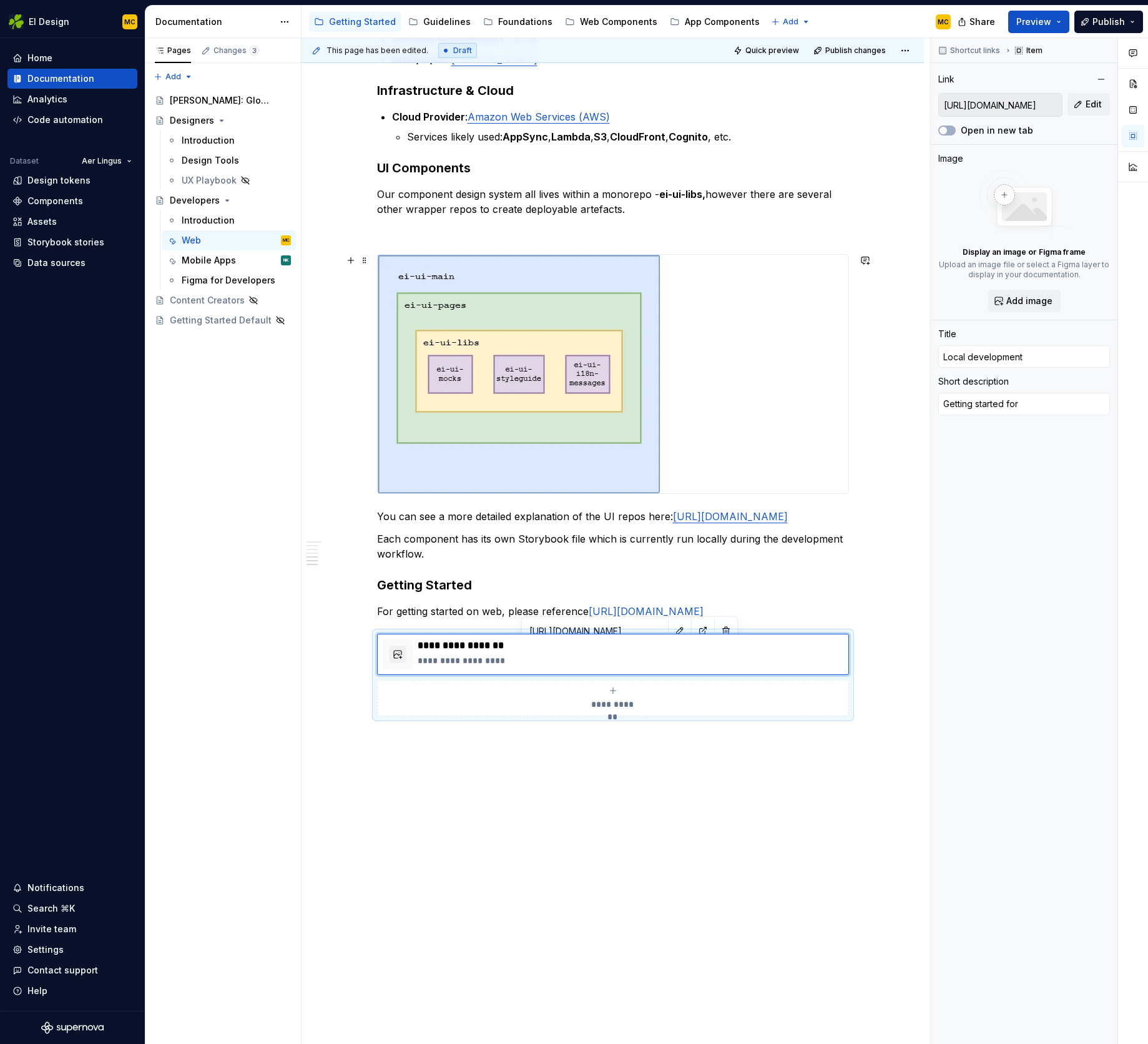
type textarea "Getting started for l"
type textarea "*"
click at [526, 652] on p "**********" at bounding box center [630, 645] width 426 height 12
click at [945, 131] on span "button" at bounding box center [944, 130] width 8 height 8
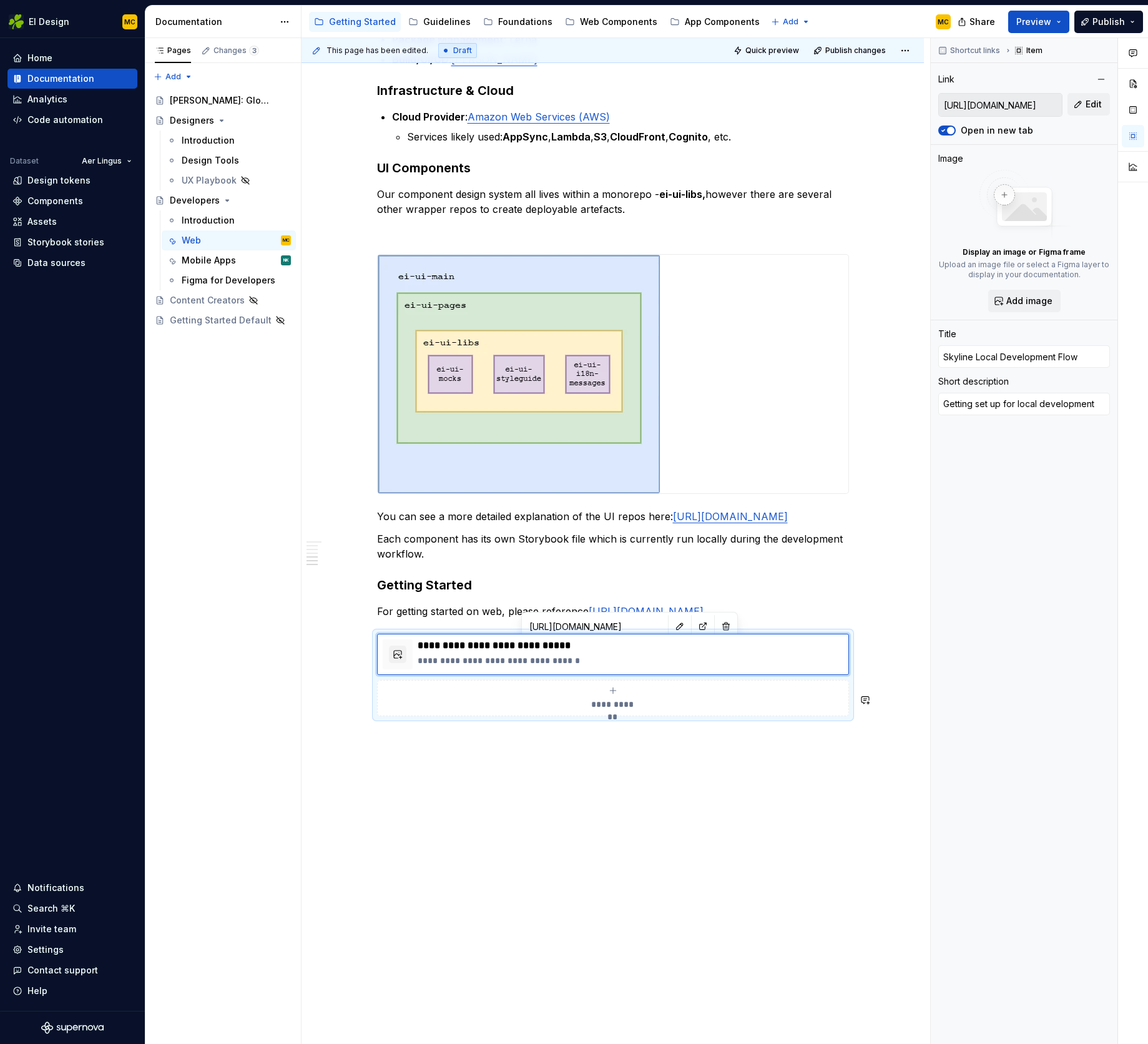
click at [840, 766] on div "**********" at bounding box center [613, 387] width 623 height 1316
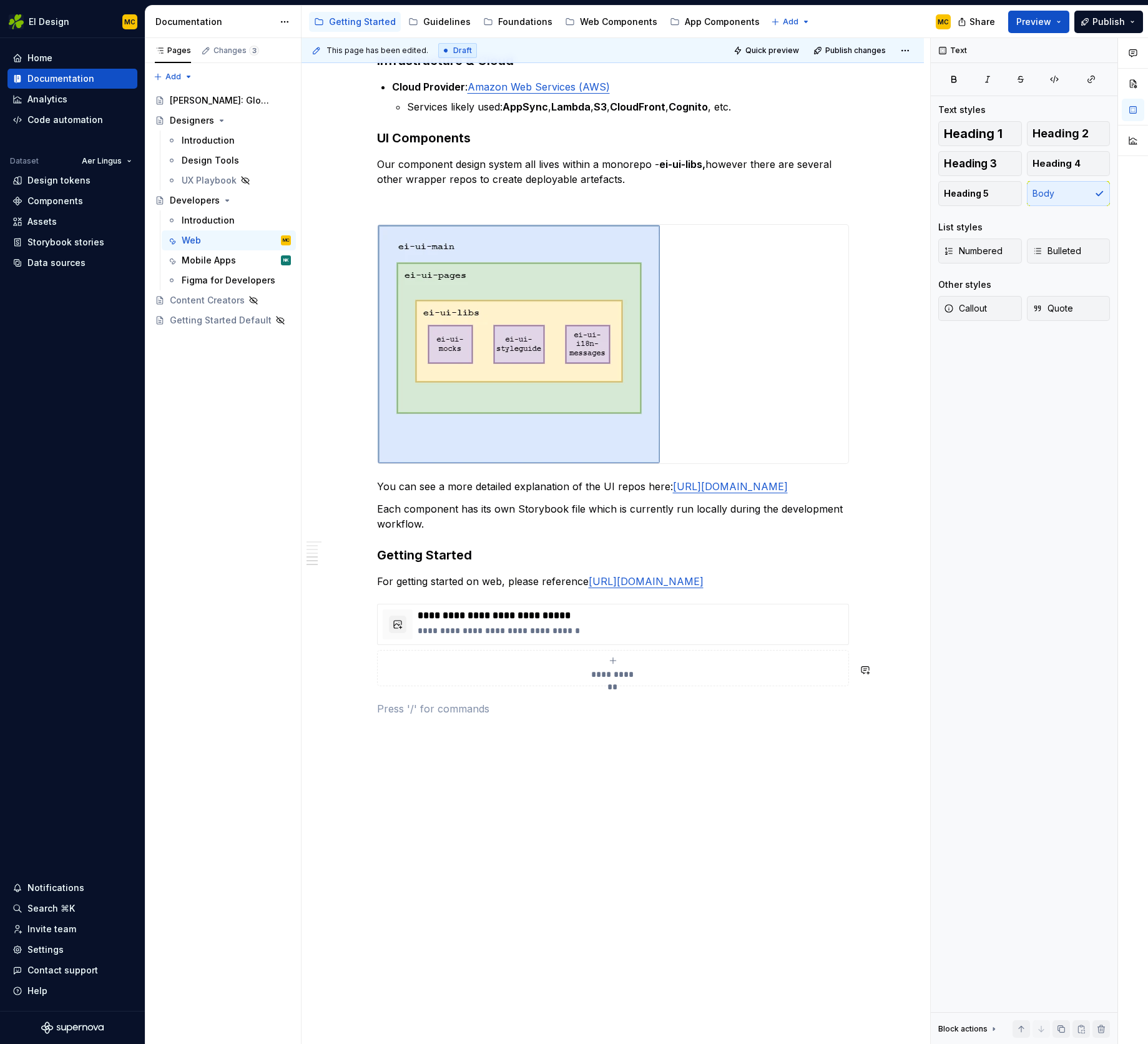
click at [483, 632] on div "**********" at bounding box center [612, 223] width 472 height 987
click at [781, 51] on span "Quick preview" at bounding box center [772, 51] width 53 height 10
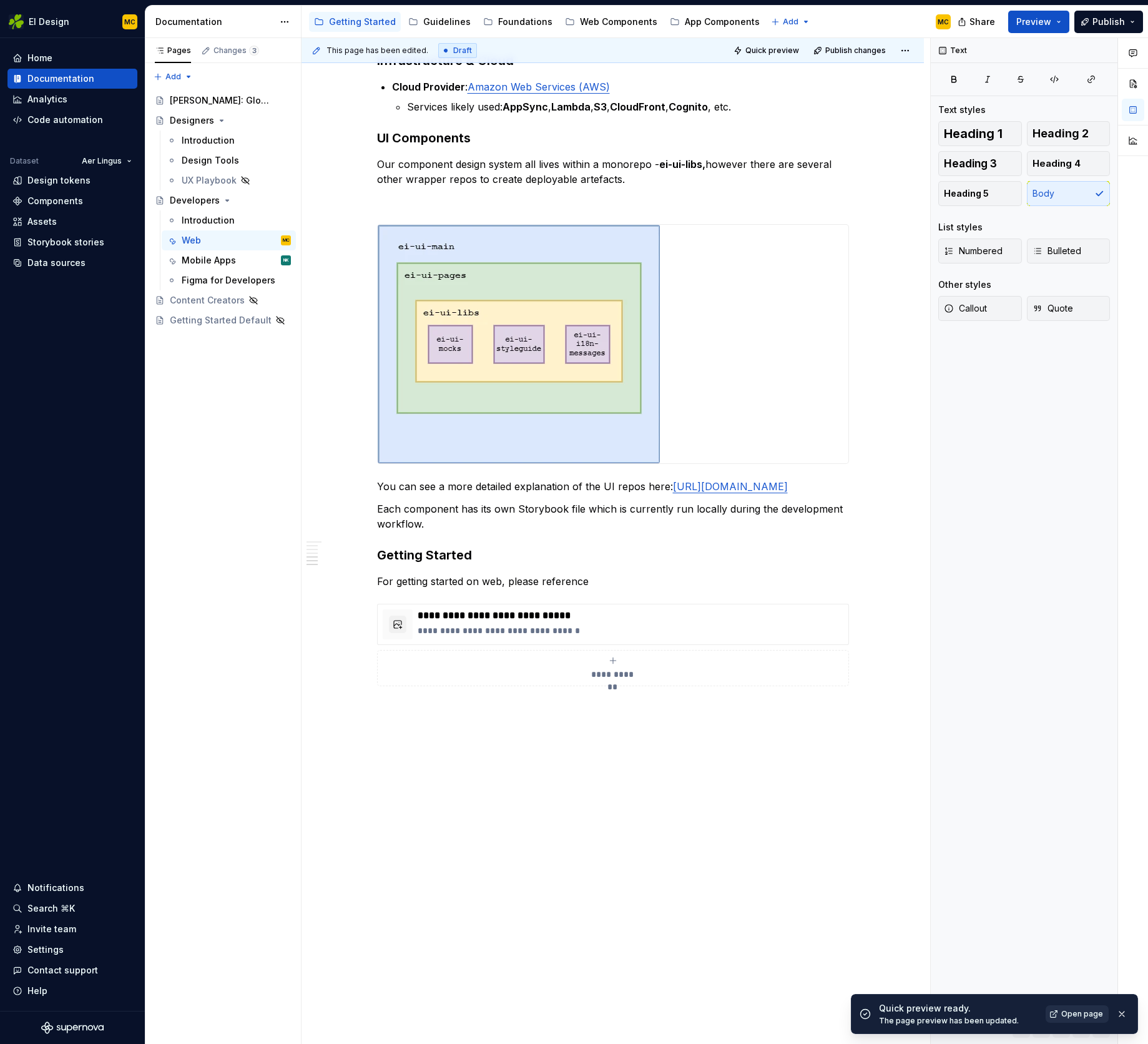
click at [1096, 1016] on span "Open page" at bounding box center [1082, 1015] width 42 height 10
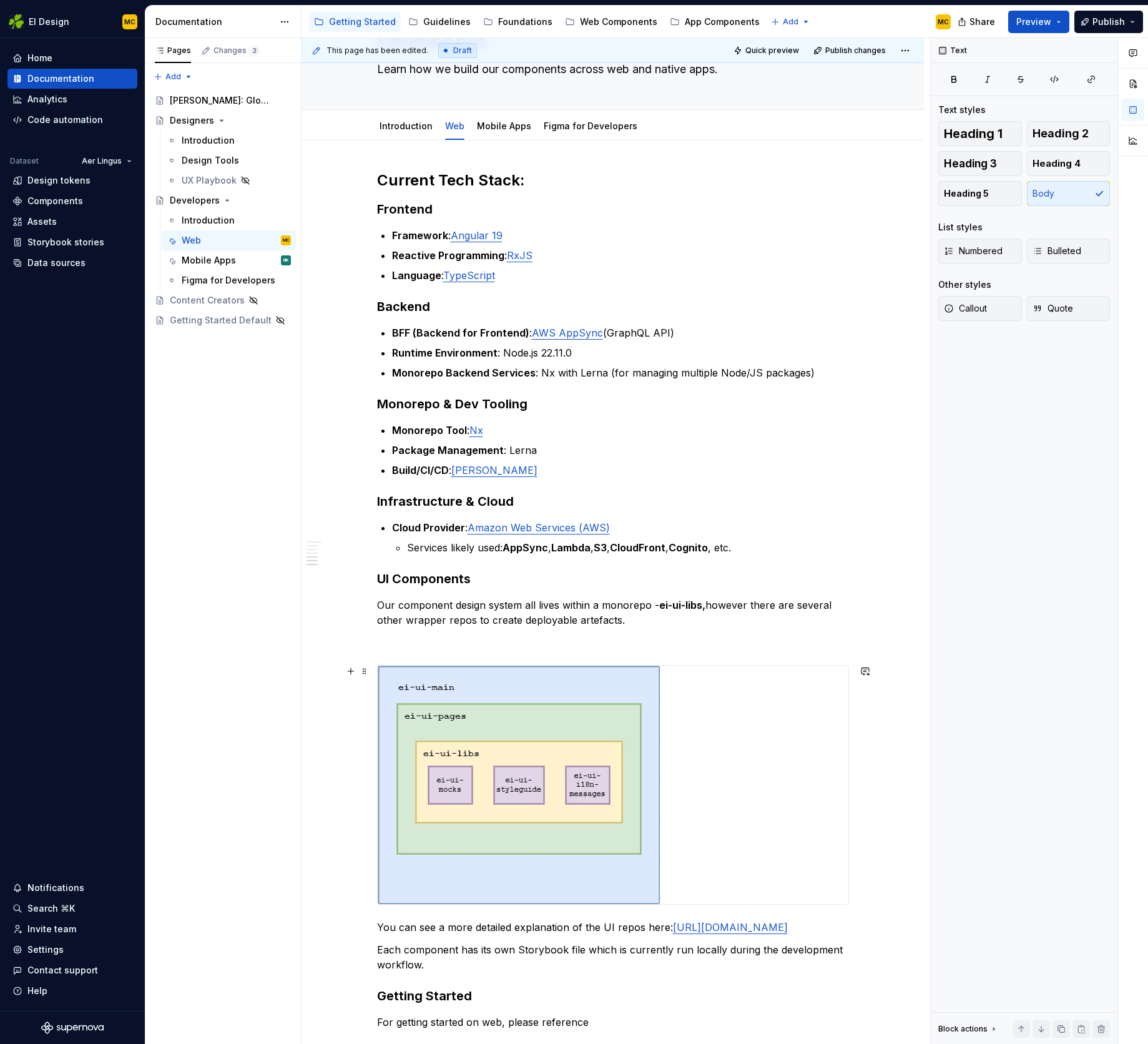
scroll to position [0, 0]
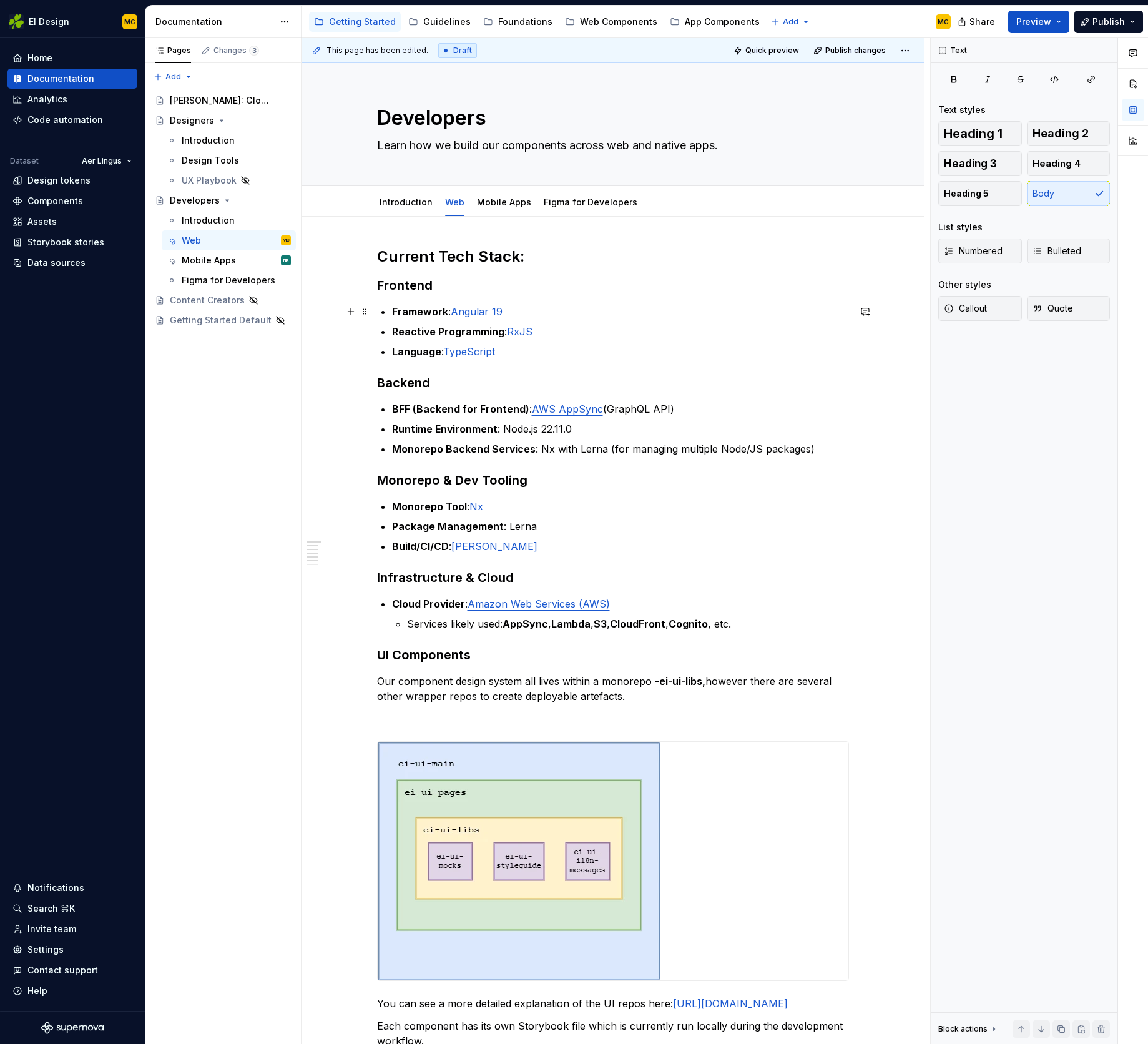
click at [479, 317] on link "Angular 19" at bounding box center [477, 311] width 52 height 12
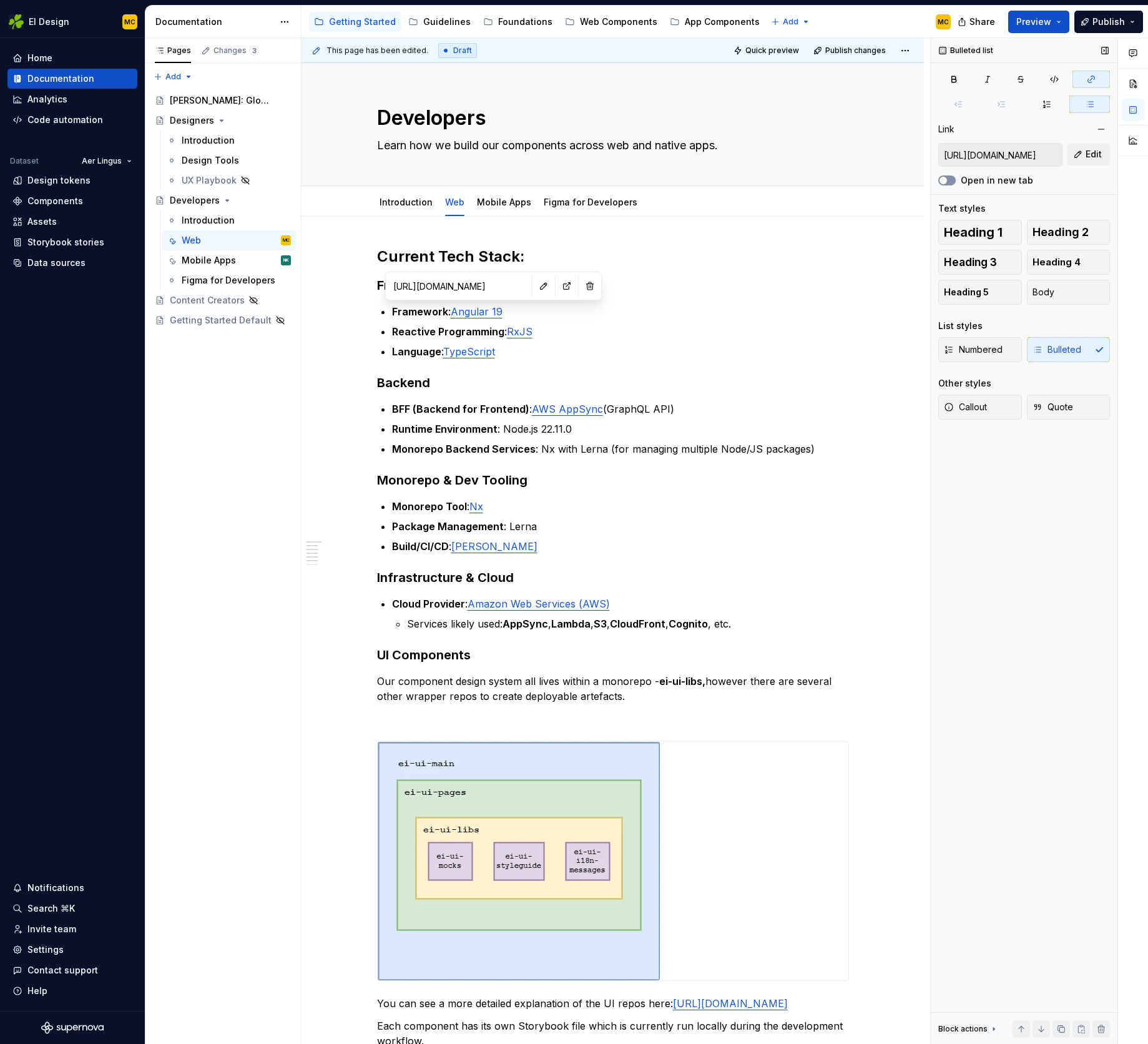
click at [952, 182] on button "Open in new tab" at bounding box center [947, 180] width 17 height 10
click at [518, 333] on link "RxJS" at bounding box center [520, 331] width 26 height 12
click at [953, 178] on button "Open in new tab" at bounding box center [947, 180] width 17 height 10
click at [486, 353] on link "TypeScript" at bounding box center [469, 351] width 52 height 12
click at [951, 180] on button "Open in new tab" at bounding box center [947, 180] width 17 height 10
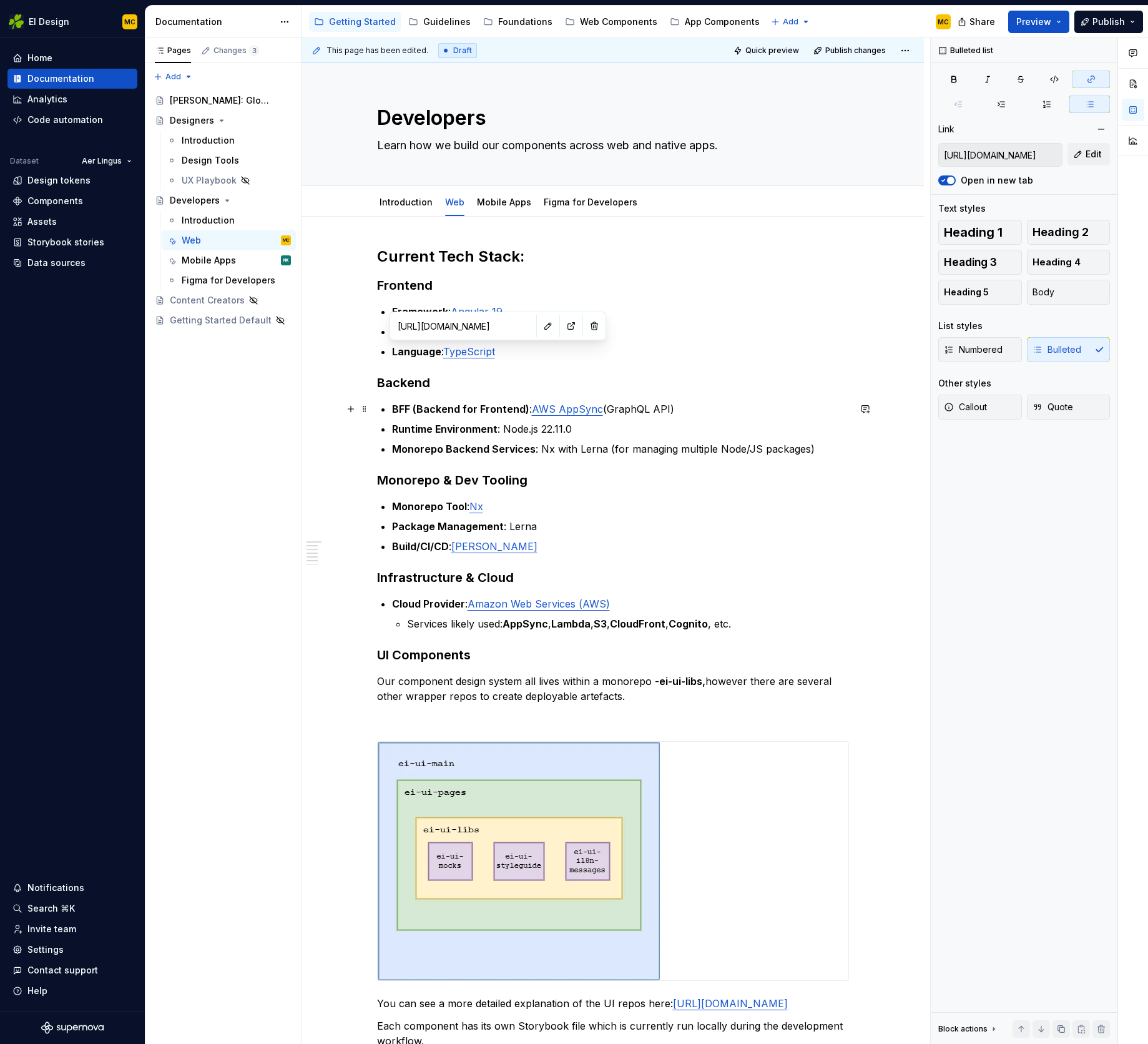
click at [587, 413] on link "AWS AppSync" at bounding box center [568, 409] width 72 height 12
click at [951, 180] on button "Open in new tab" at bounding box center [947, 180] width 17 height 10
click at [480, 508] on link "Nx" at bounding box center [476, 506] width 14 height 12
click at [949, 181] on button "Open in new tab" at bounding box center [947, 180] width 17 height 10
click at [480, 550] on link "[PERSON_NAME]" at bounding box center [494, 546] width 86 height 12
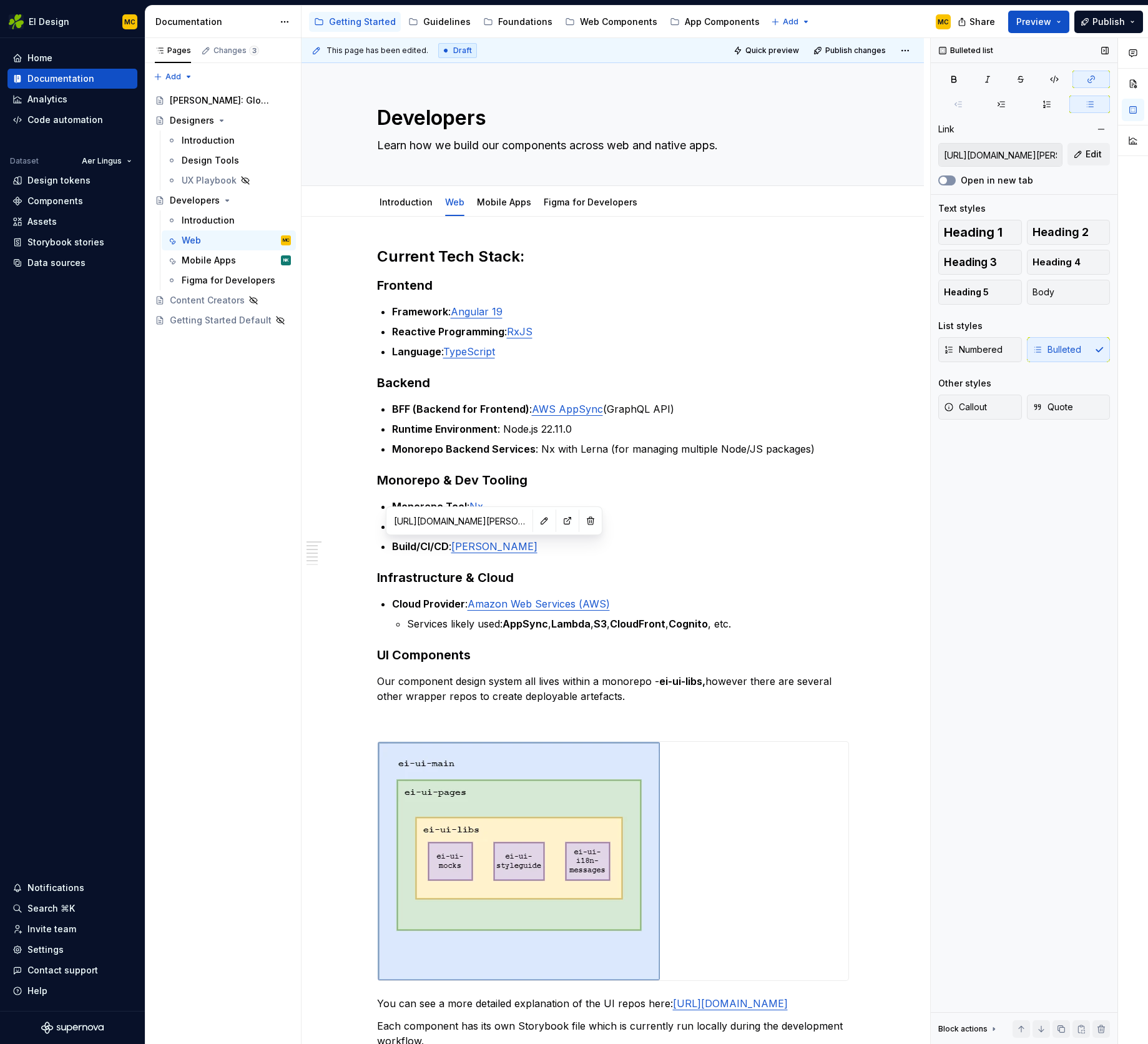
click at [946, 181] on span "button" at bounding box center [944, 180] width 8 height 8
click at [567, 608] on link "Amazon Web Services (AWS)" at bounding box center [538, 604] width 142 height 12
click at [953, 180] on button "Open in new tab" at bounding box center [947, 180] width 17 height 10
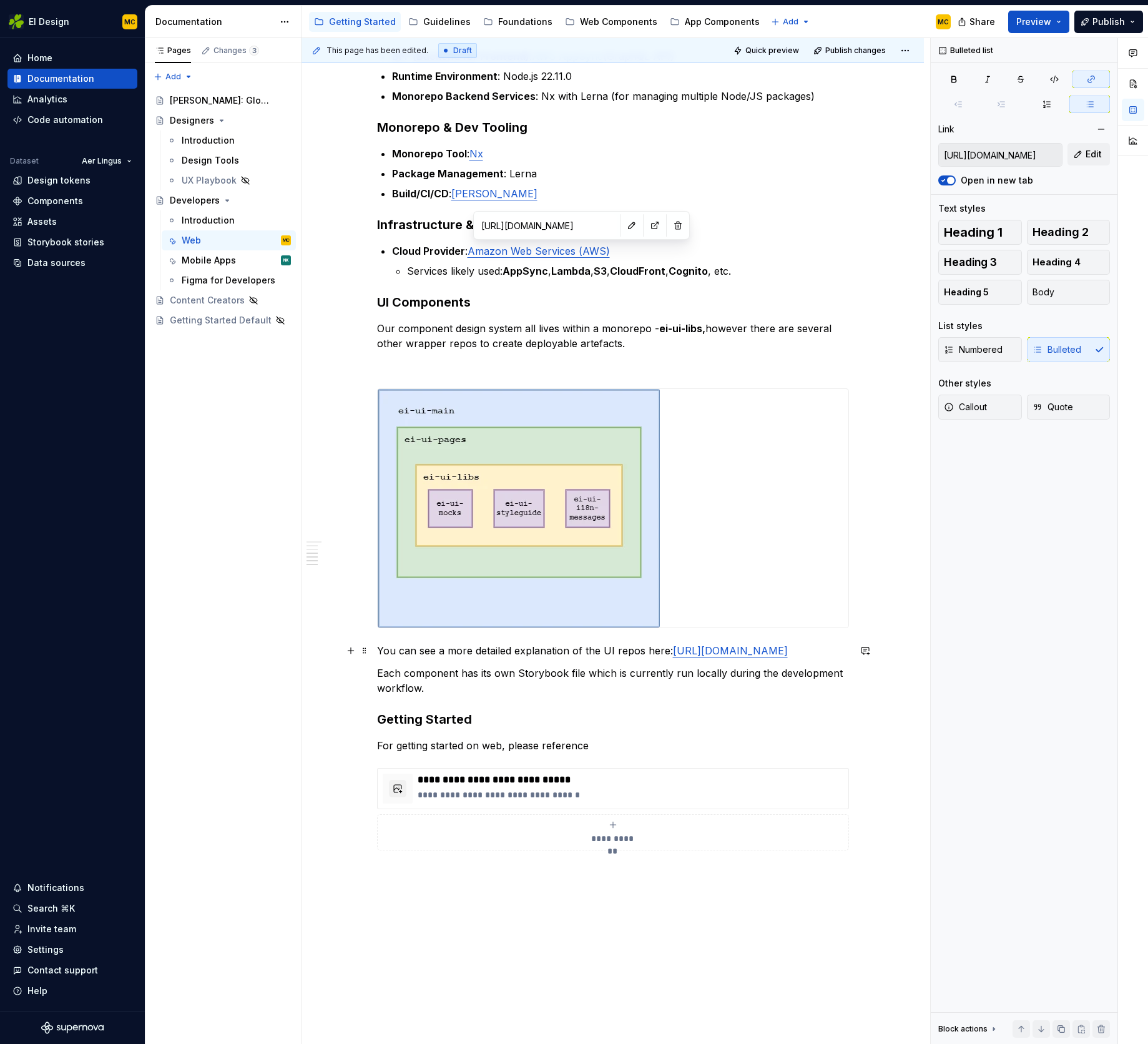
scroll to position [354, 0]
click at [601, 657] on p "You can see a more detailed explanation of the UI repos here: [URL][DOMAIN_NAME]" at bounding box center [612, 650] width 472 height 15
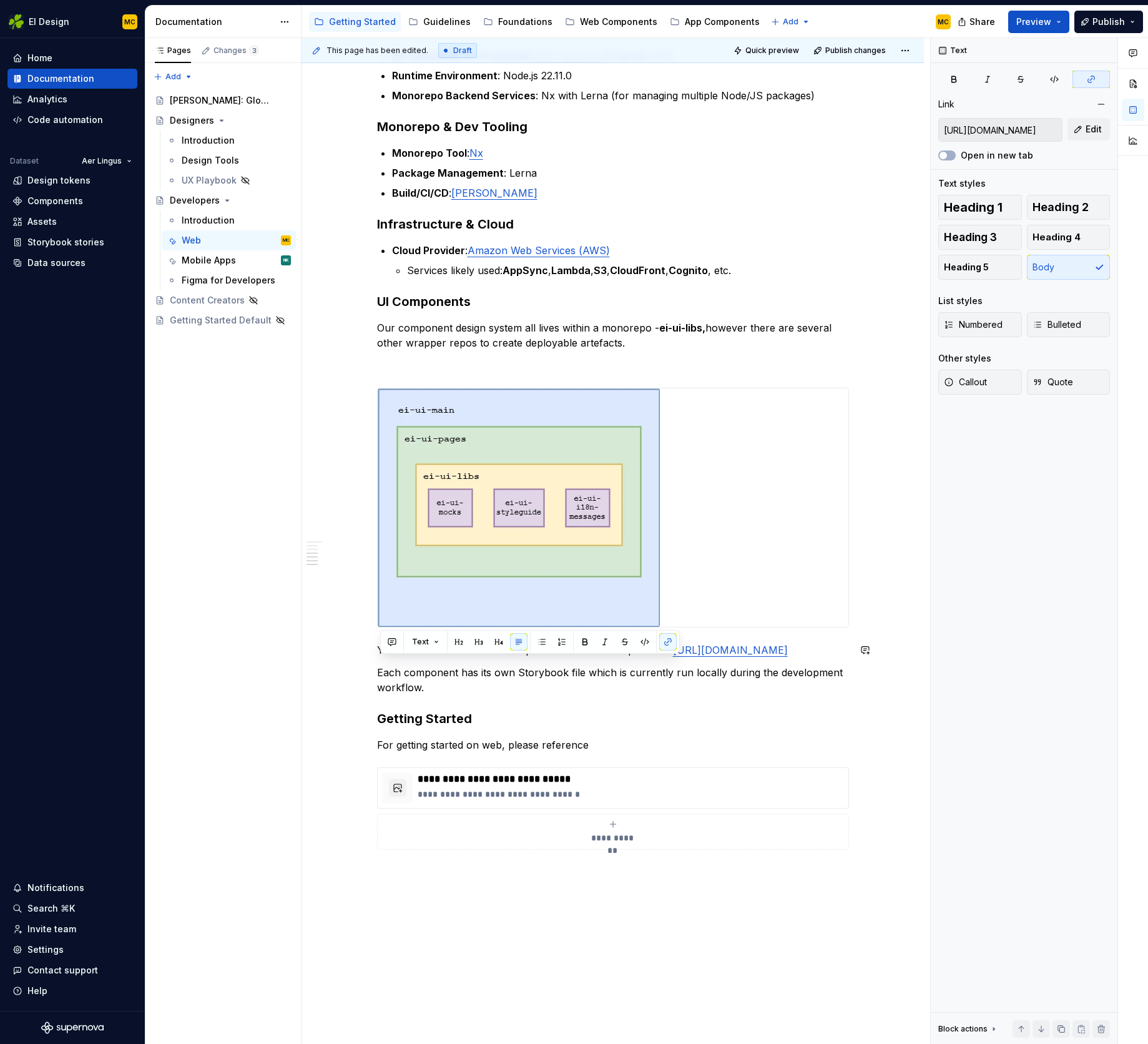
copy link "[URL][DOMAIN_NAME]"
click at [674, 657] on link "[URL][DOMAIN_NAME]" at bounding box center [730, 650] width 115 height 12
click at [754, 642] on button "button" at bounding box center [762, 639] width 17 height 17
click at [487, 657] on p "You can see a more detailed explanation of the UI repos here: [URL][DOMAIN_NAME]" at bounding box center [612, 650] width 472 height 15
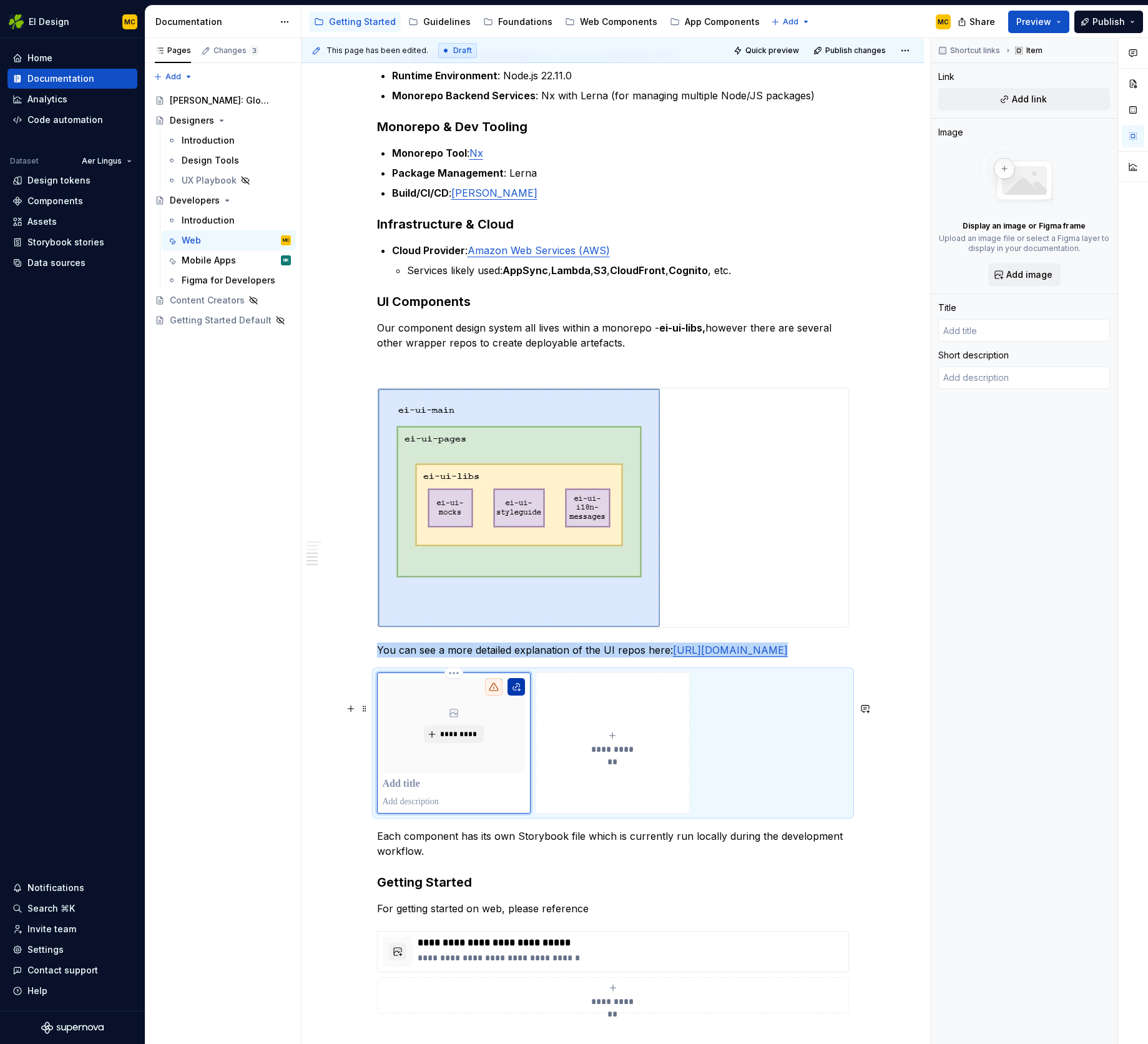
click at [524, 695] on button "button" at bounding box center [517, 687] width 17 height 17
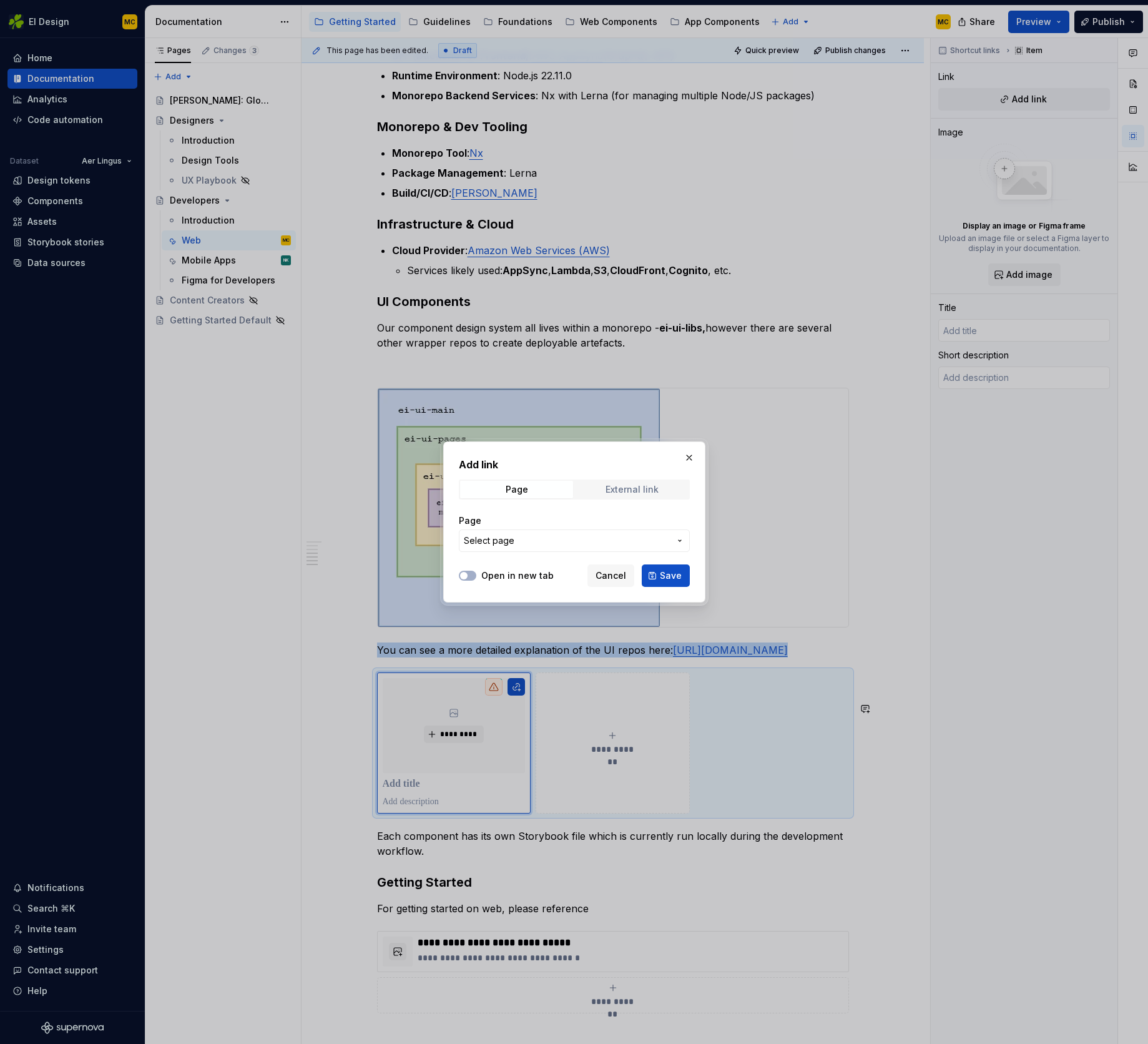
click at [642, 490] on div "External link" at bounding box center [632, 490] width 53 height 10
click at [524, 539] on input "URL" at bounding box center [574, 541] width 231 height 22
paste input "[URL][DOMAIN_NAME]"
click at [466, 577] on span "button" at bounding box center [464, 575] width 8 height 8
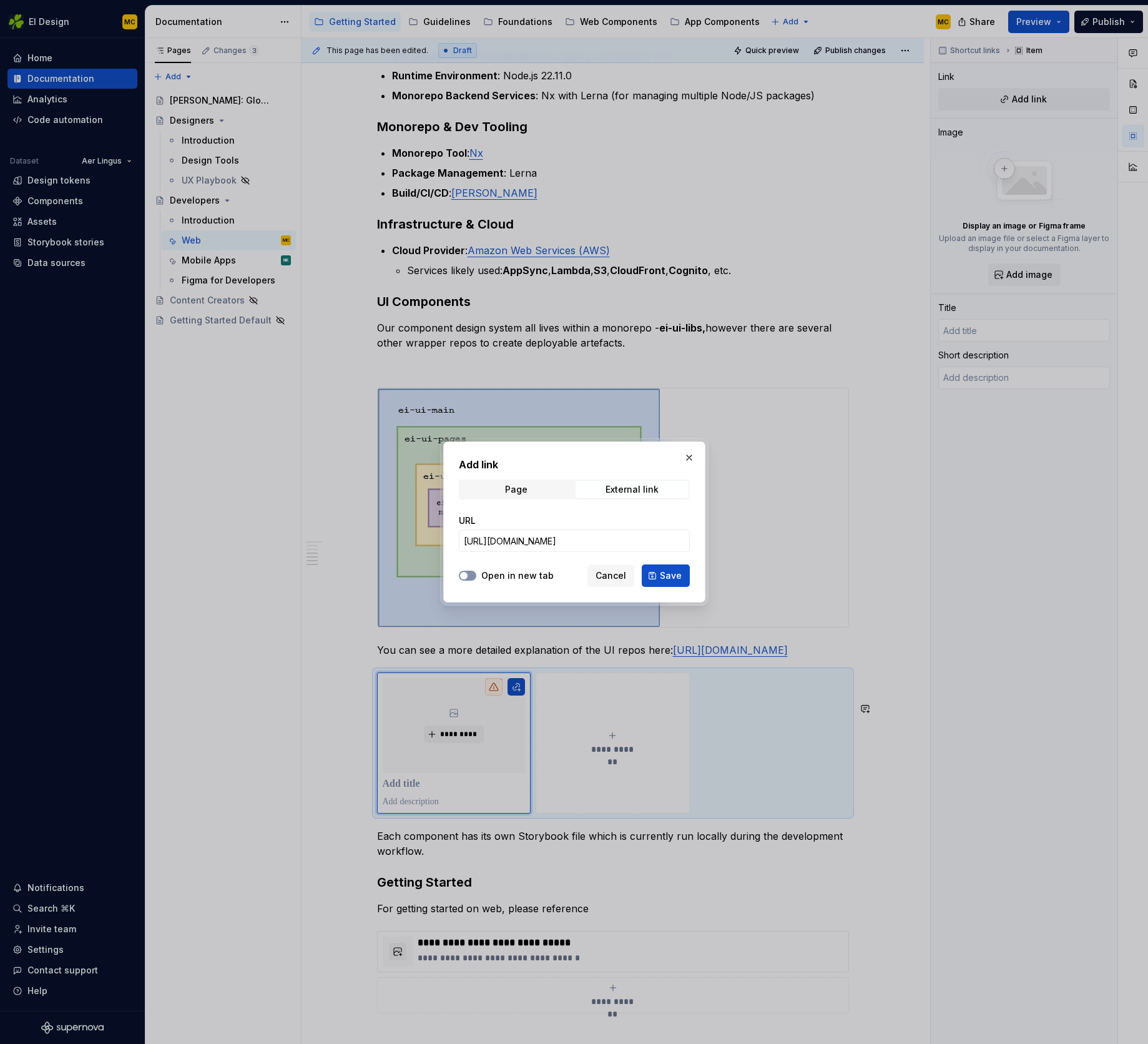
scroll to position [0, 0]
click at [668, 575] on span "Save" at bounding box center [670, 575] width 22 height 12
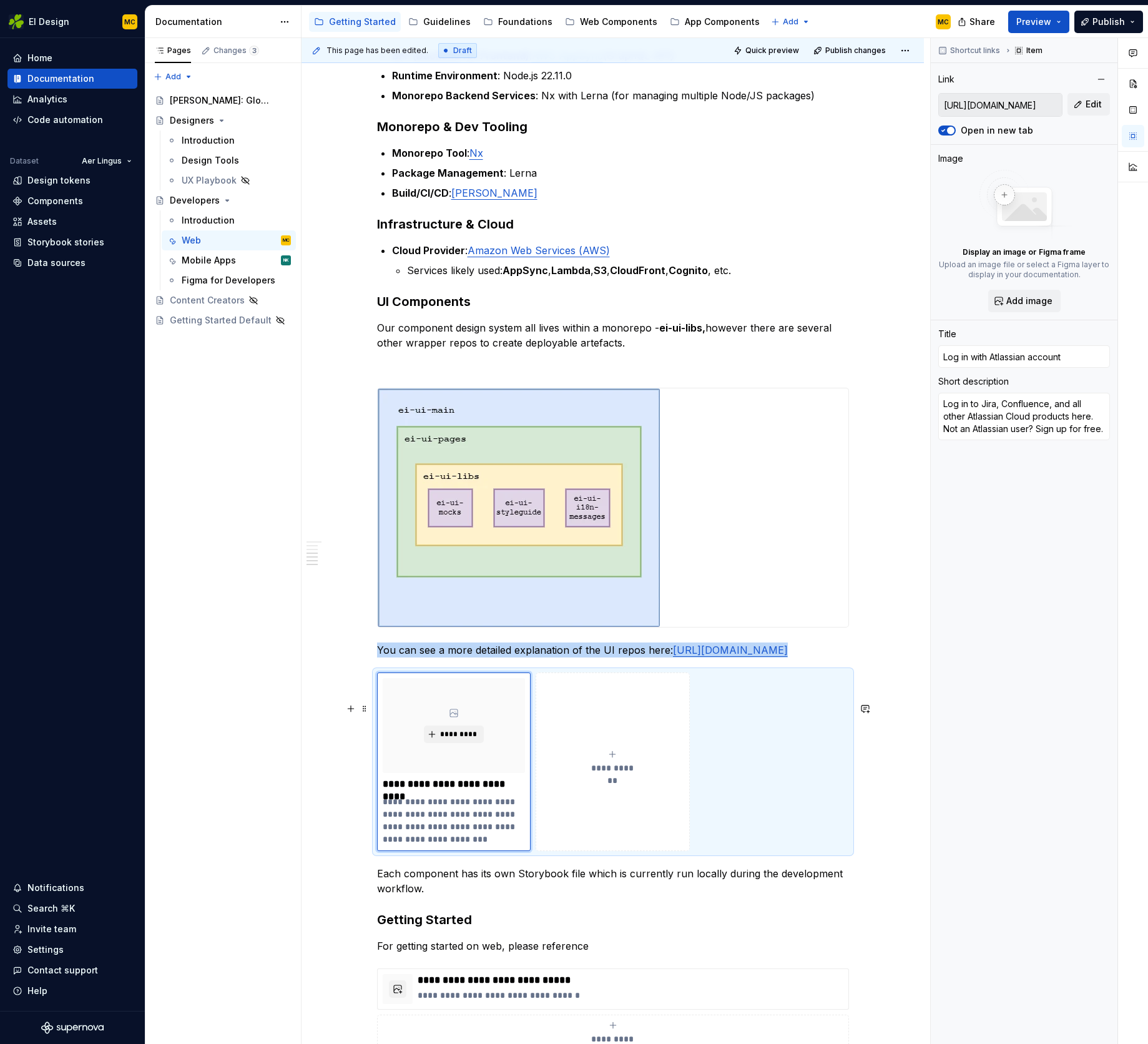
click at [768, 740] on div "**********" at bounding box center [612, 762] width 472 height 179
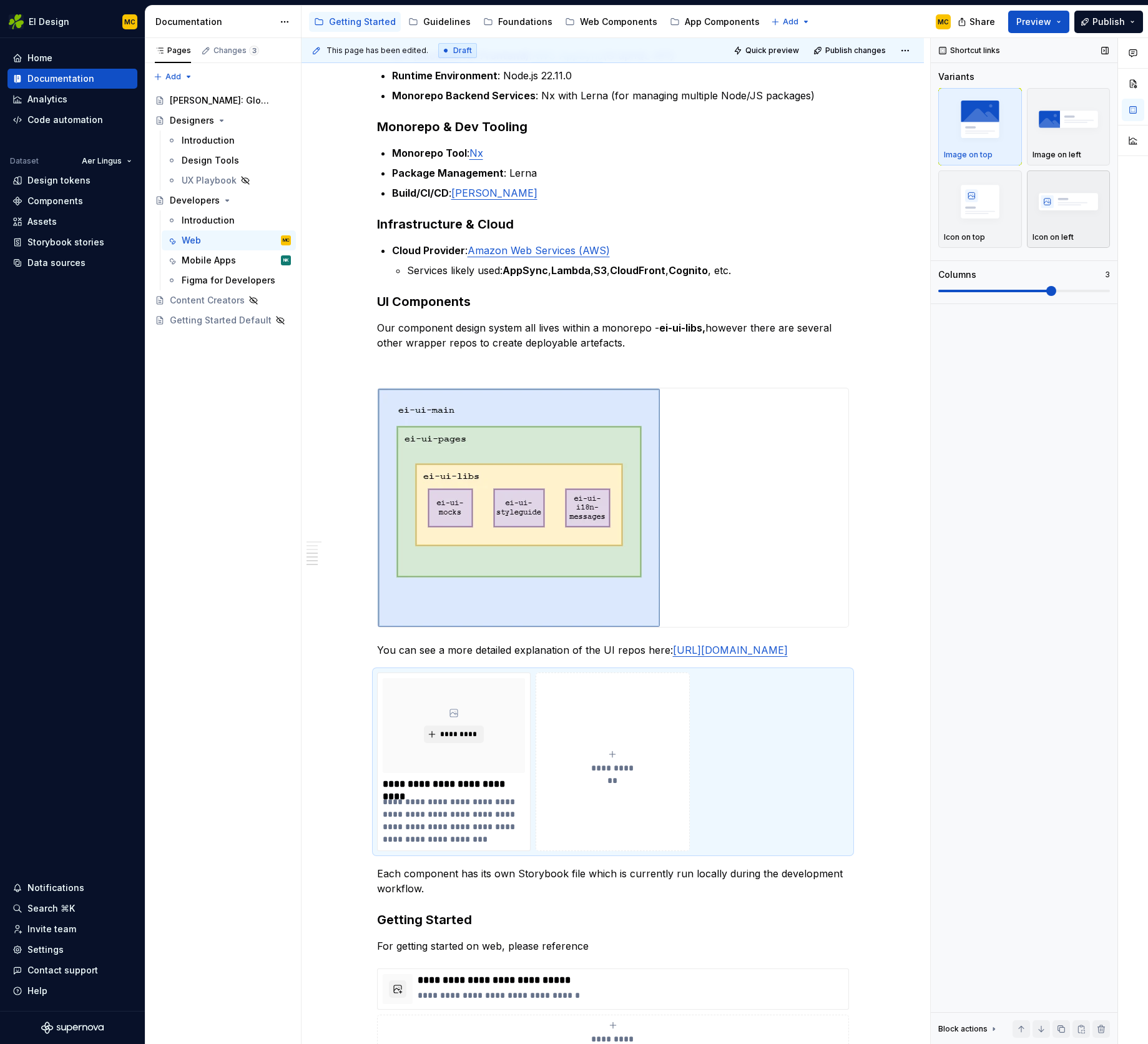
click at [1057, 207] on img "button" at bounding box center [1069, 201] width 72 height 46
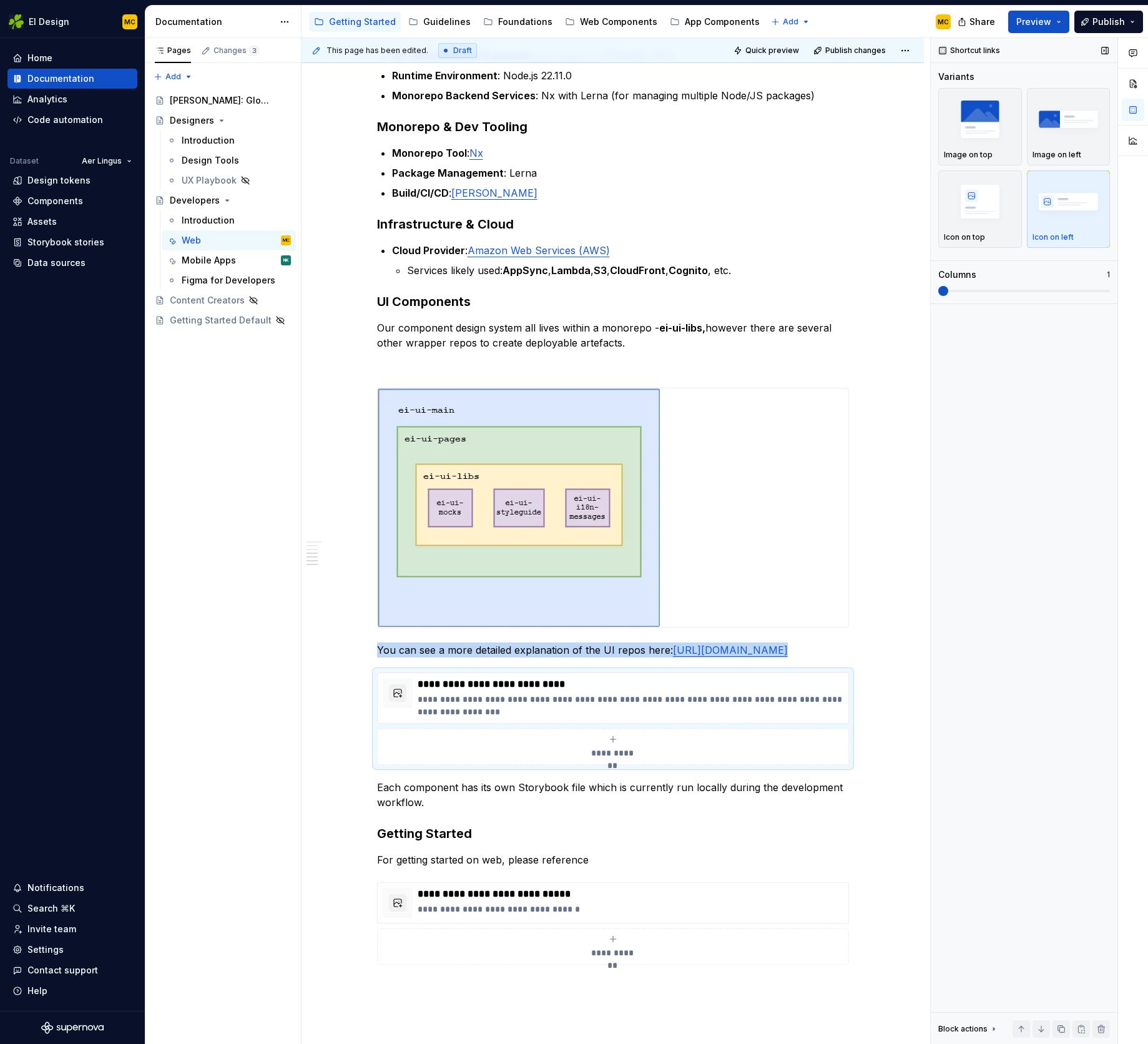
click at [942, 296] on span at bounding box center [944, 292] width 10 height 10
click at [537, 691] on p "**********" at bounding box center [630, 684] width 426 height 12
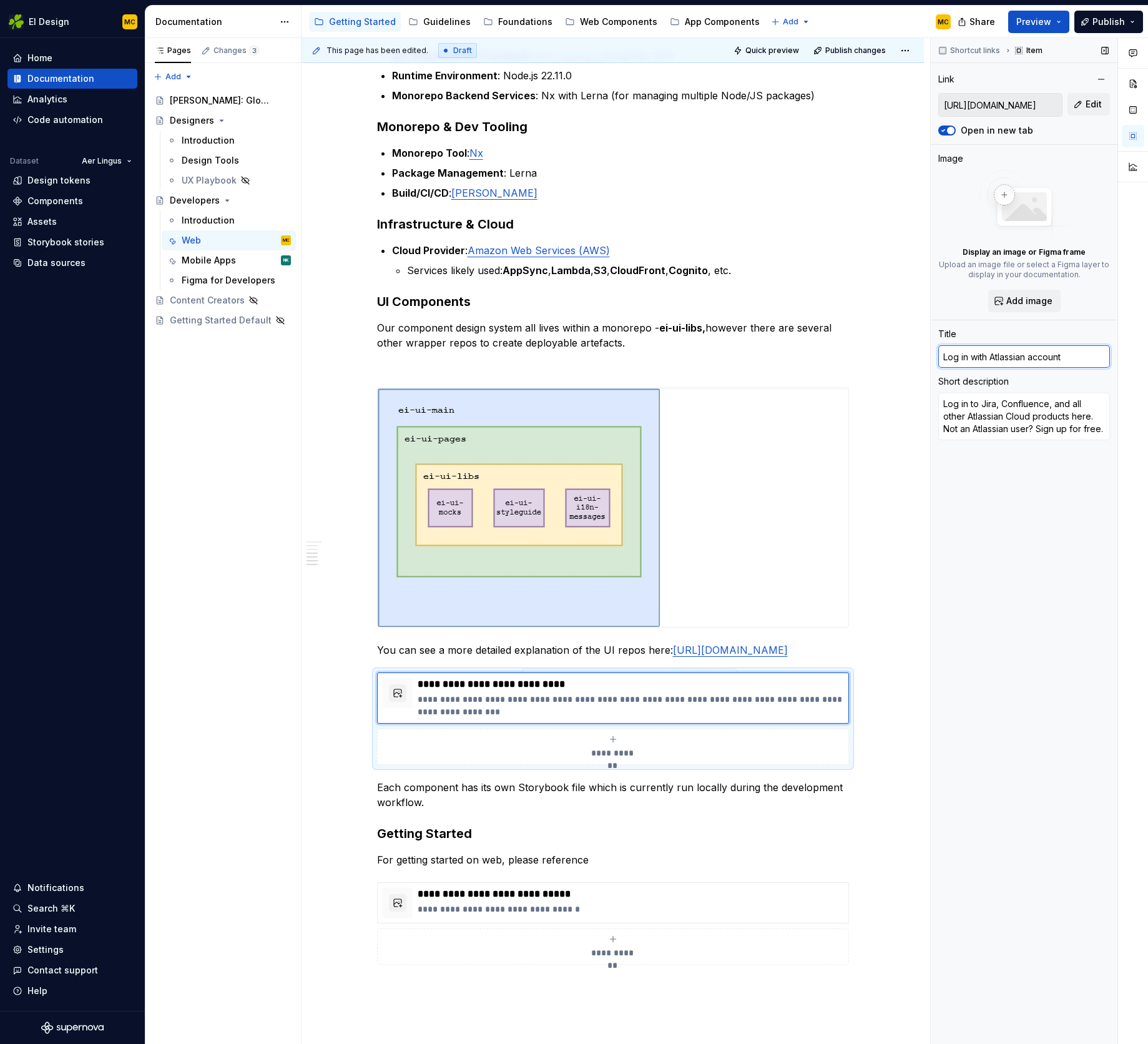
click at [1024, 363] on input "Log in with Atlassian account" at bounding box center [1024, 356] width 172 height 22
click at [473, 719] on p "**********" at bounding box center [630, 706] width 426 height 25
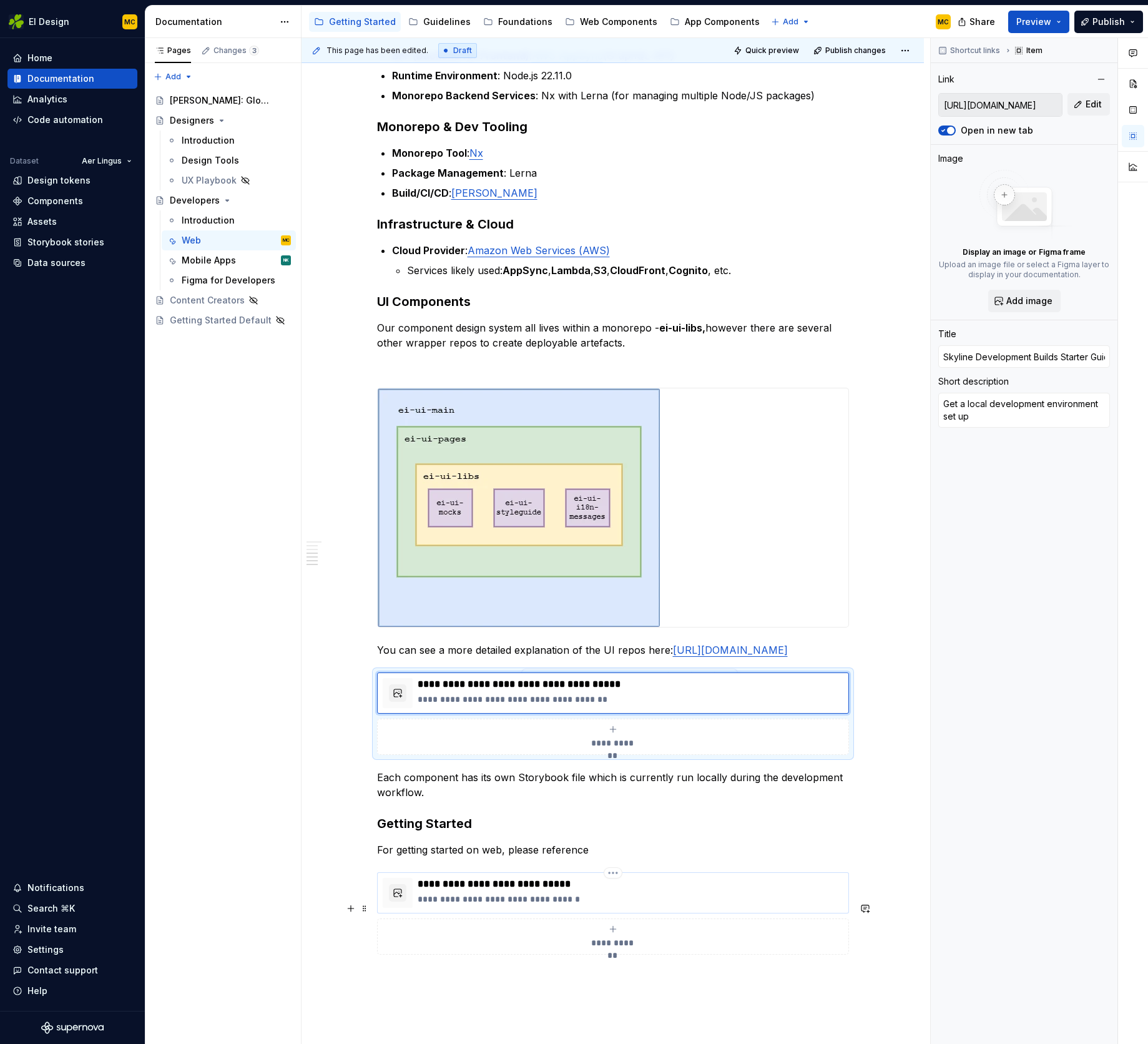
click at [617, 906] on p "**********" at bounding box center [630, 899] width 426 height 12
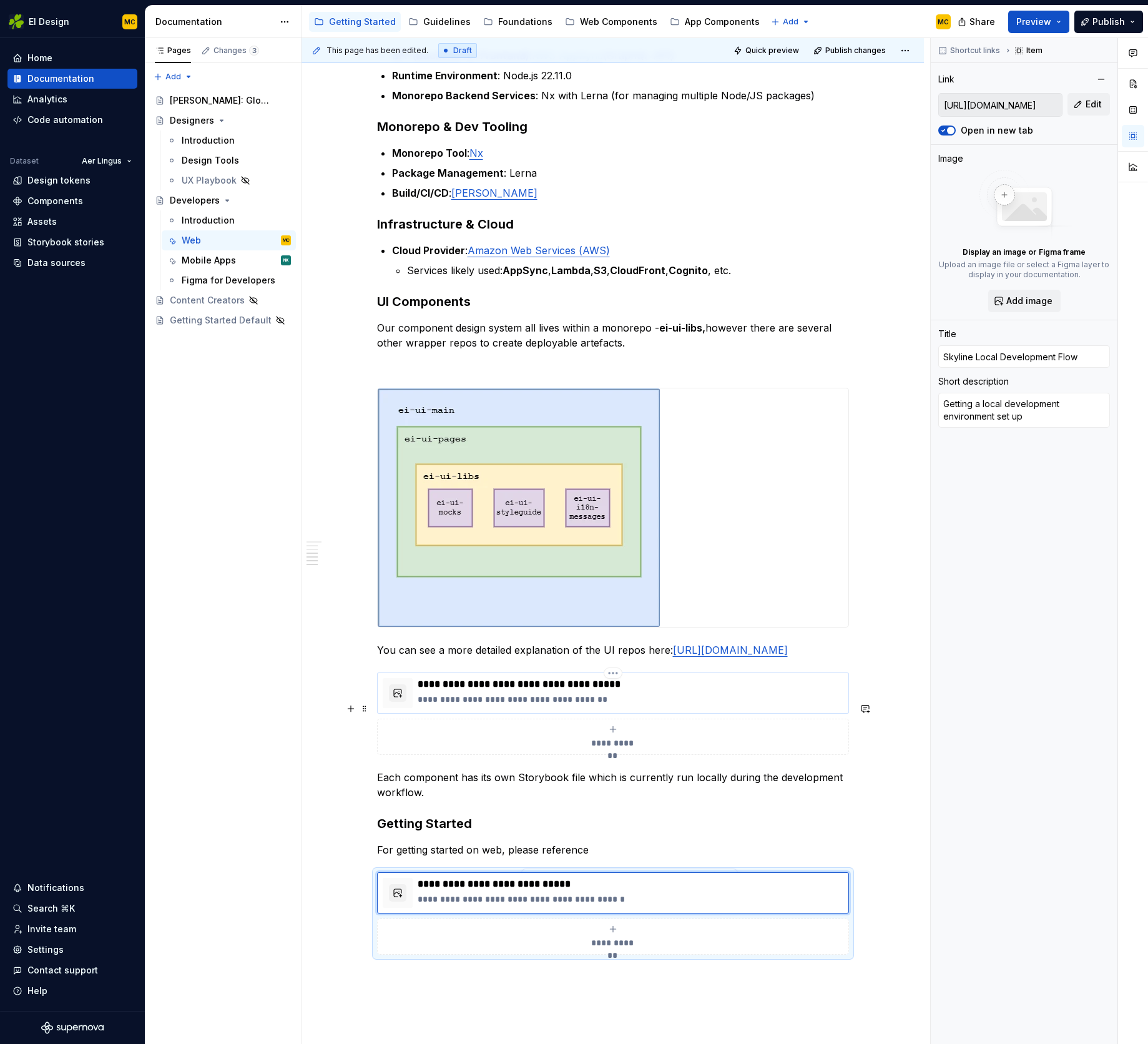
click at [537, 706] on p "**********" at bounding box center [630, 700] width 426 height 12
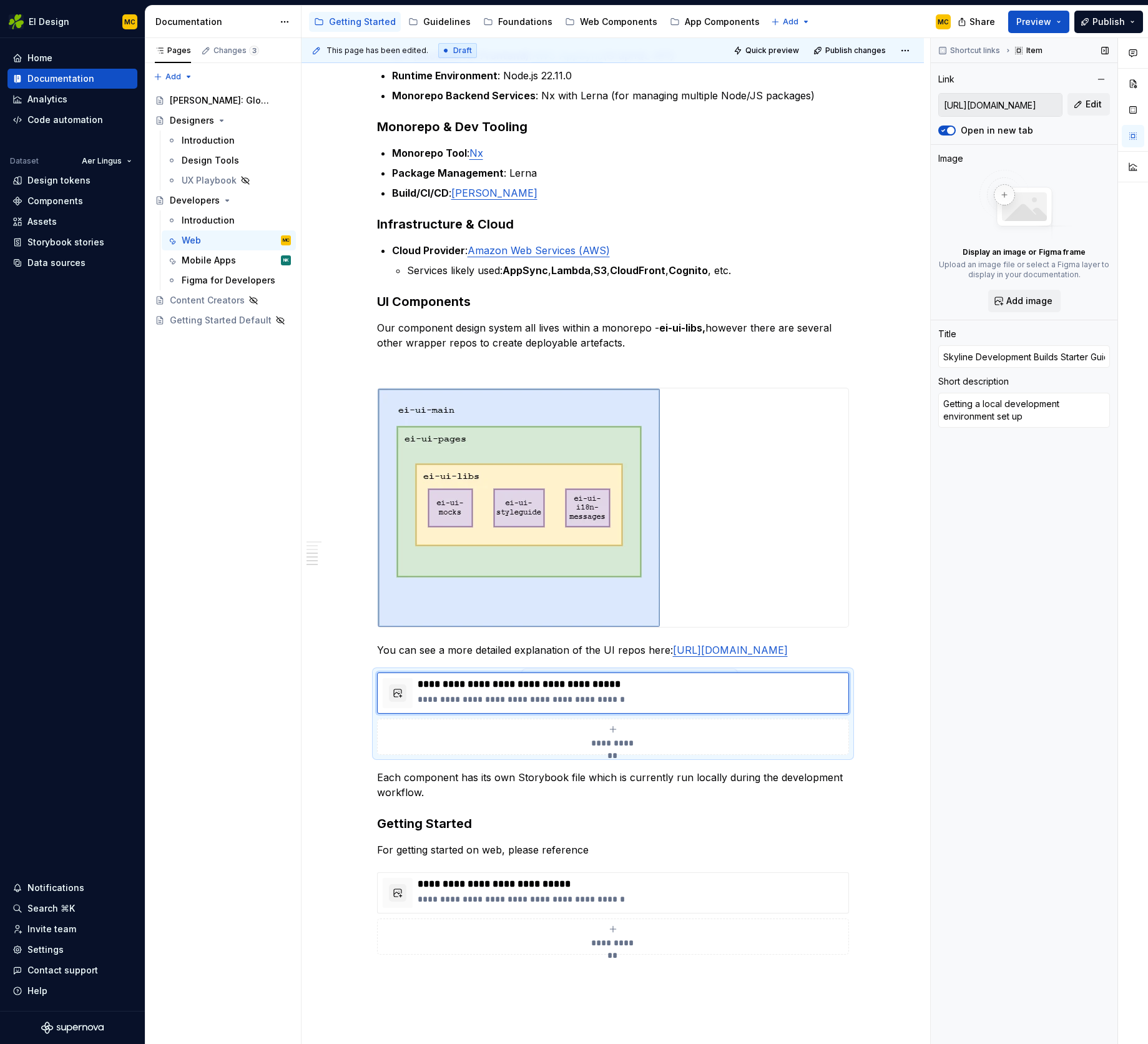
click at [1063, 642] on div "Shortcut links Item Link [URL][DOMAIN_NAME] Edit Open in new tab Image Display …" at bounding box center [1024, 541] width 186 height 1007
click at [1014, 645] on div "Shortcut links Item Link [URL][DOMAIN_NAME] Edit Open in new tab Image Display …" at bounding box center [1024, 541] width 186 height 1007
click at [905, 666] on div "**********" at bounding box center [613, 588] width 623 height 1450
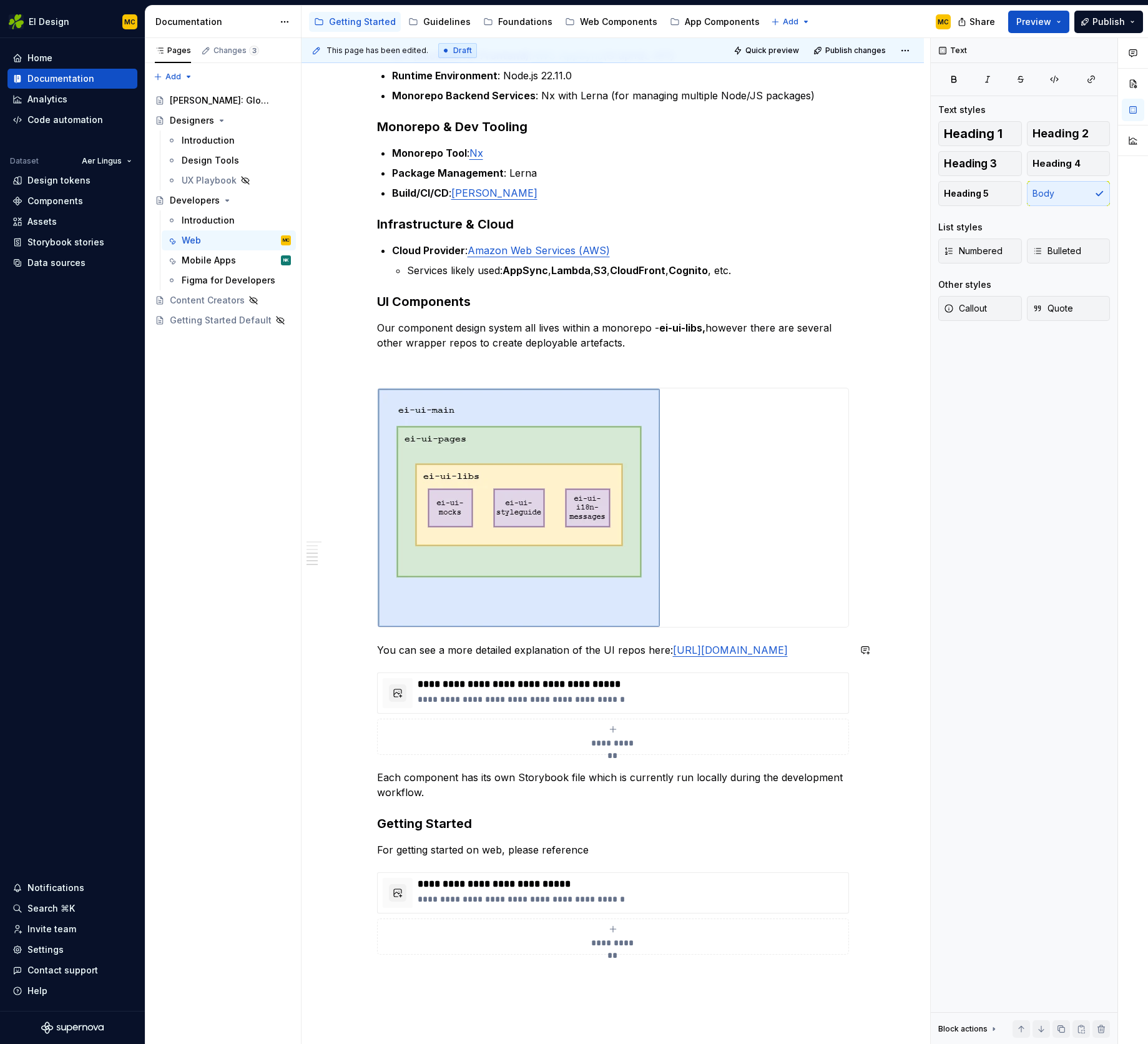
click at [575, 688] on div "**********" at bounding box center [612, 438] width 472 height 1091
click at [649, 706] on p "**********" at bounding box center [630, 700] width 426 height 12
click at [791, 657] on p "You can see a more detailed explanation of the UI repos here: [URL][DOMAIN_NAME]" at bounding box center [612, 650] width 472 height 15
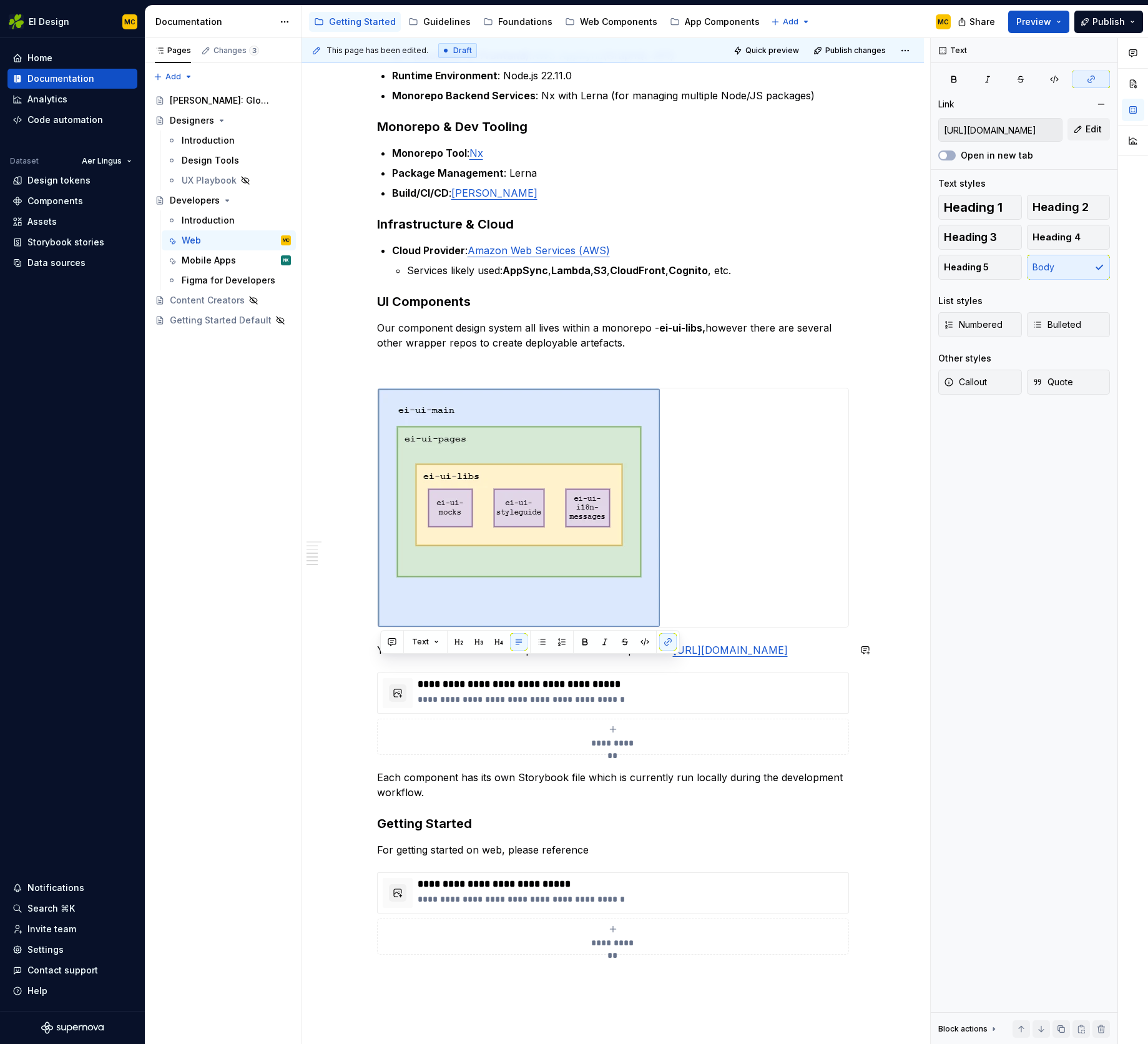
copy link "[URL][DOMAIN_NAME]"
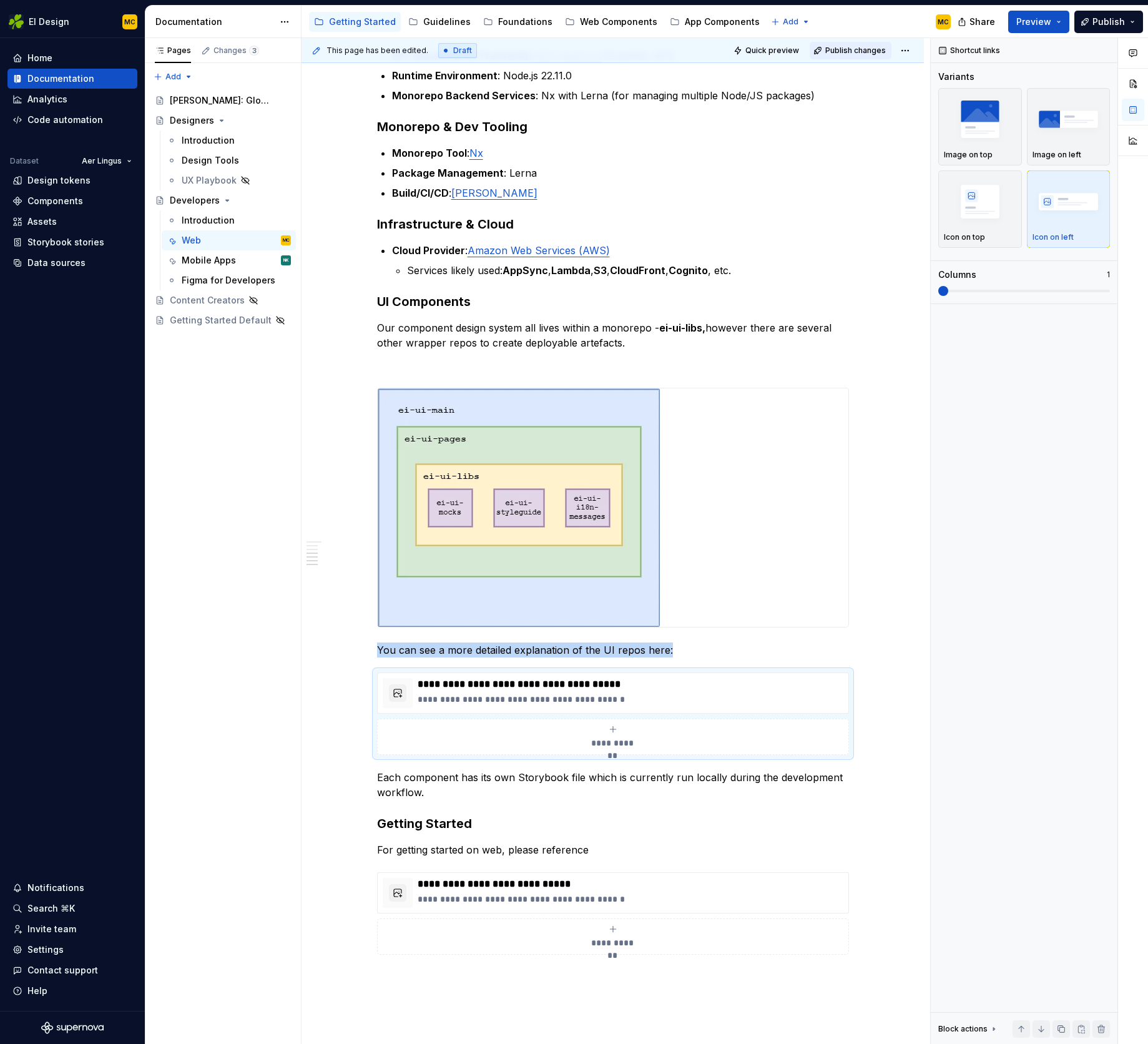
click at [868, 48] on span "Publish changes" at bounding box center [856, 51] width 60 height 10
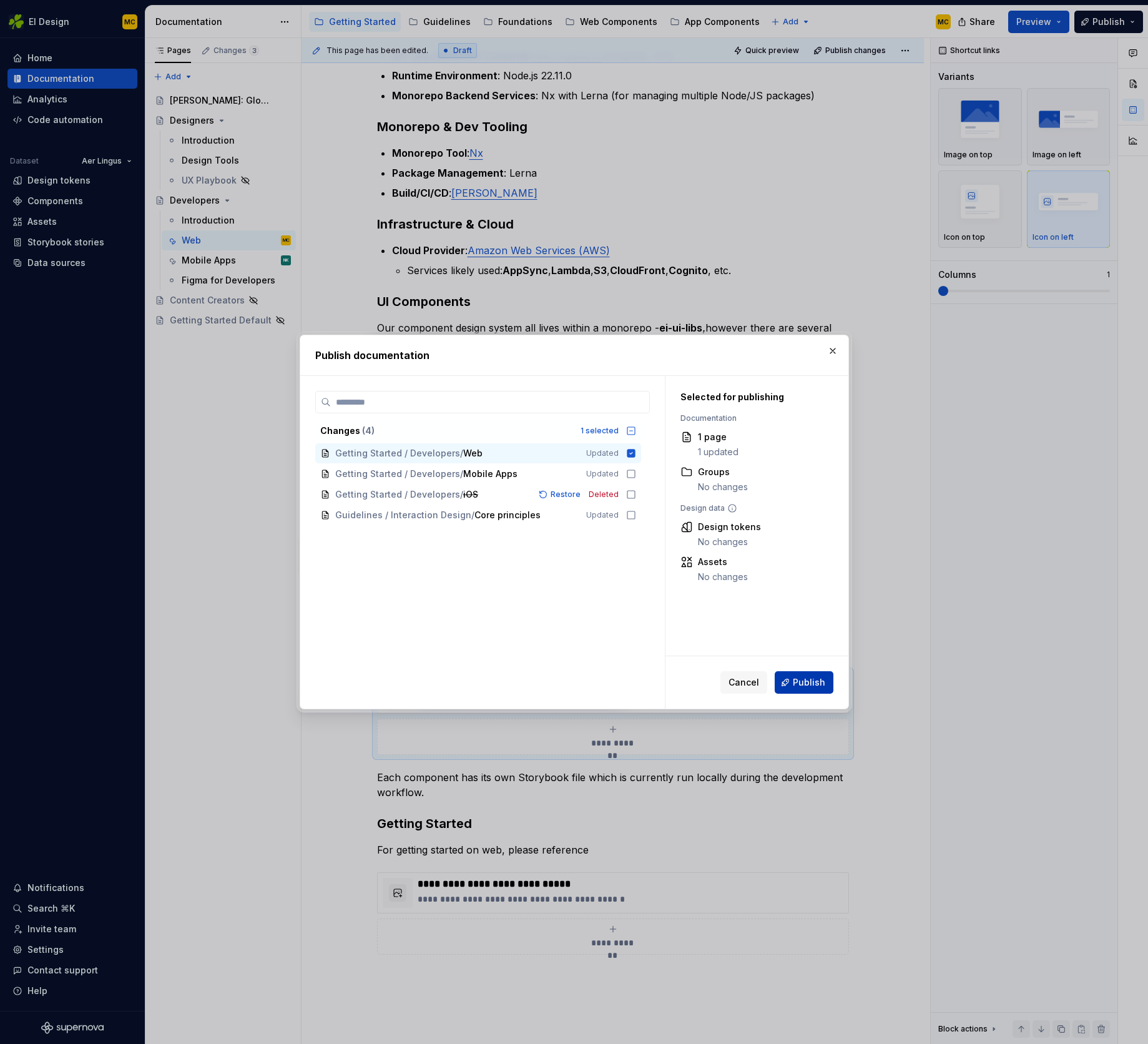
click at [801, 685] on span "Publish" at bounding box center [809, 682] width 33 height 12
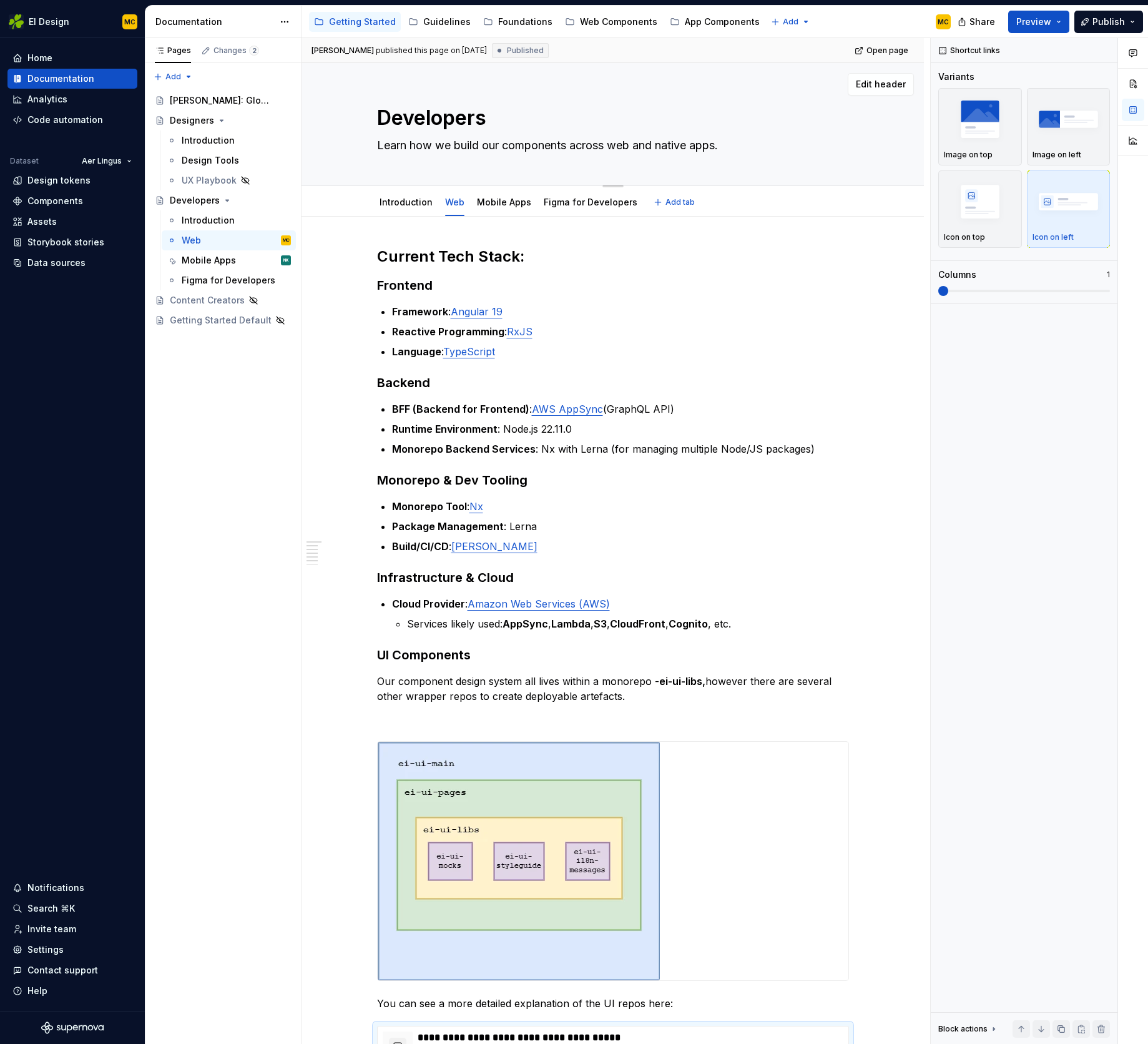
click at [764, 149] on textarea "Learn how we build our components across web and native apps." at bounding box center [610, 145] width 472 height 20
click at [789, 306] on p "Framework : Angular 19" at bounding box center [621, 311] width 457 height 15
